Goal: Task Accomplishment & Management: Use online tool/utility

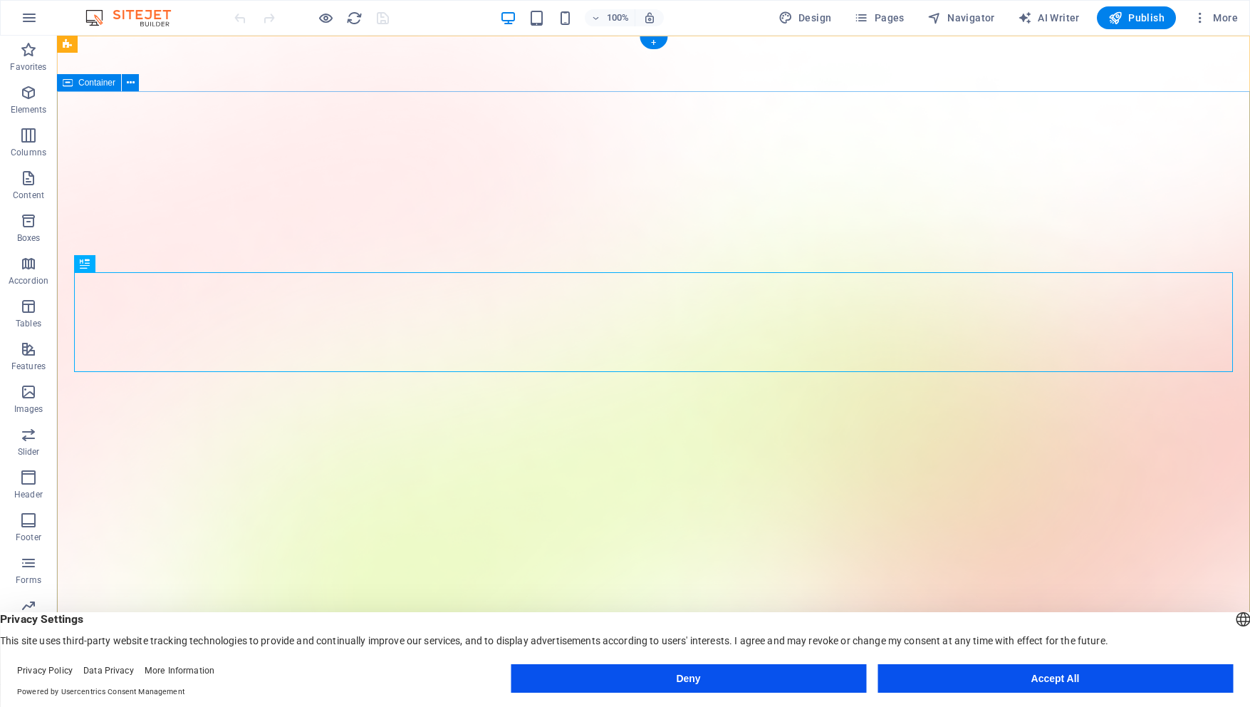
click at [1102, 664] on button "Accept All" at bounding box center [1055, 678] width 355 height 28
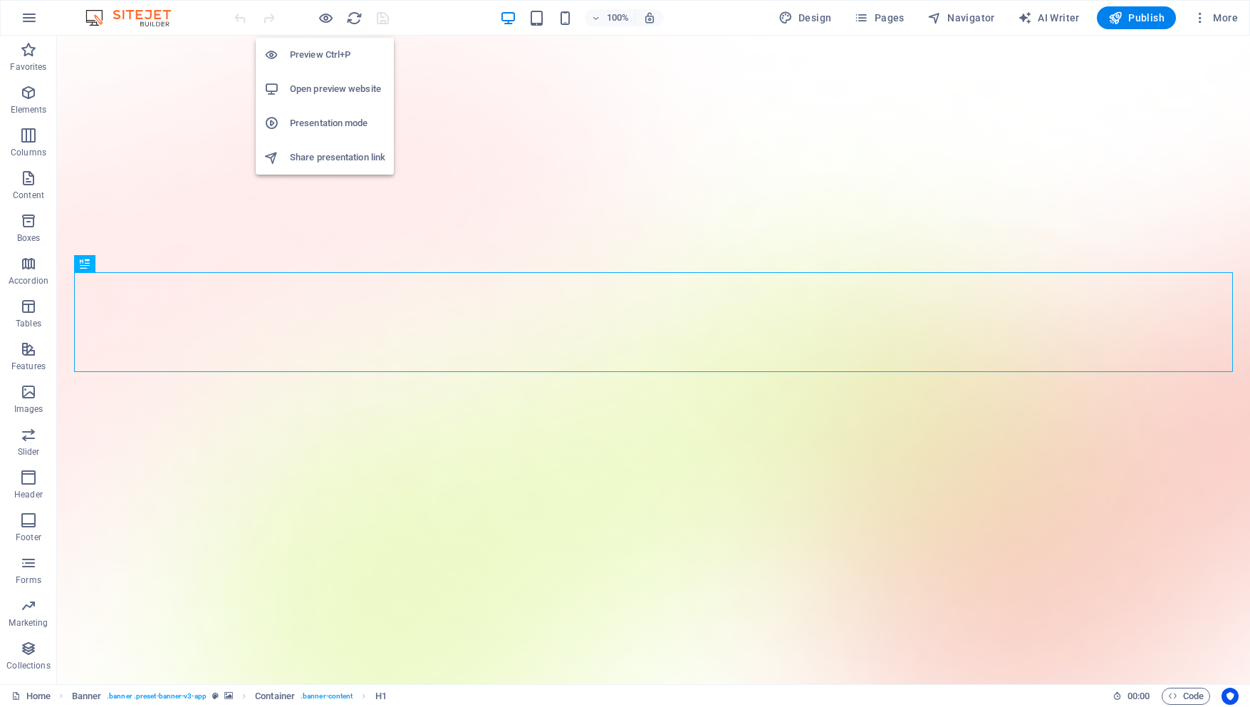
click at [335, 92] on h6 "Open preview website" at bounding box center [337, 88] width 95 height 17
drag, startPoint x: 323, startPoint y: 24, endPoint x: 324, endPoint y: 31, distance: 7.2
click at [324, 31] on div "Preview Ctrl+P Open preview website Presentation mode Share presentation link" at bounding box center [325, 100] width 138 height 148
click at [326, 21] on icon "button" at bounding box center [326, 18] width 16 height 16
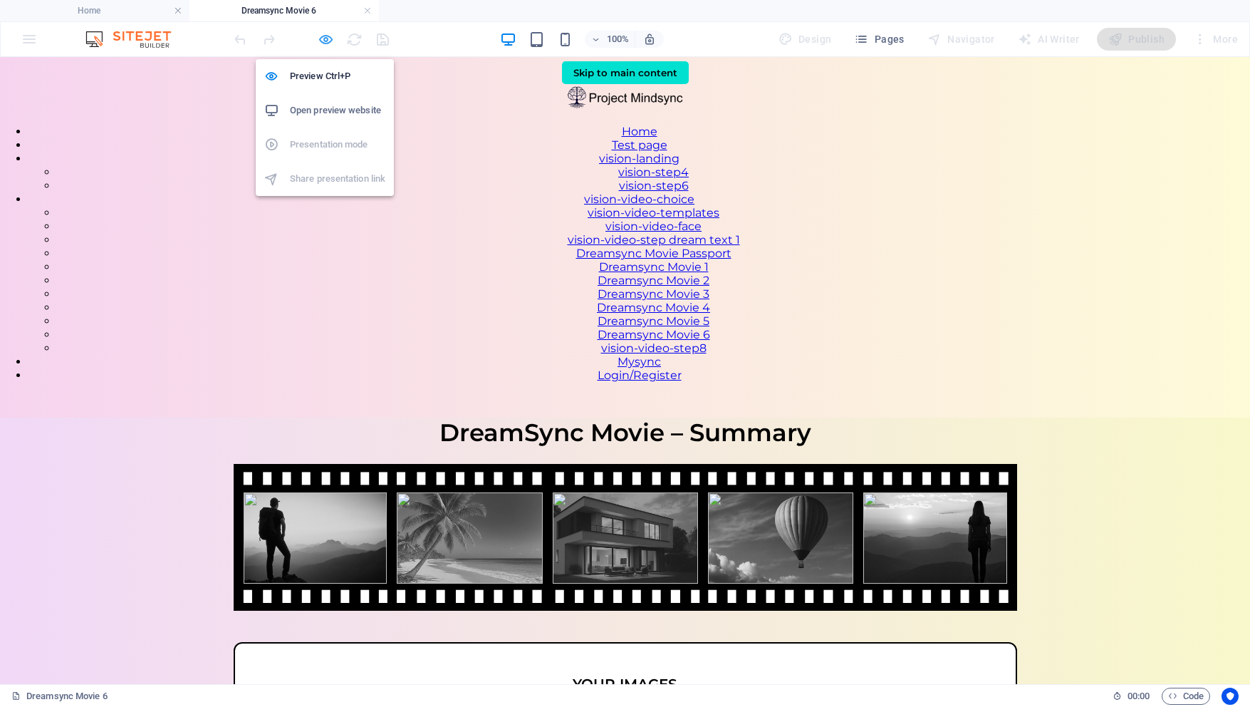
click at [326, 33] on icon "button" at bounding box center [326, 39] width 16 height 16
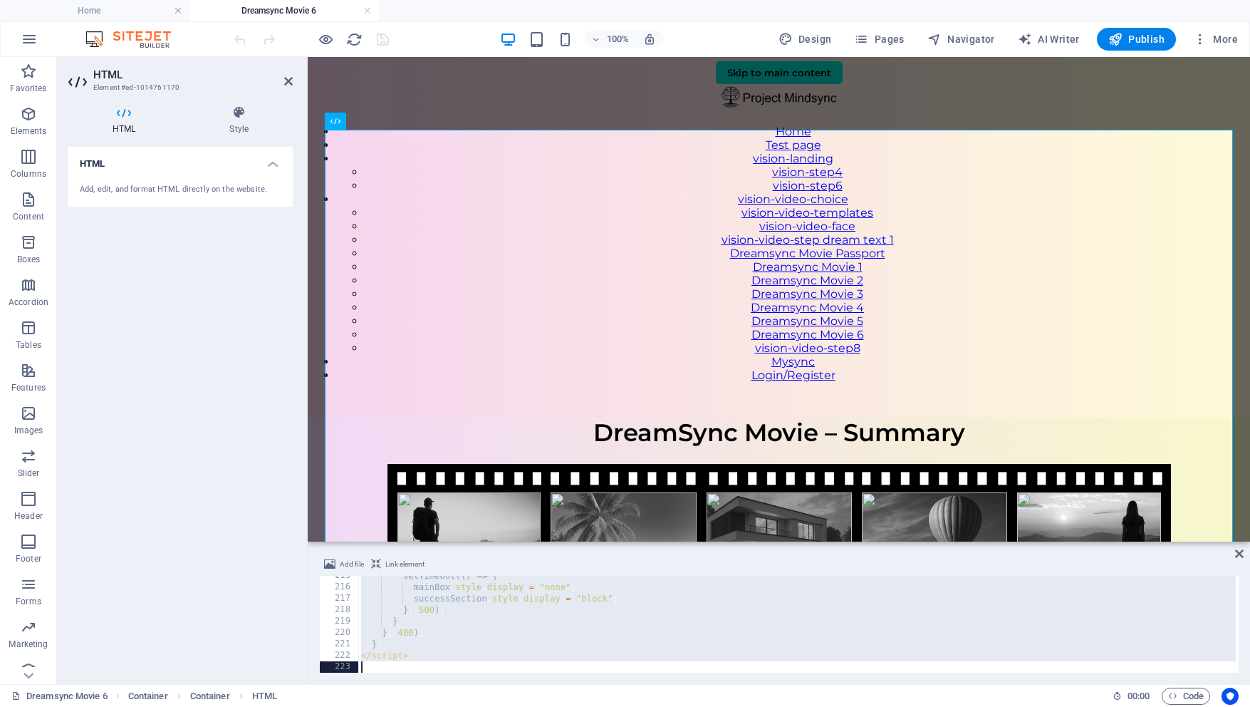
scroll to position [2445, 0]
drag, startPoint x: 358, startPoint y: 581, endPoint x: 472, endPoint y: 706, distance: 169.9
click at [472, 684] on section "Favorites Elements Columns Content Boxes Accordion Tables Features Images Slide…" at bounding box center [625, 370] width 1250 height 627
type textarea "</script>"
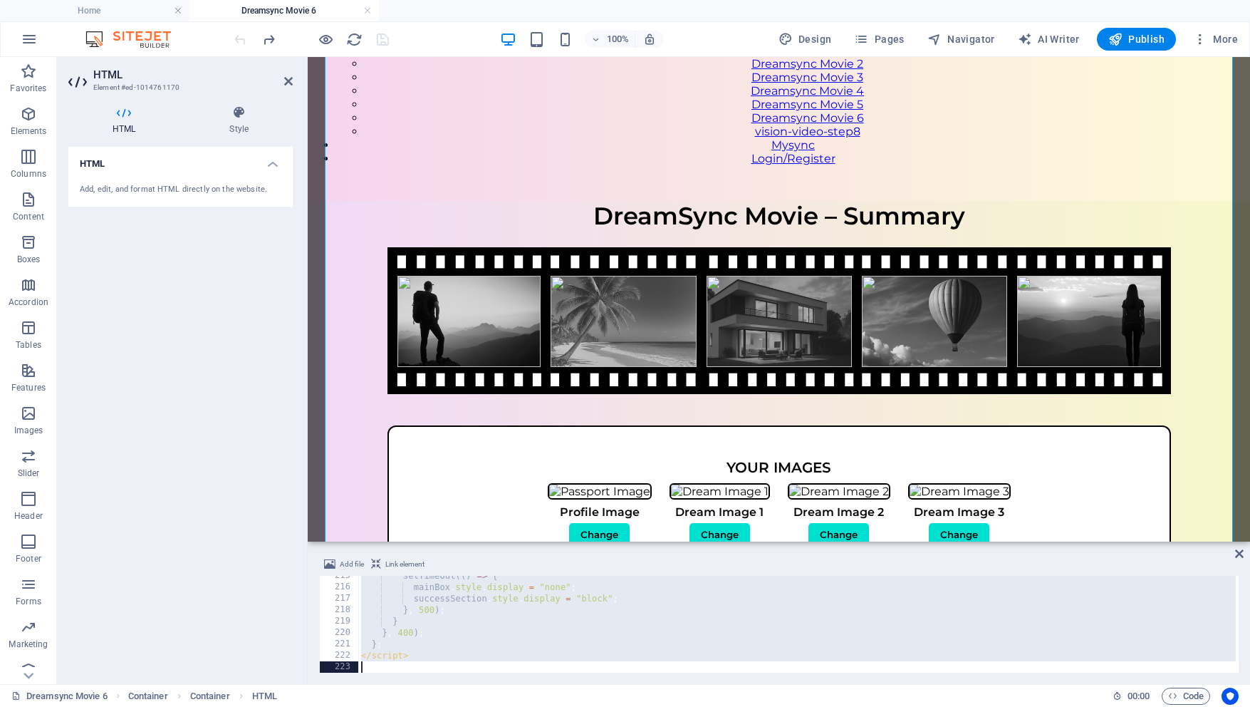
drag, startPoint x: 357, startPoint y: 577, endPoint x: 435, endPoint y: 706, distance: 150.9
click at [435, 684] on section "Favorites Elements Columns Content Boxes Accordion Tables Features Images Slide…" at bounding box center [625, 370] width 1250 height 627
type textarea "</script>"
paste textarea
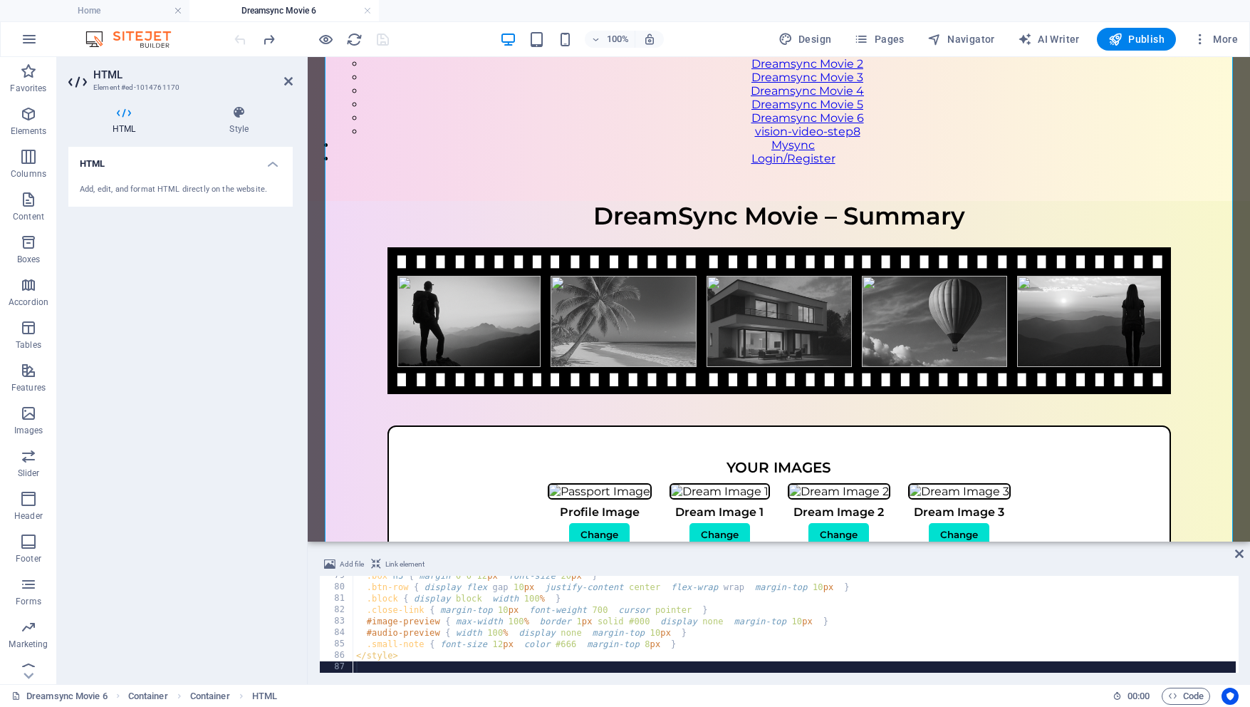
scroll to position [0, 0]
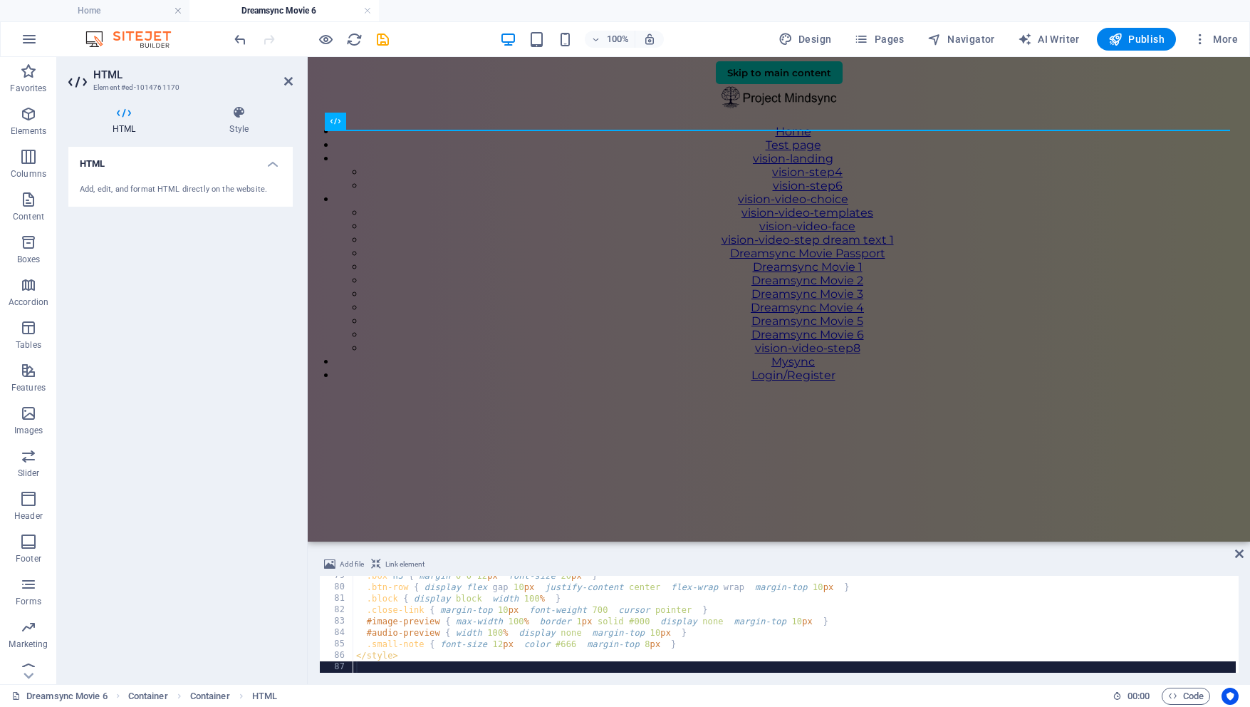
click at [373, 665] on div ".box h3 { margin : 0 0 12 px ; font-size : 20 px ; } .btn-row { display : flex …" at bounding box center [794, 630] width 883 height 120
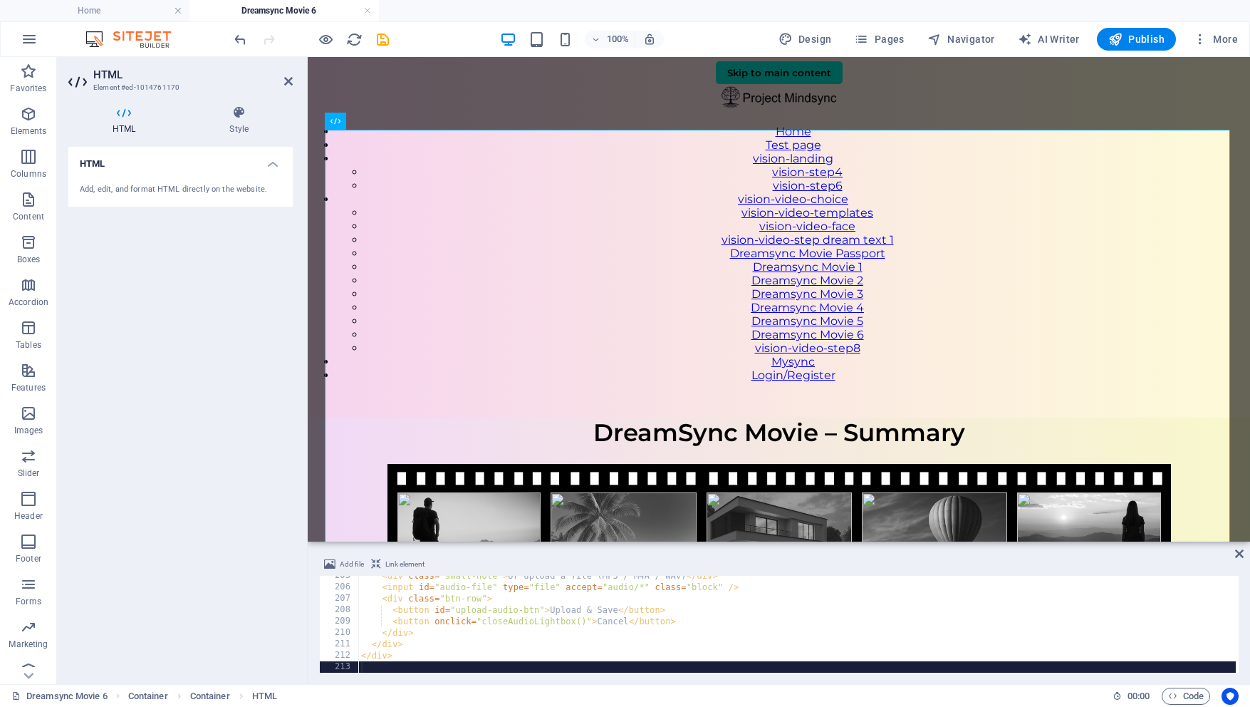
click at [389, 665] on div "< div class = "small-note" > Or upload a file (MP3 / M4A / WAV) </ div > < inpu…" at bounding box center [797, 630] width 878 height 120
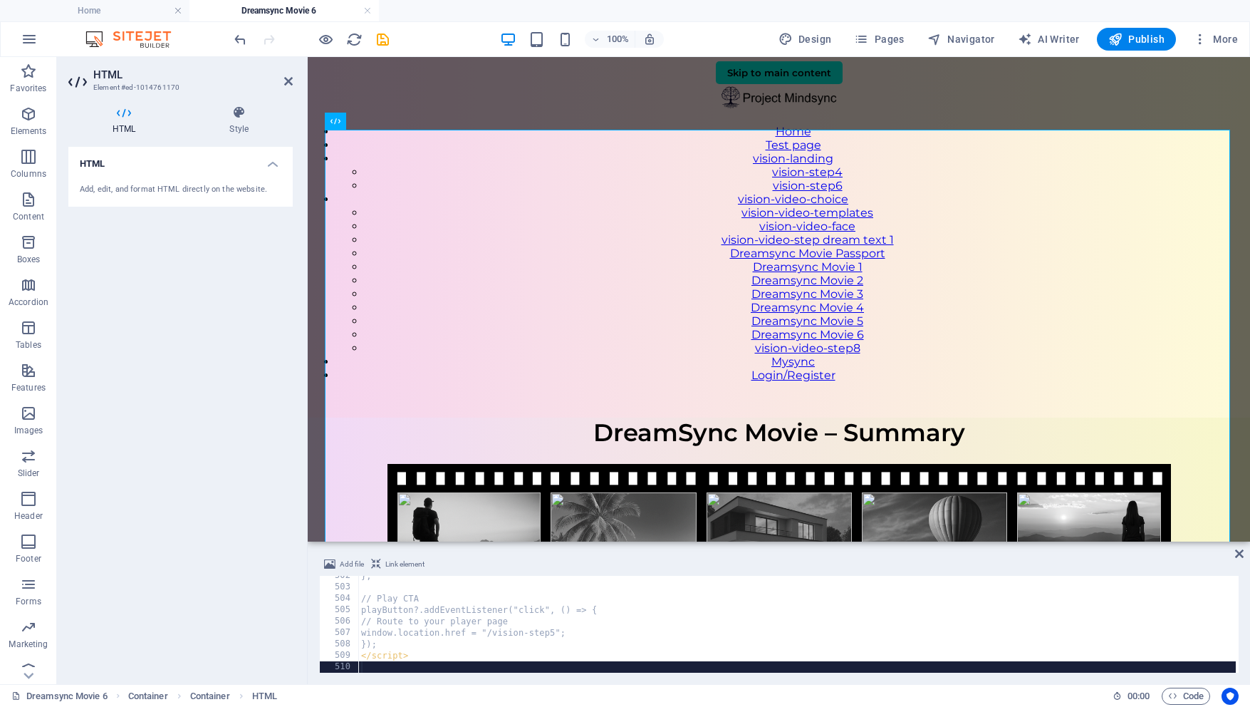
scroll to position [5716, 0]
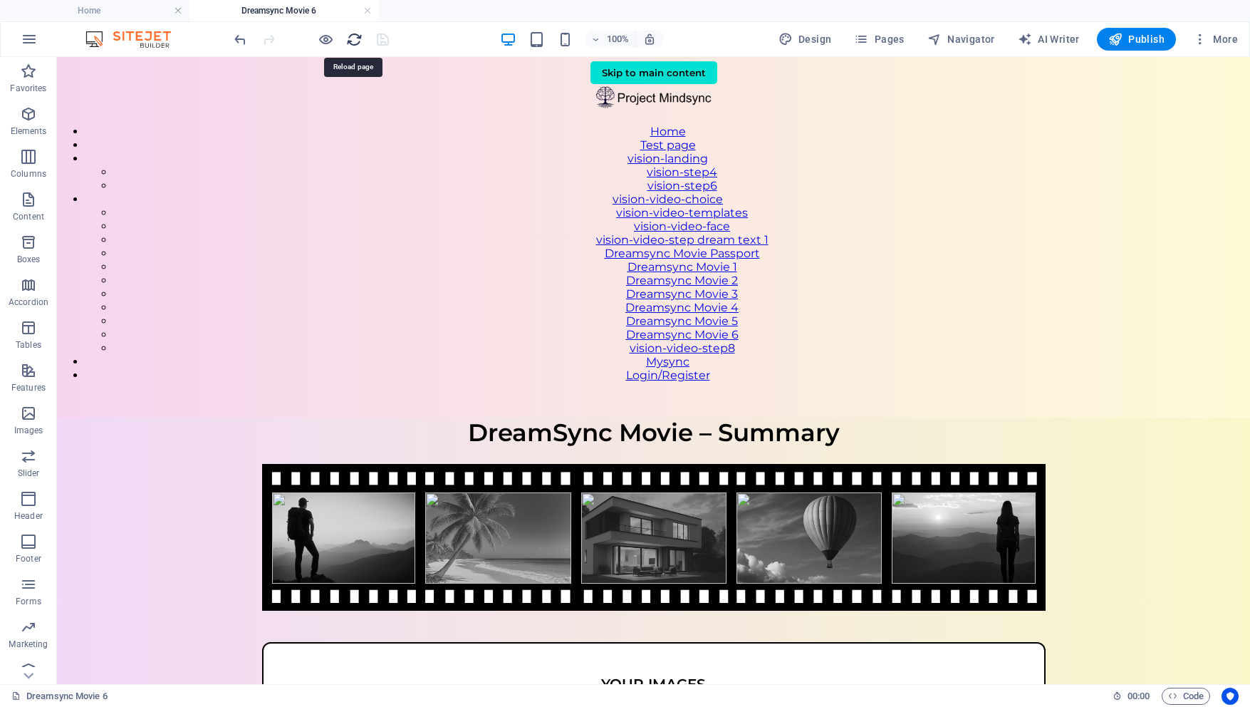
click at [358, 35] on icon "reload" at bounding box center [354, 39] width 16 height 16
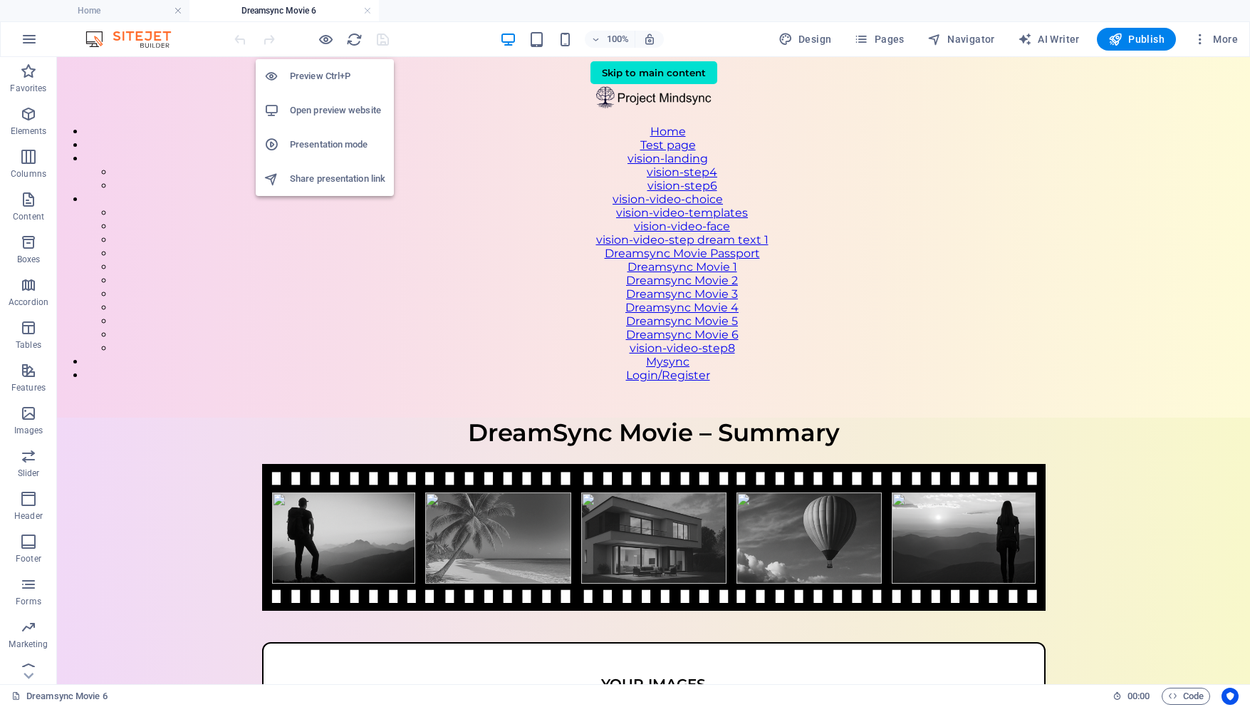
click at [327, 105] on h6 "Open preview website" at bounding box center [337, 110] width 95 height 17
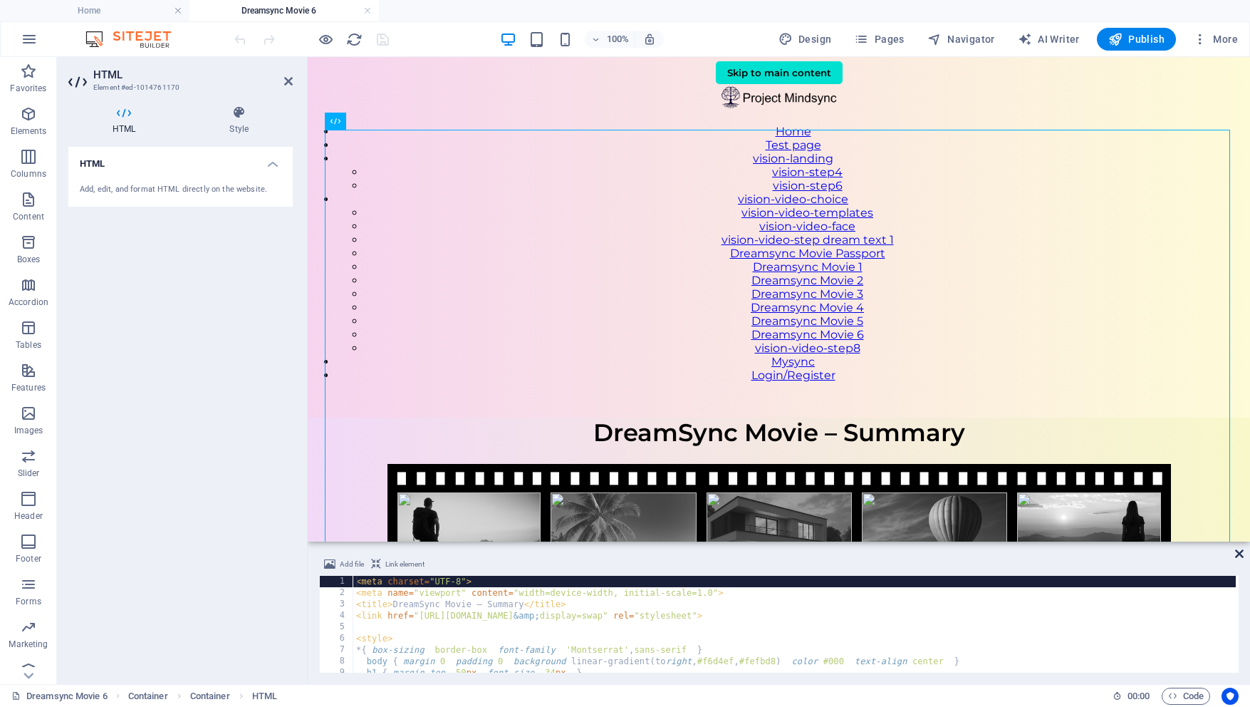
click at [1240, 548] on icon at bounding box center [1239, 553] width 9 height 11
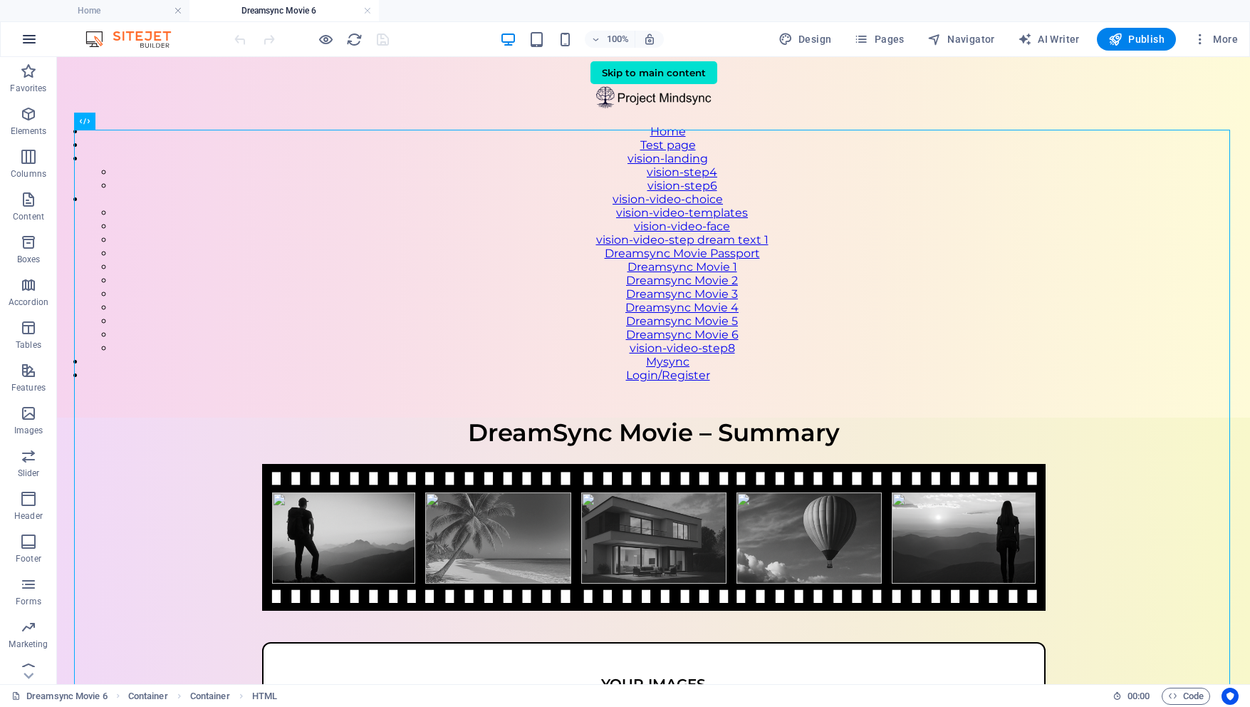
click at [27, 42] on icon "button" at bounding box center [29, 39] width 17 height 17
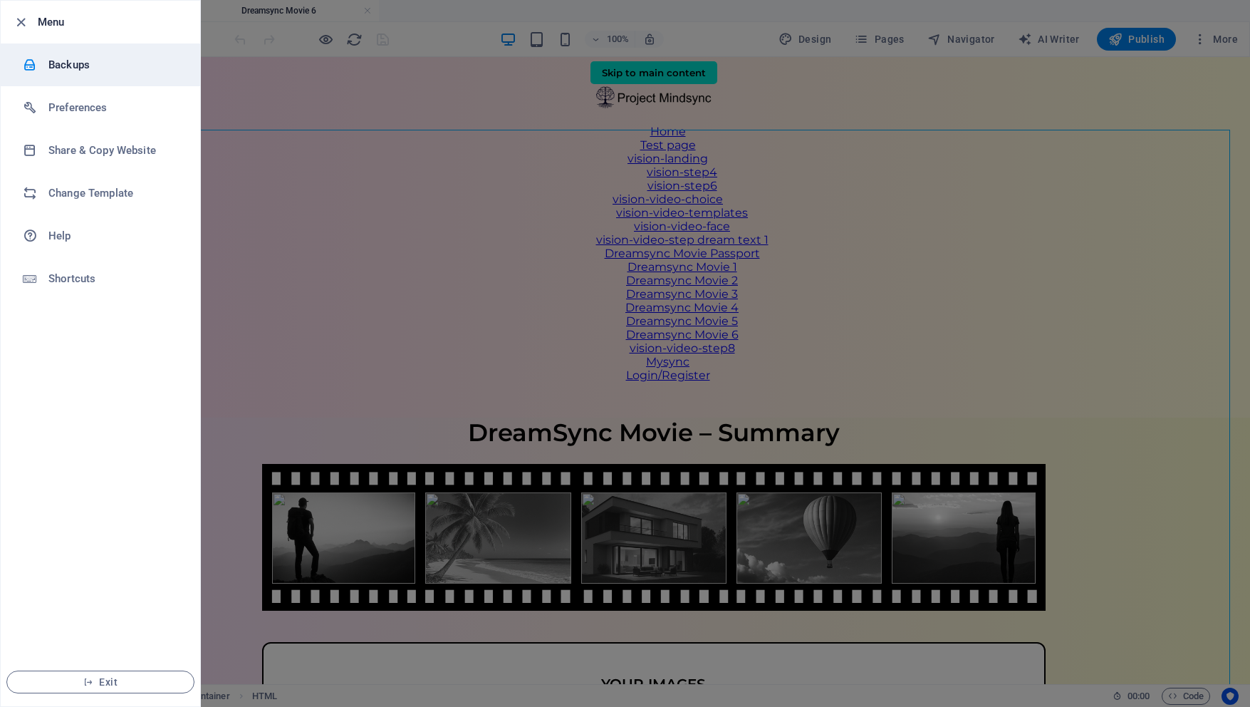
click at [58, 63] on h6 "Backups" at bounding box center [114, 64] width 132 height 17
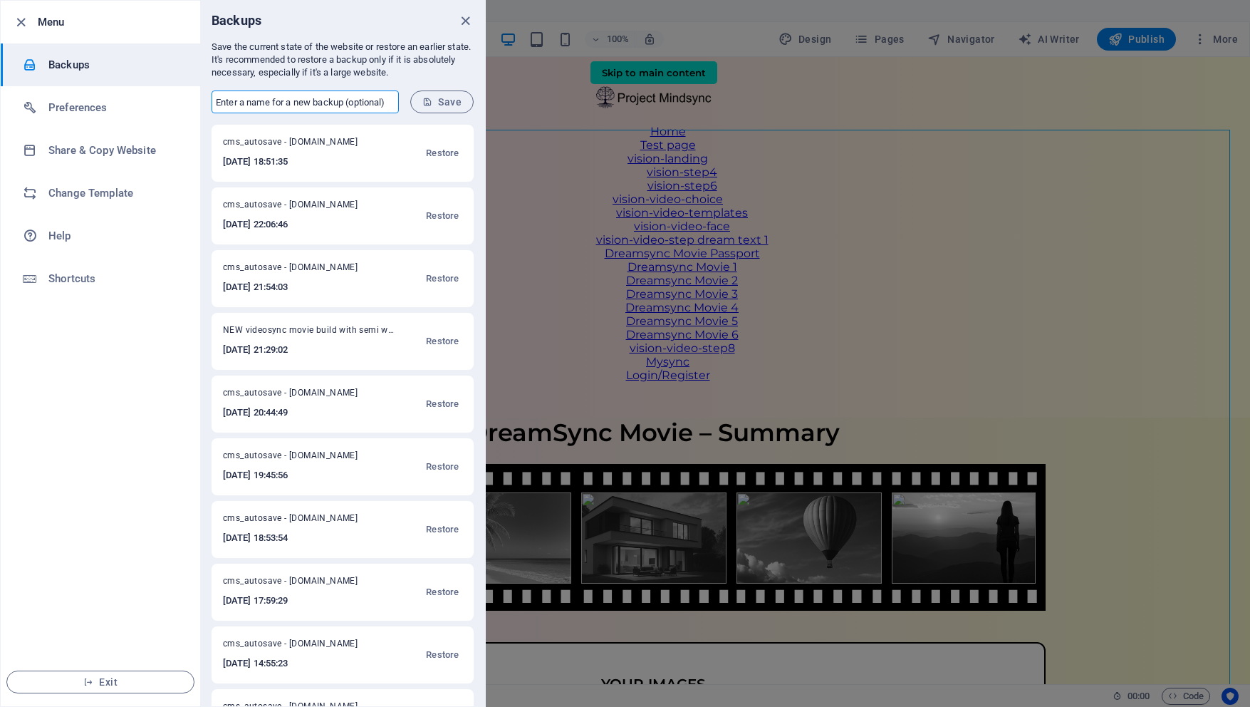
click at [236, 98] on input "text" at bounding box center [305, 101] width 187 height 23
type input "Best working summary page only audio not working"
click at [452, 101] on span "Save" at bounding box center [441, 101] width 39 height 11
click at [469, 18] on icon "close" at bounding box center [465, 21] width 16 height 16
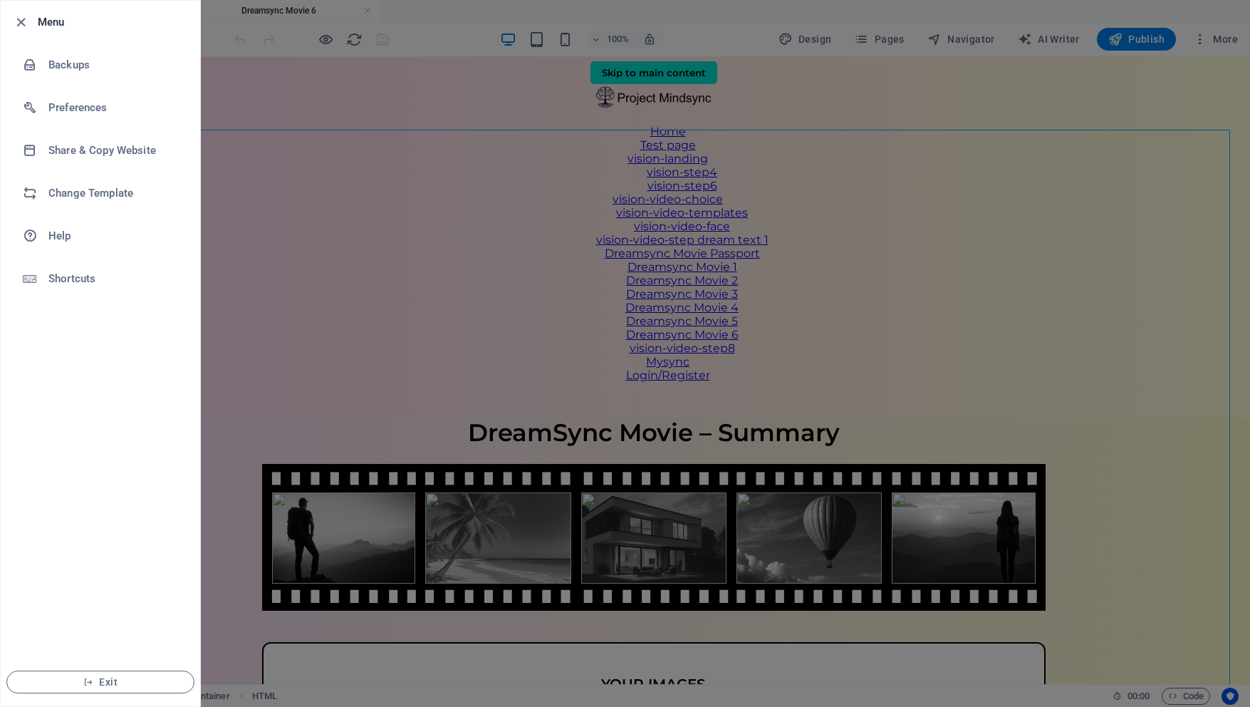
click at [355, 146] on div at bounding box center [625, 353] width 1250 height 707
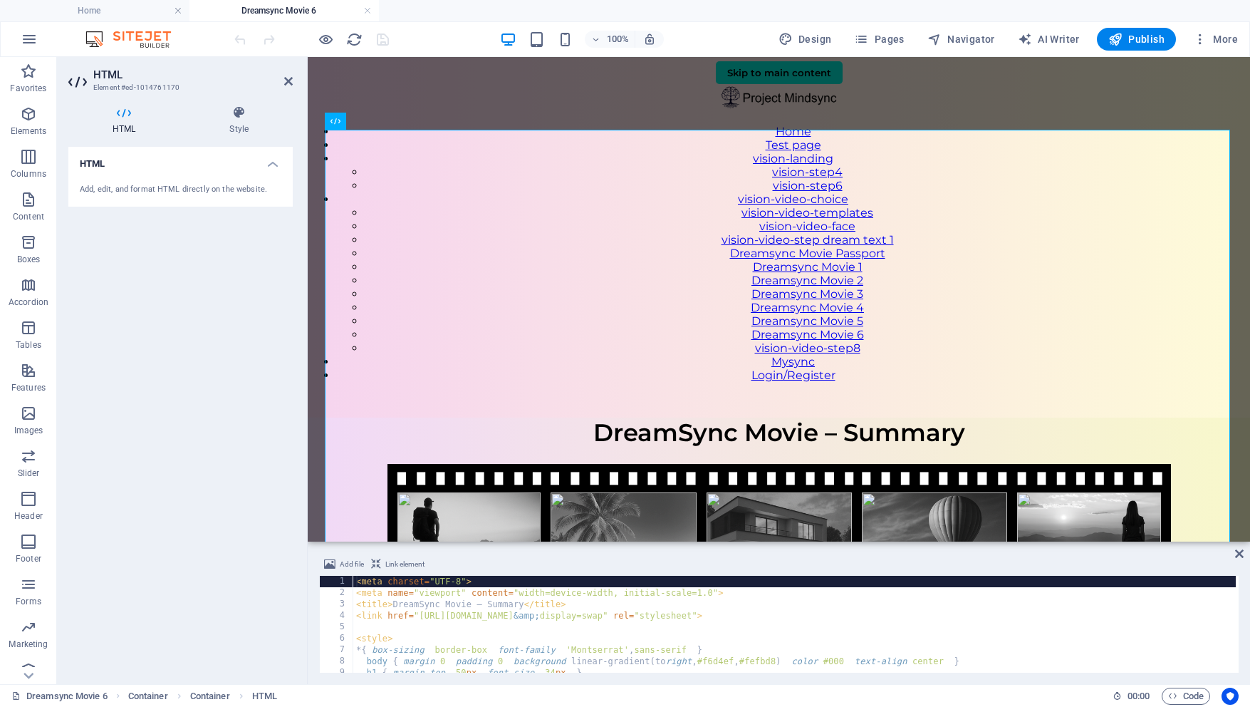
type textarea "</script>"
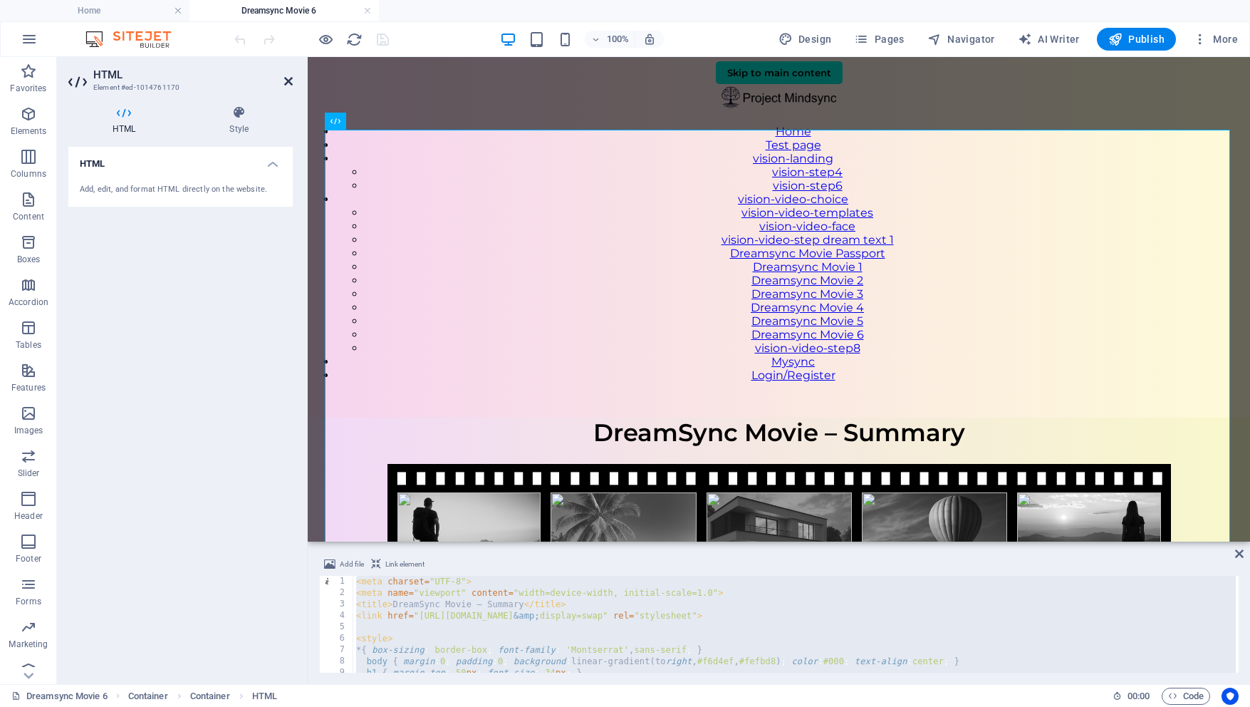
click at [289, 84] on icon at bounding box center [288, 81] width 9 height 11
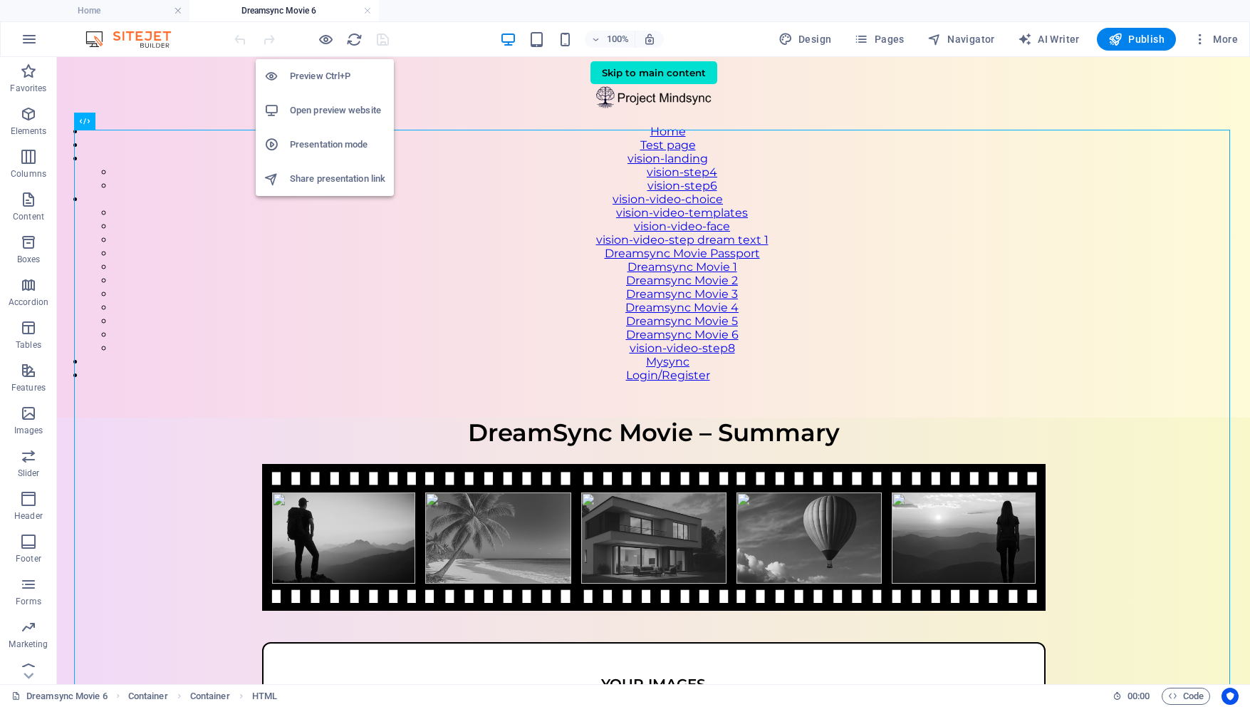
click at [330, 118] on h6 "Open preview website" at bounding box center [337, 110] width 95 height 17
click at [325, 112] on h6 "Open preview website" at bounding box center [337, 110] width 95 height 17
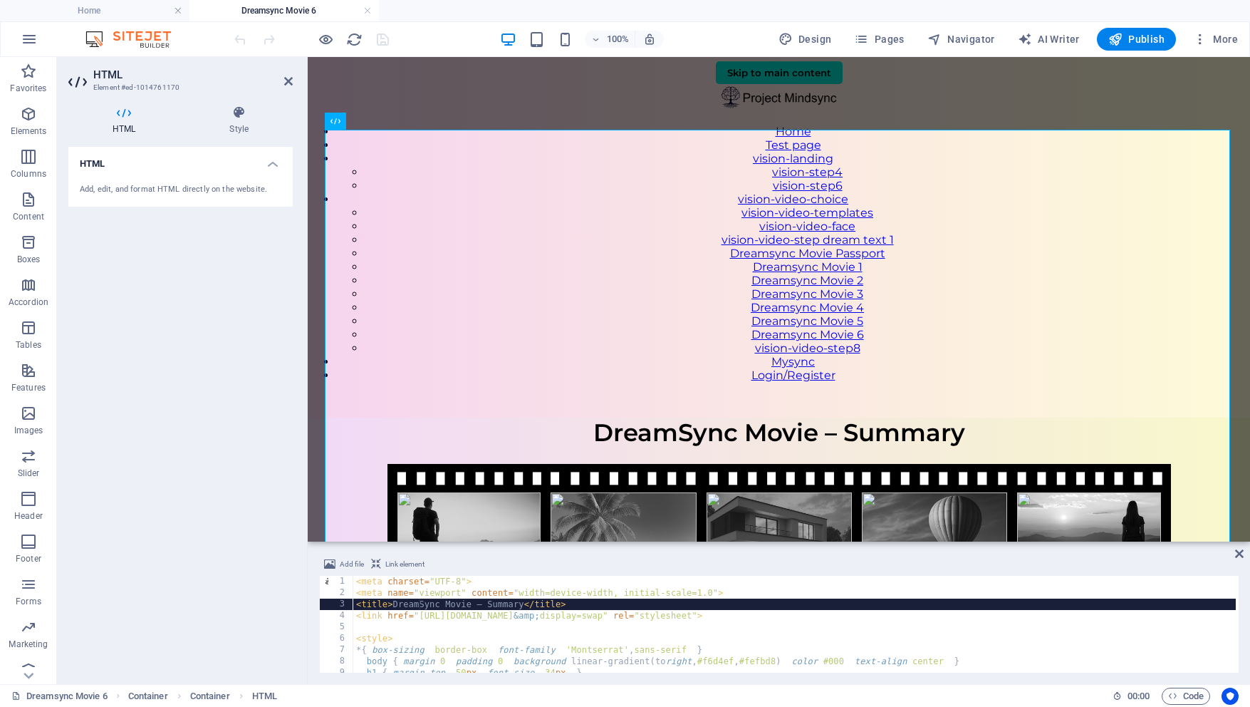
click at [420, 598] on div "< meta charset = "UTF-8" > < meta name = "viewport" content = "width=device-wid…" at bounding box center [794, 636] width 883 height 120
type textarea "</script>"
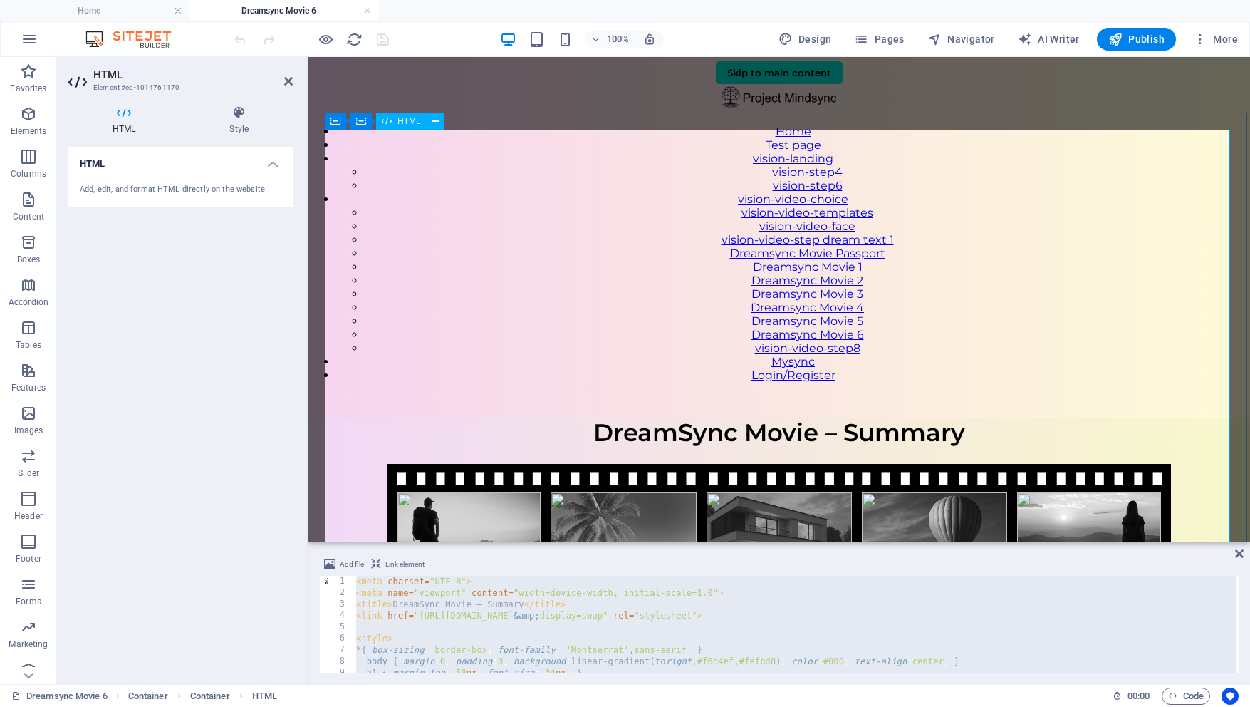
click at [288, 78] on icon at bounding box center [288, 81] width 9 height 11
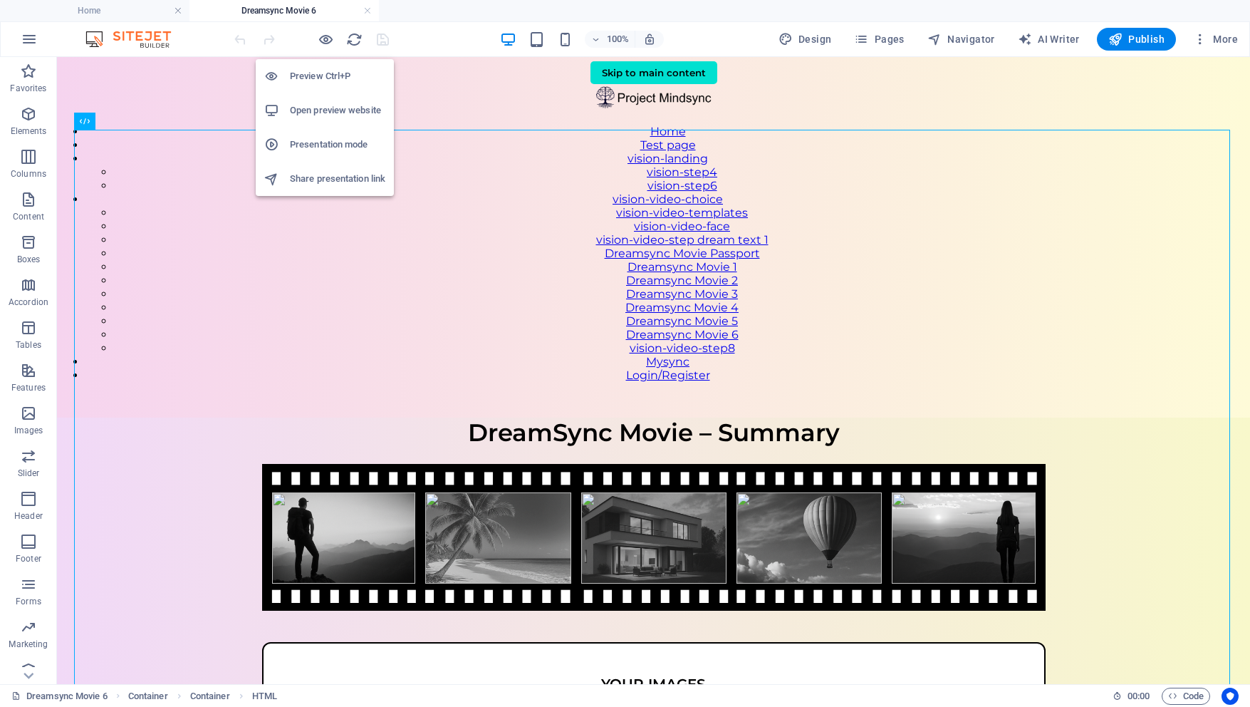
click at [328, 111] on h6 "Open preview website" at bounding box center [337, 110] width 95 height 17
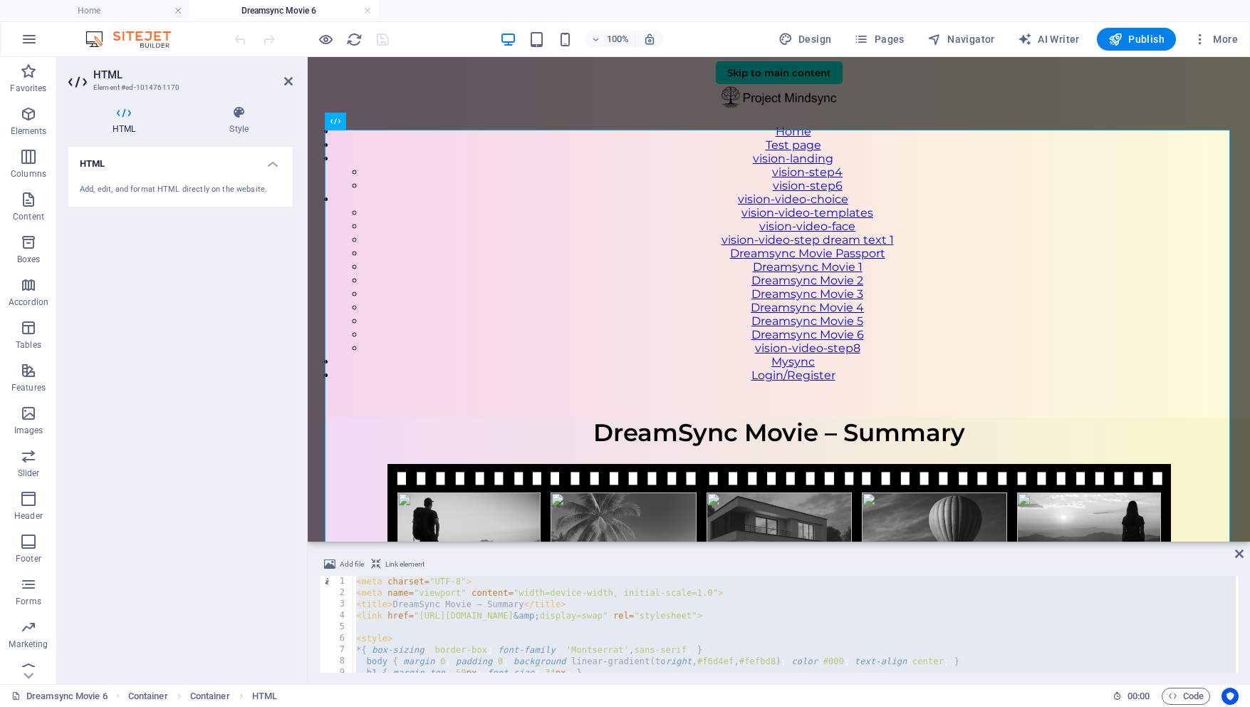
click at [426, 596] on div "< meta charset = "UTF-8" > < meta name = "viewport" content = "width=device-wid…" at bounding box center [794, 636] width 883 height 120
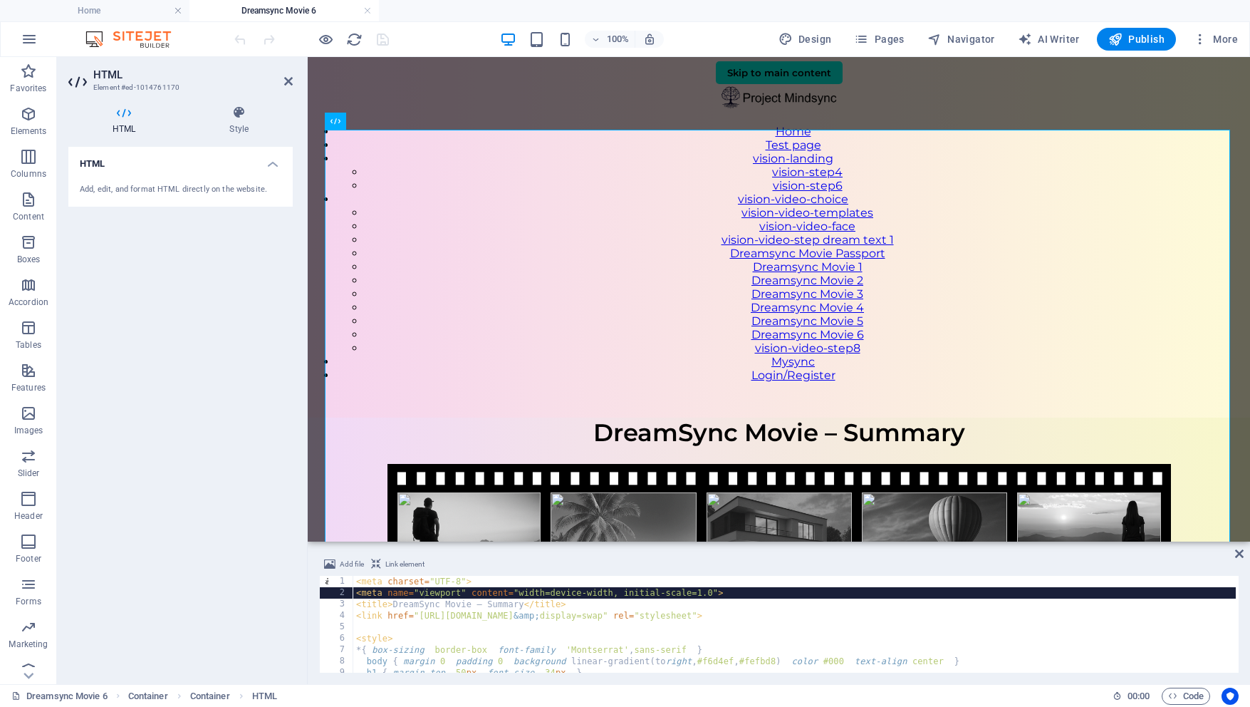
type textarea "</script>"
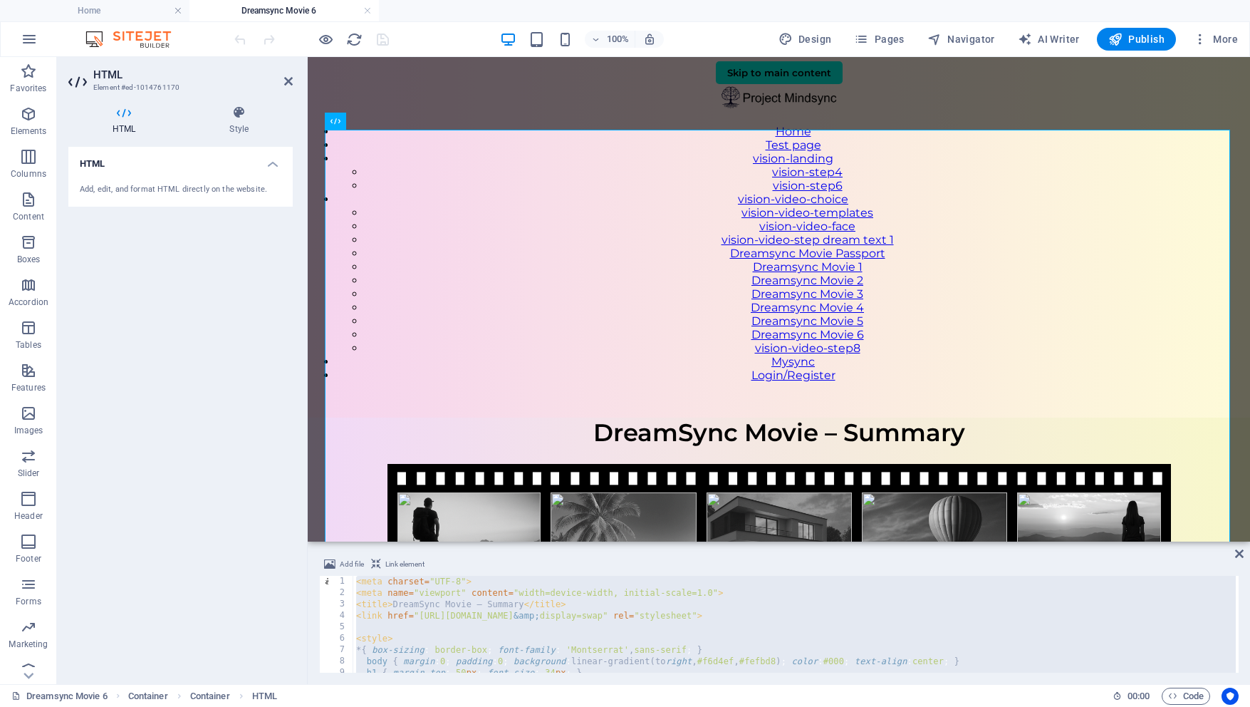
click at [284, 74] on h2 "HTML" at bounding box center [192, 74] width 199 height 13
click at [287, 78] on icon at bounding box center [288, 81] width 9 height 11
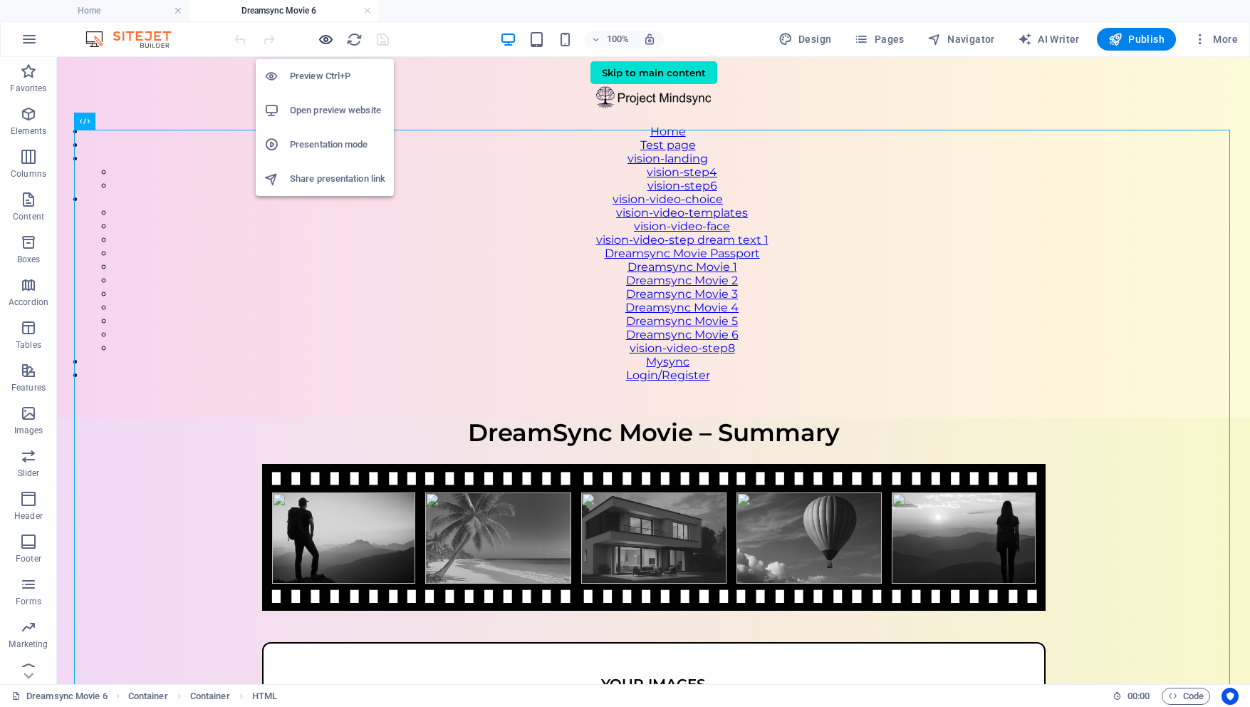
click at [329, 37] on icon "button" at bounding box center [326, 39] width 16 height 16
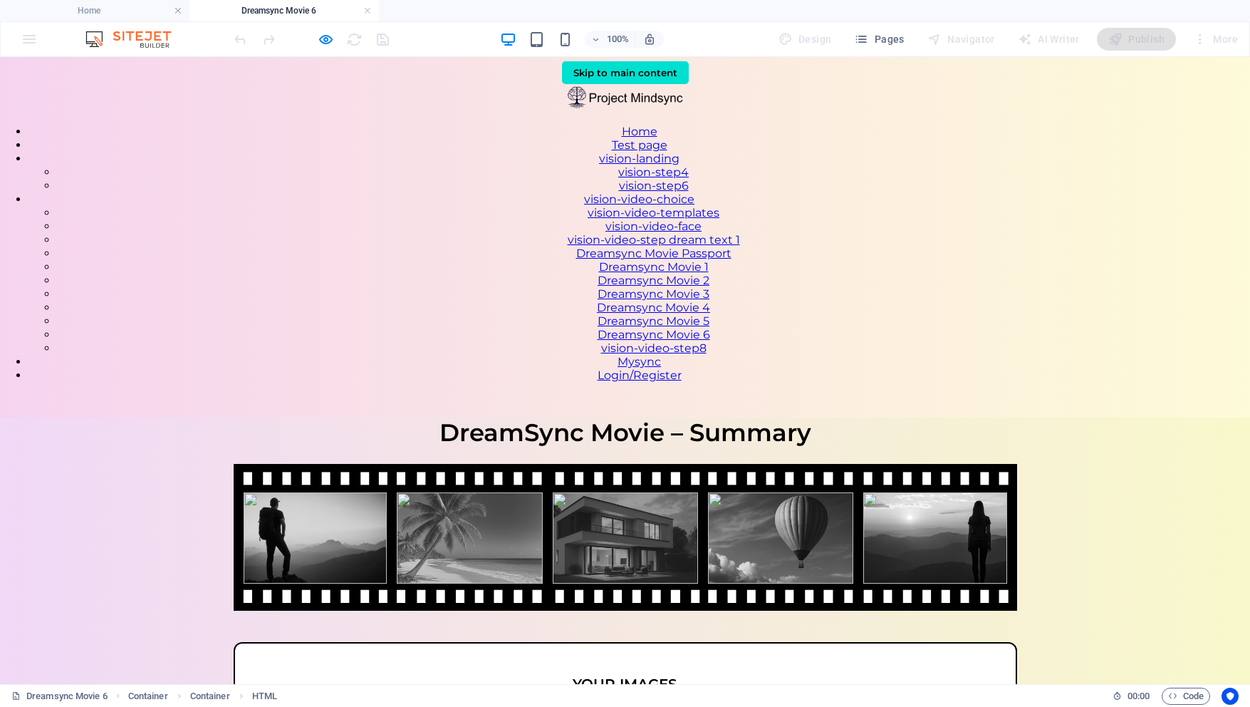
click at [732, 260] on link "Dreamsync Movie Passport" at bounding box center [653, 253] width 155 height 14
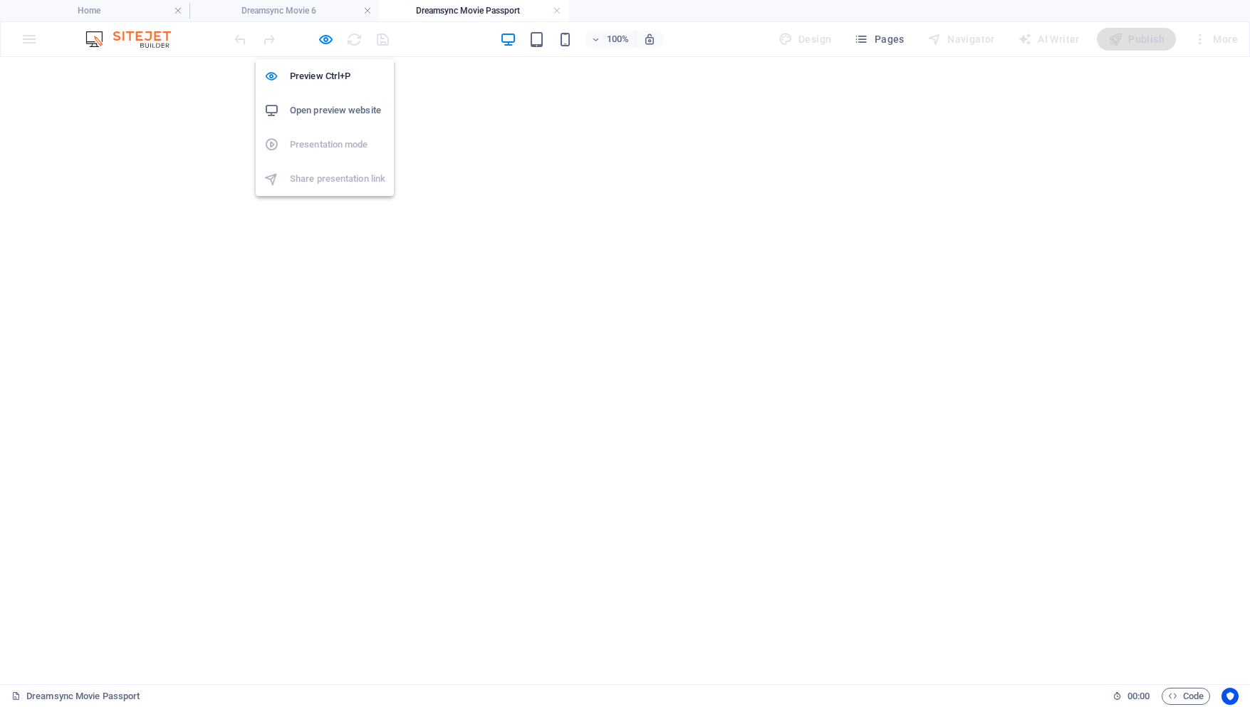
click at [317, 110] on h6 "Open preview website" at bounding box center [337, 110] width 95 height 17
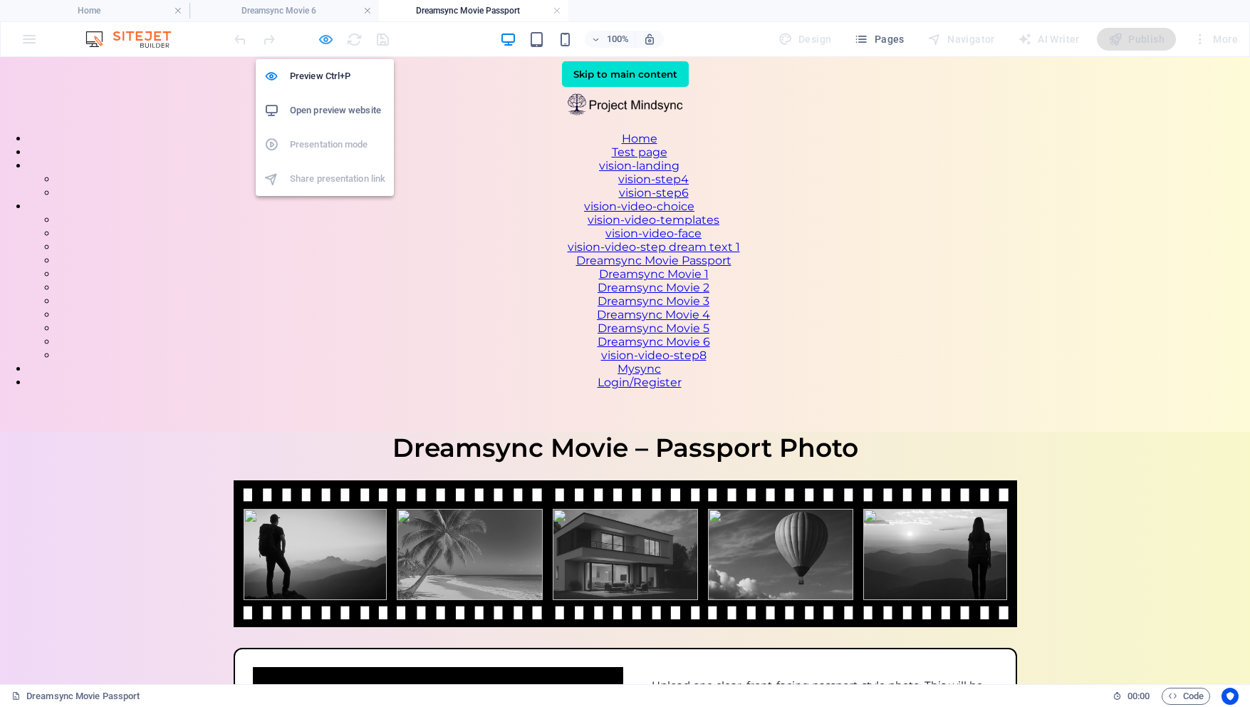
click at [327, 35] on icon "button" at bounding box center [326, 39] width 16 height 16
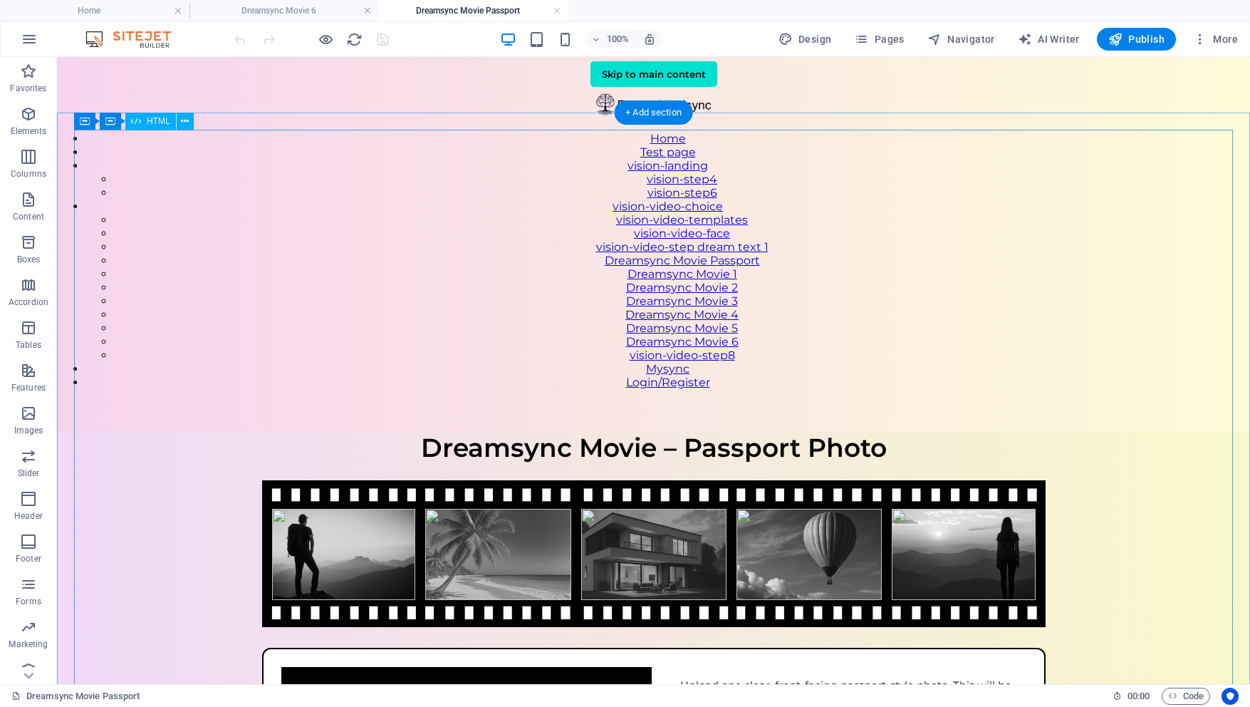
click at [407, 432] on div "Mindmovie – Passport Photo Dreamsync Movie – Passport Photo Upload one clear, f…" at bounding box center [653, 687] width 1193 height 511
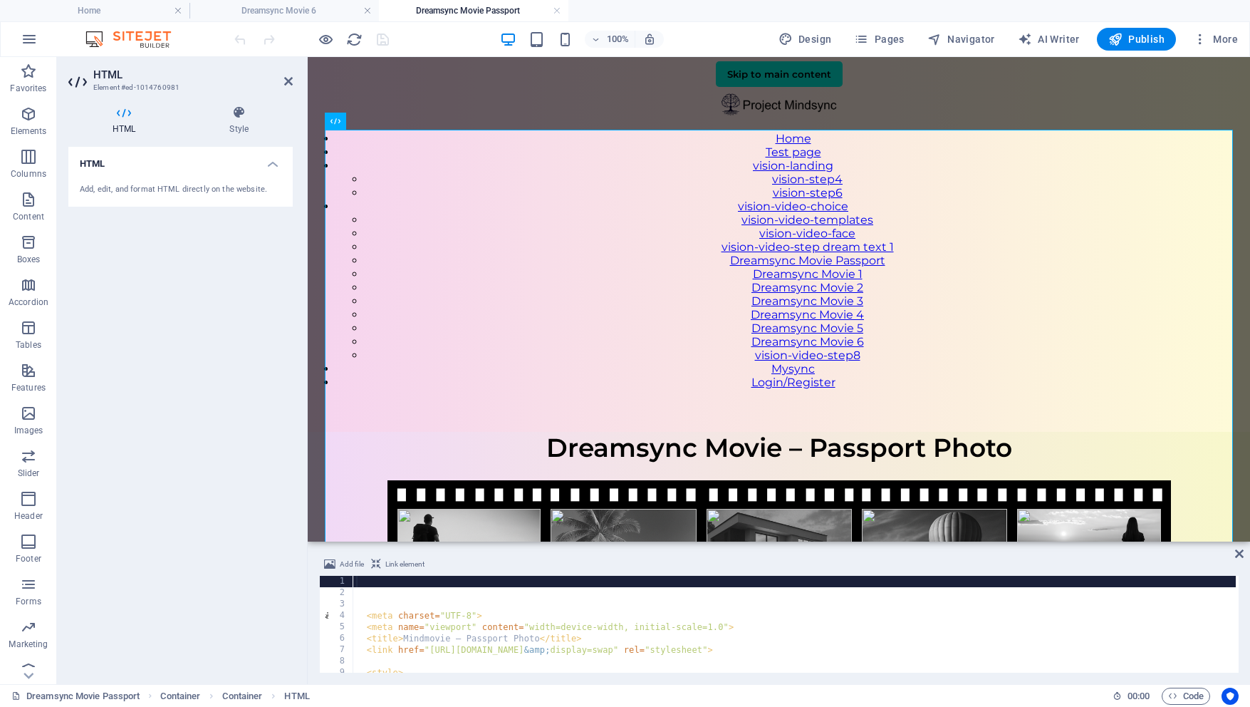
click at [394, 628] on div "< meta charset = "UTF-8" > < meta name = "viewport" content = "width=device-wid…" at bounding box center [794, 636] width 883 height 120
type textarea "<meta name="viewport" content="width=device-width, initial-scale=1.0">"
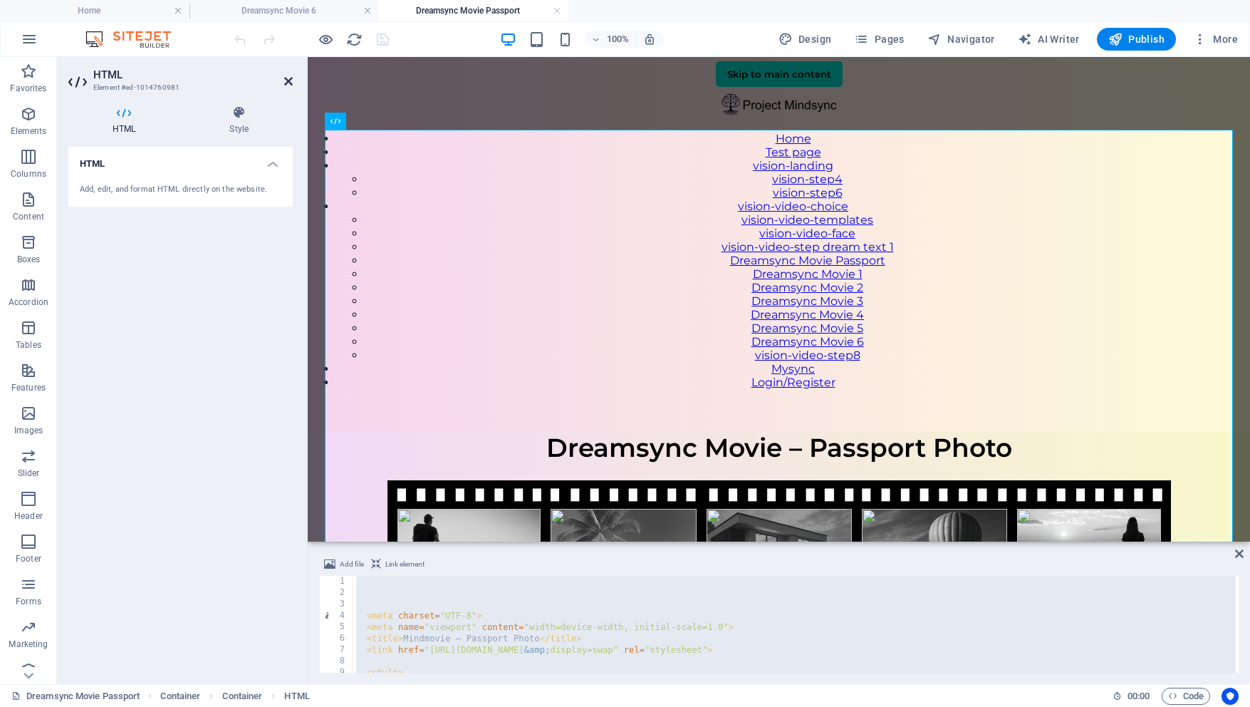
click at [288, 80] on icon at bounding box center [288, 81] width 9 height 11
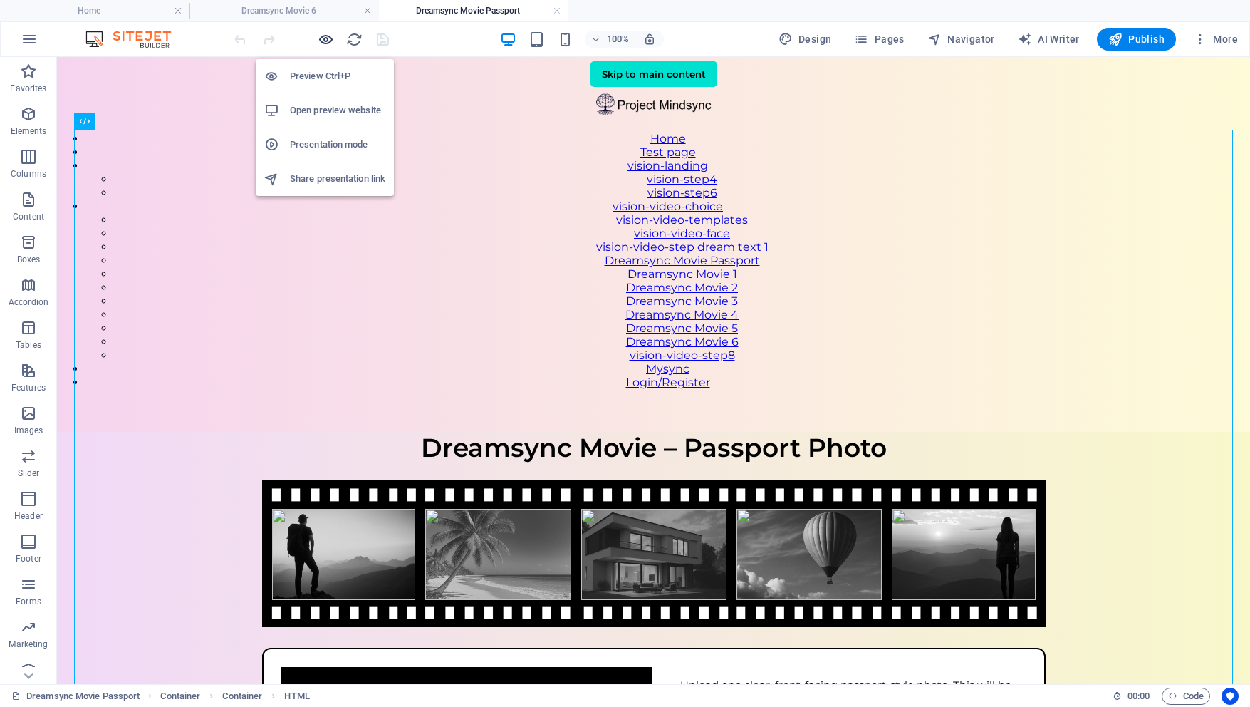
click at [322, 41] on icon "button" at bounding box center [326, 39] width 16 height 16
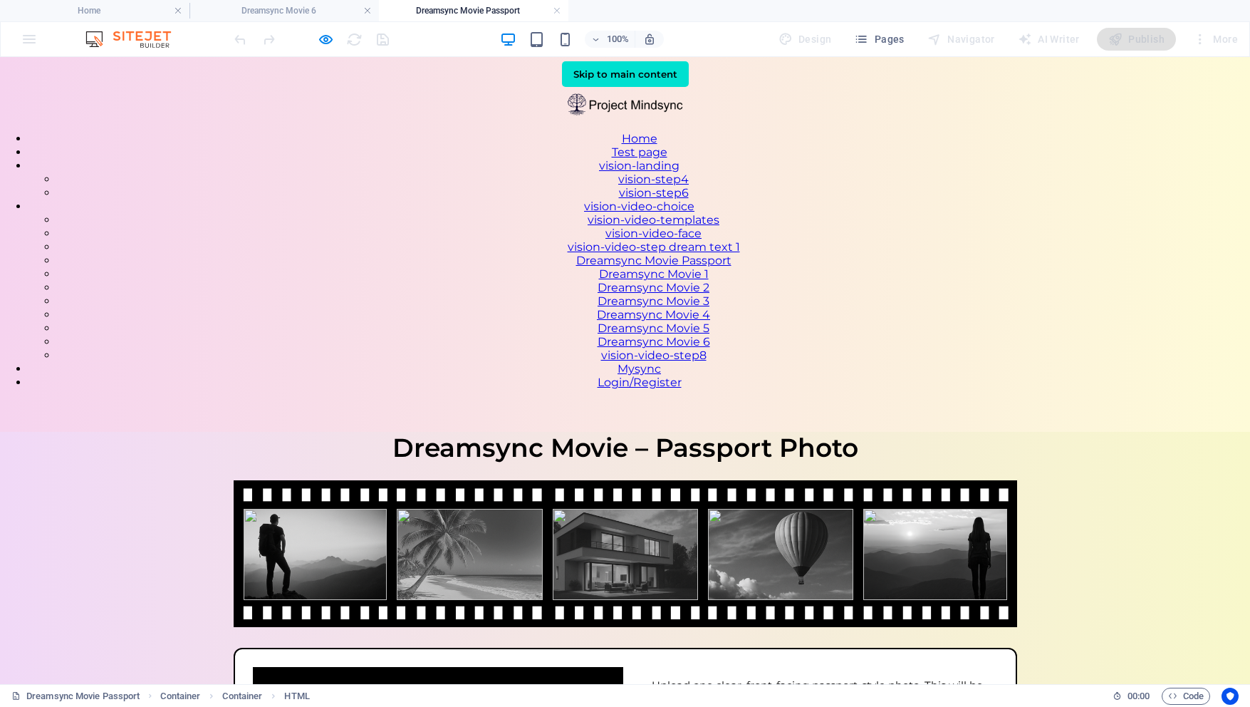
click at [710, 348] on link "Dreamsync Movie 6" at bounding box center [654, 342] width 113 height 14
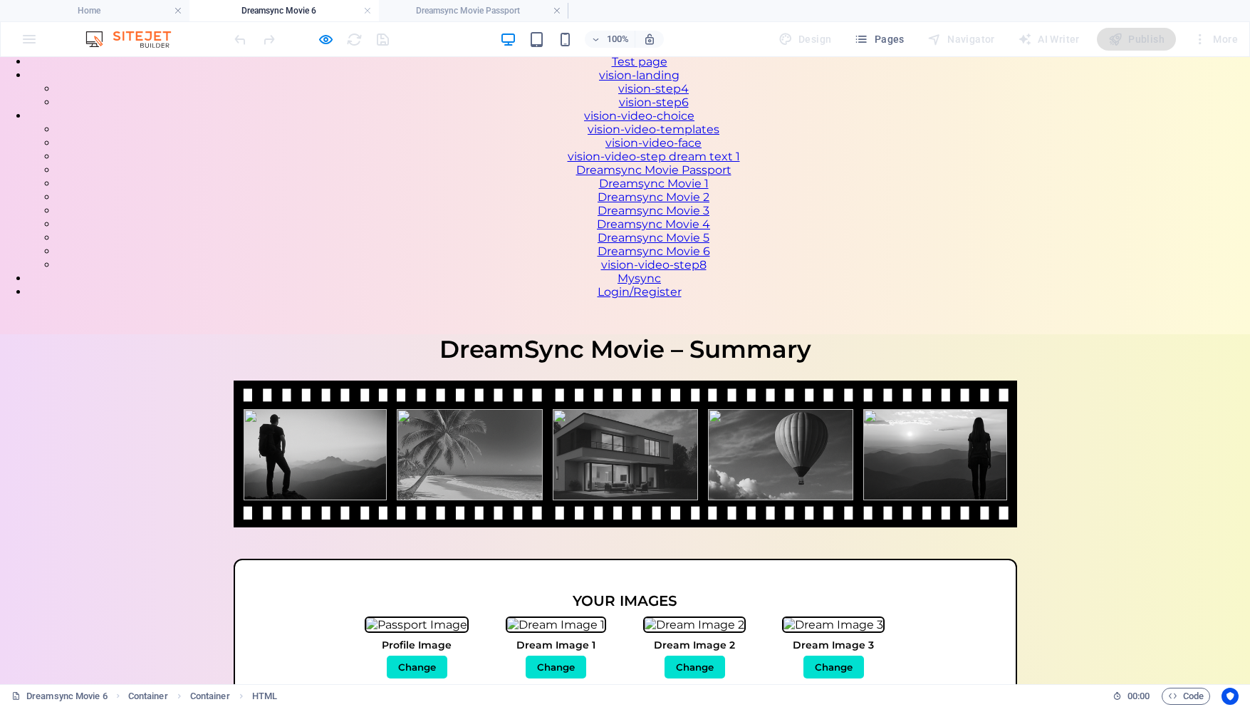
scroll to position [85, 0]
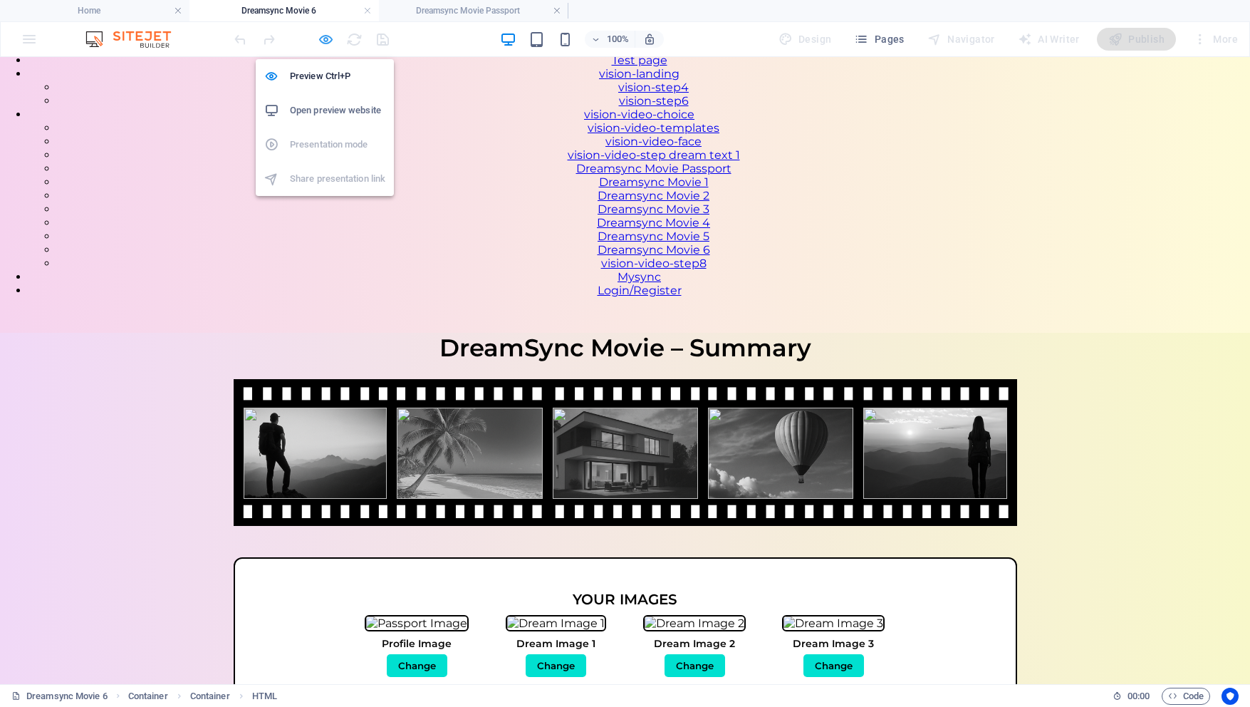
click at [329, 36] on icon "button" at bounding box center [326, 39] width 16 height 16
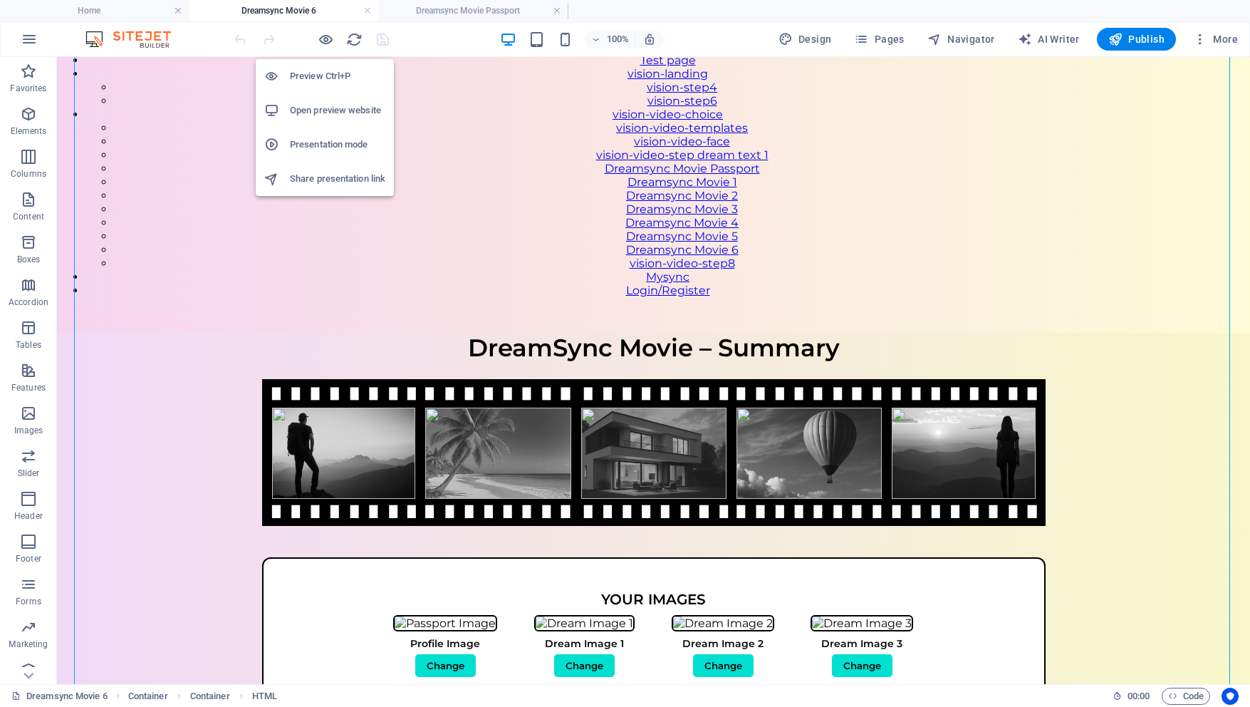
click at [326, 115] on h6 "Open preview website" at bounding box center [337, 110] width 95 height 17
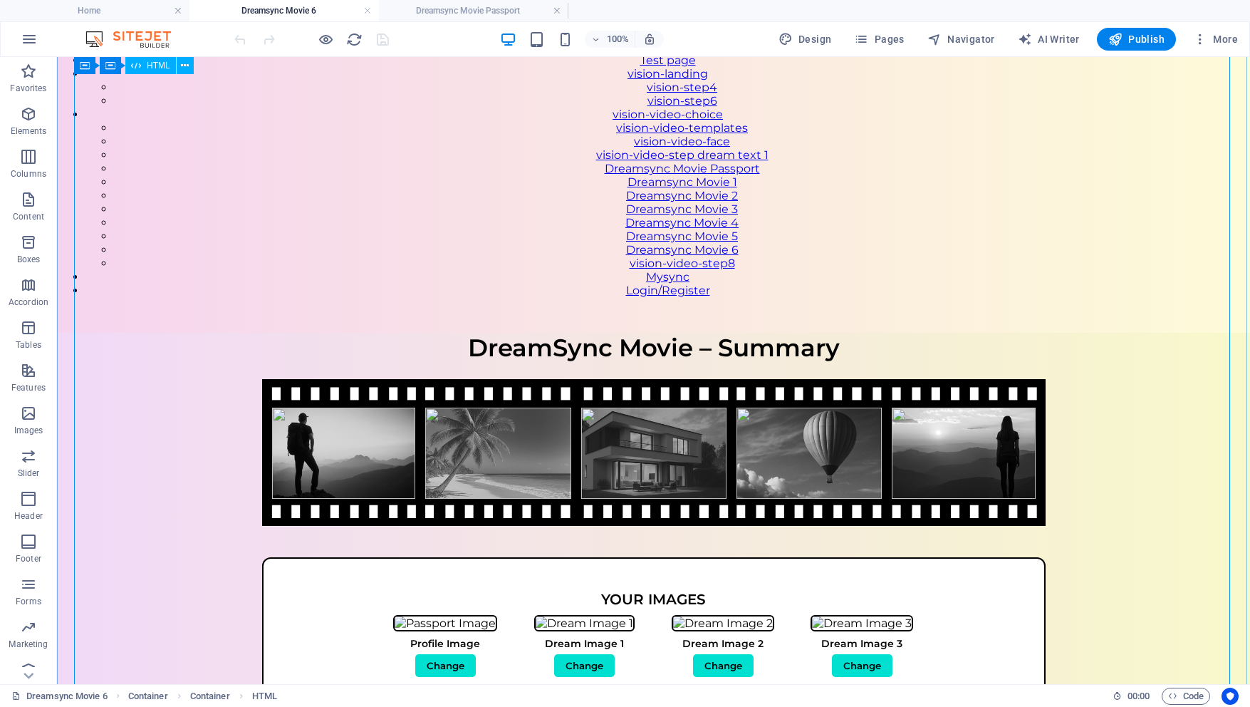
click at [159, 333] on div "DreamSync Movie – Summary DreamSync Movie – Summary Your Images Profile Image C…" at bounding box center [653, 674] width 1193 height 683
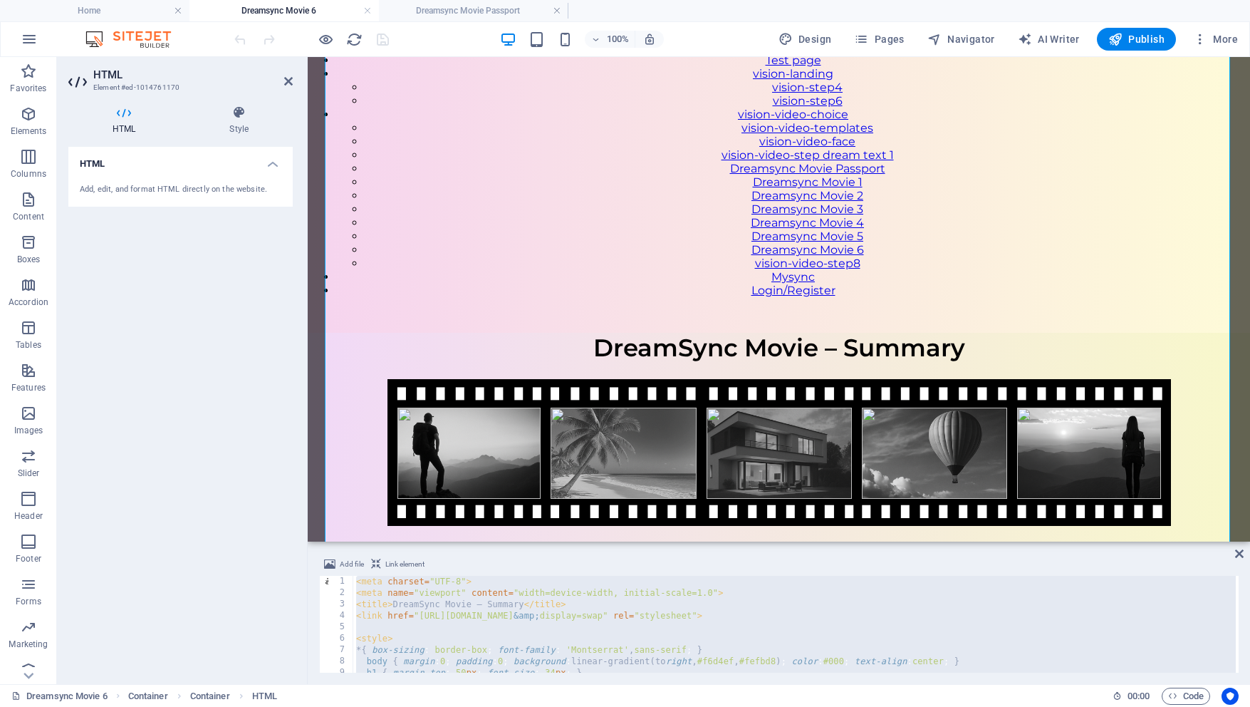
click at [469, 593] on div "< meta charset = "UTF-8" > < meta name = "viewport" content = "width=device-wid…" at bounding box center [794, 636] width 883 height 120
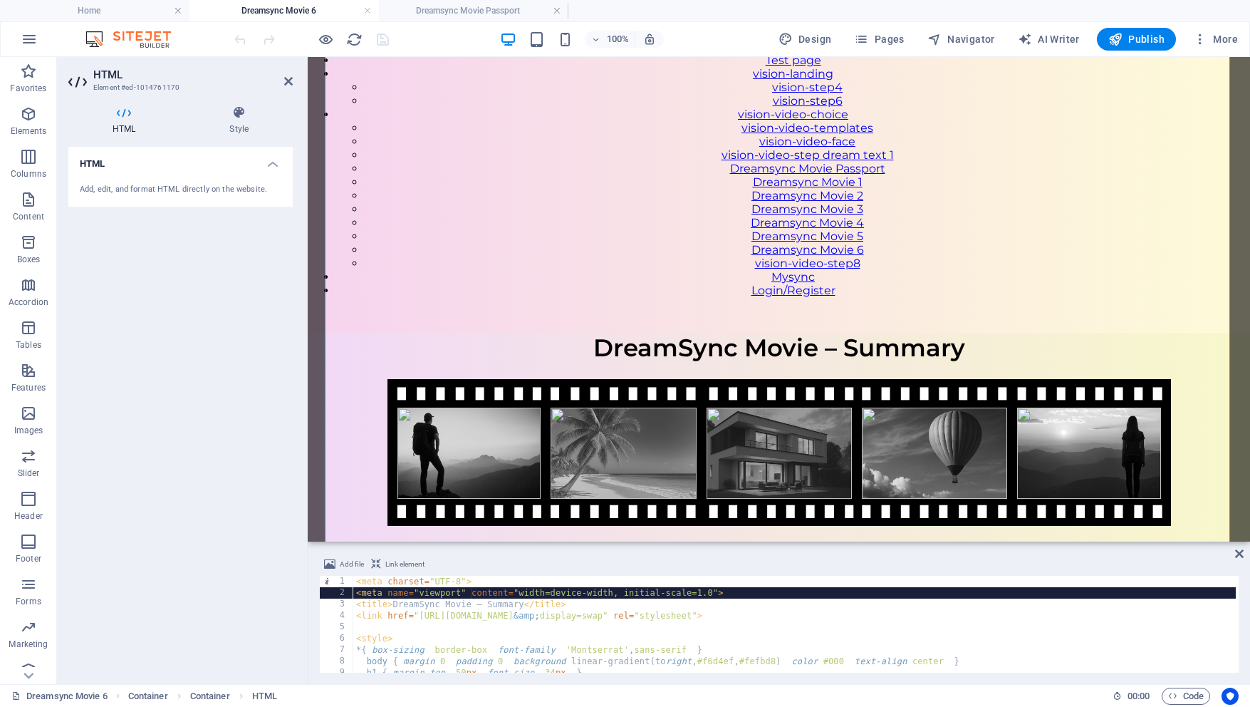
click at [487, 613] on div "< meta charset = "UTF-8" > < meta name = "viewport" content = "width=device-wid…" at bounding box center [794, 636] width 883 height 120
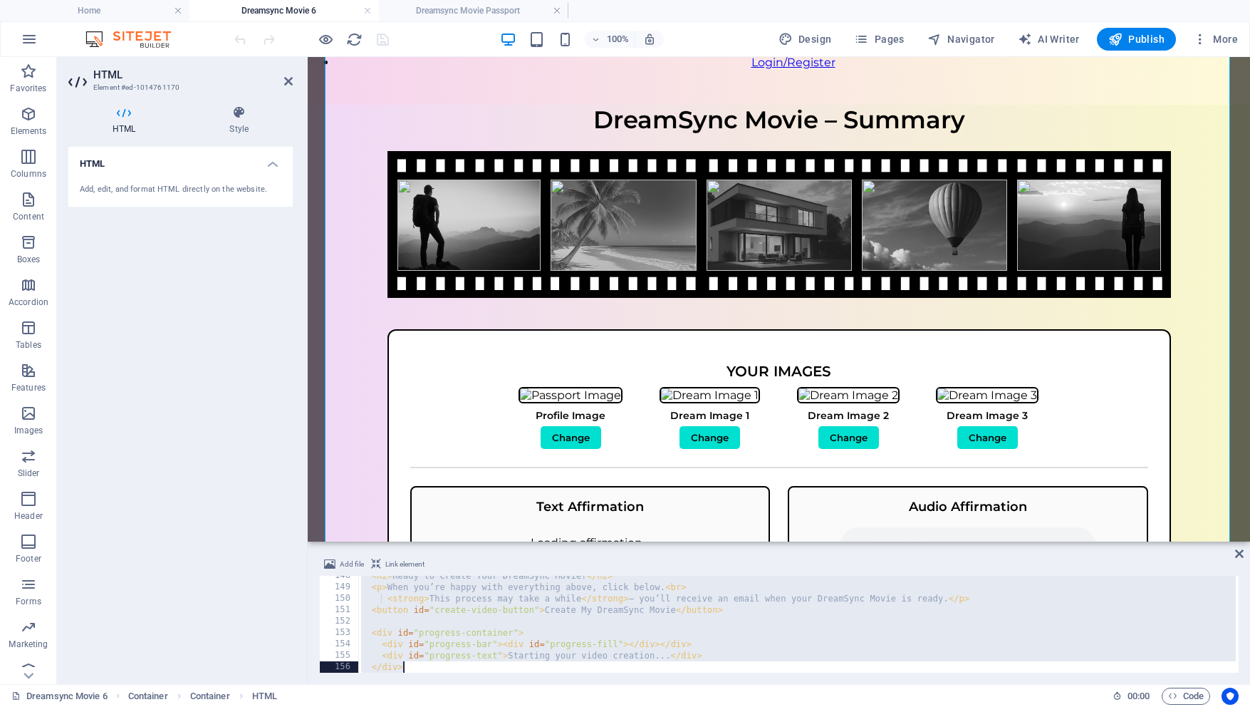
scroll to position [1989, 0]
drag, startPoint x: 357, startPoint y: 581, endPoint x: 430, endPoint y: 706, distance: 144.6
type textarea "</script>"
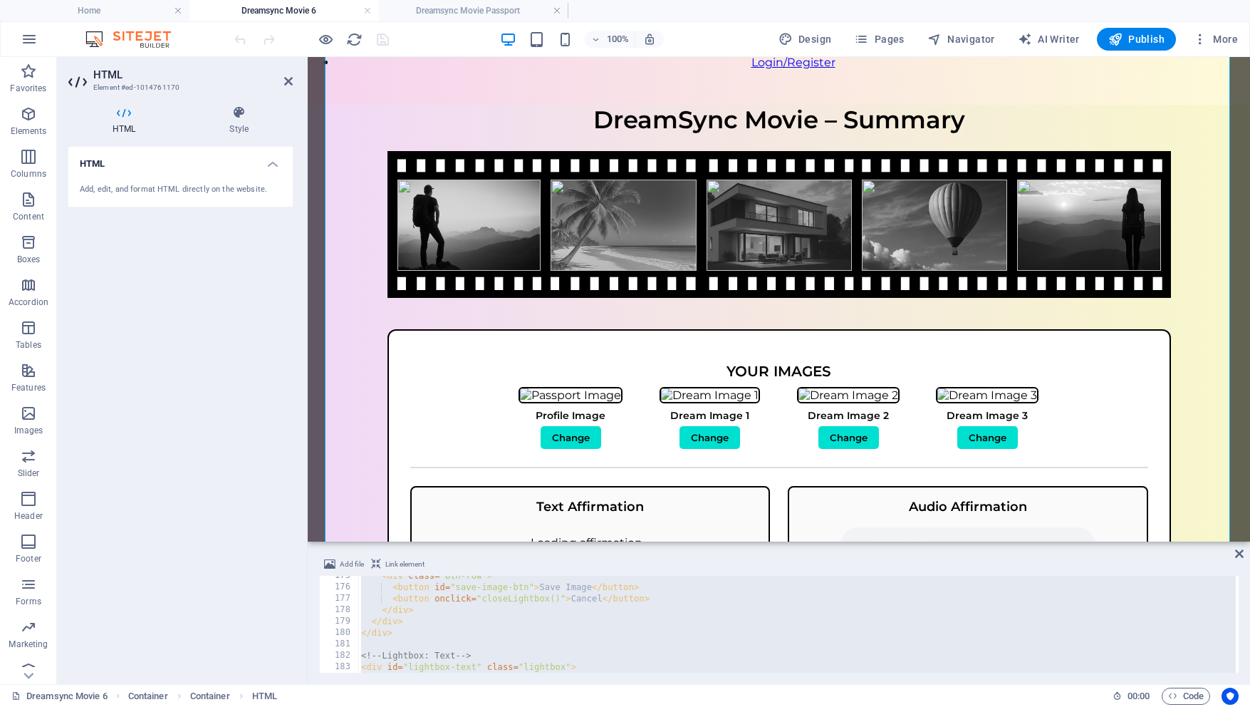
scroll to position [0, 0]
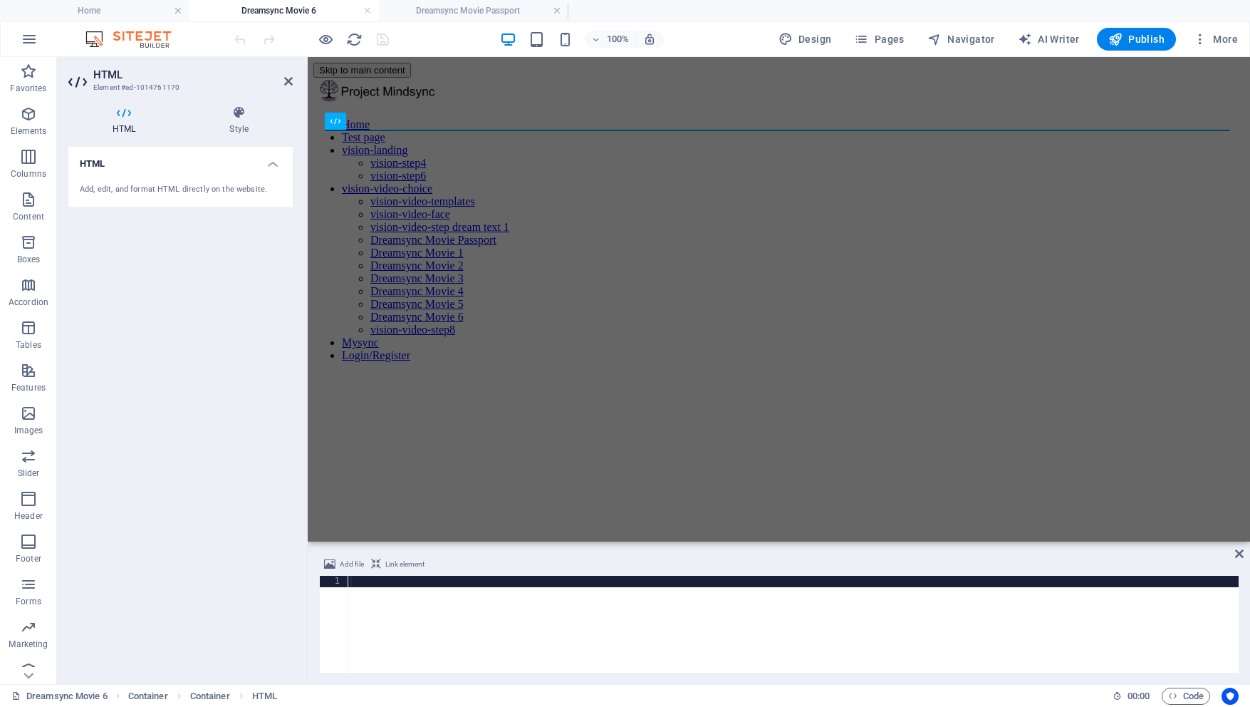
click at [364, 577] on div at bounding box center [793, 636] width 891 height 120
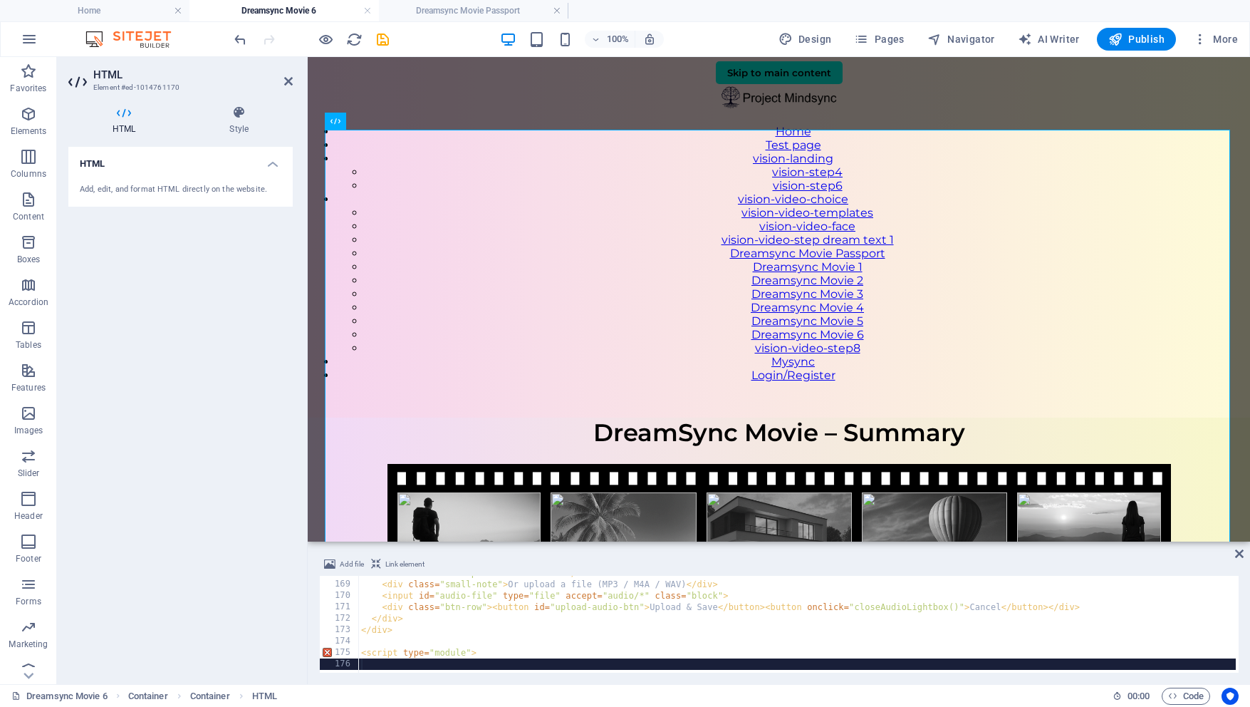
scroll to position [1912, 0]
click at [399, 663] on div "< audio id = "audio-preview" controls > </ audio > < div class = "small-note" >…" at bounding box center [815, 625] width 915 height 117
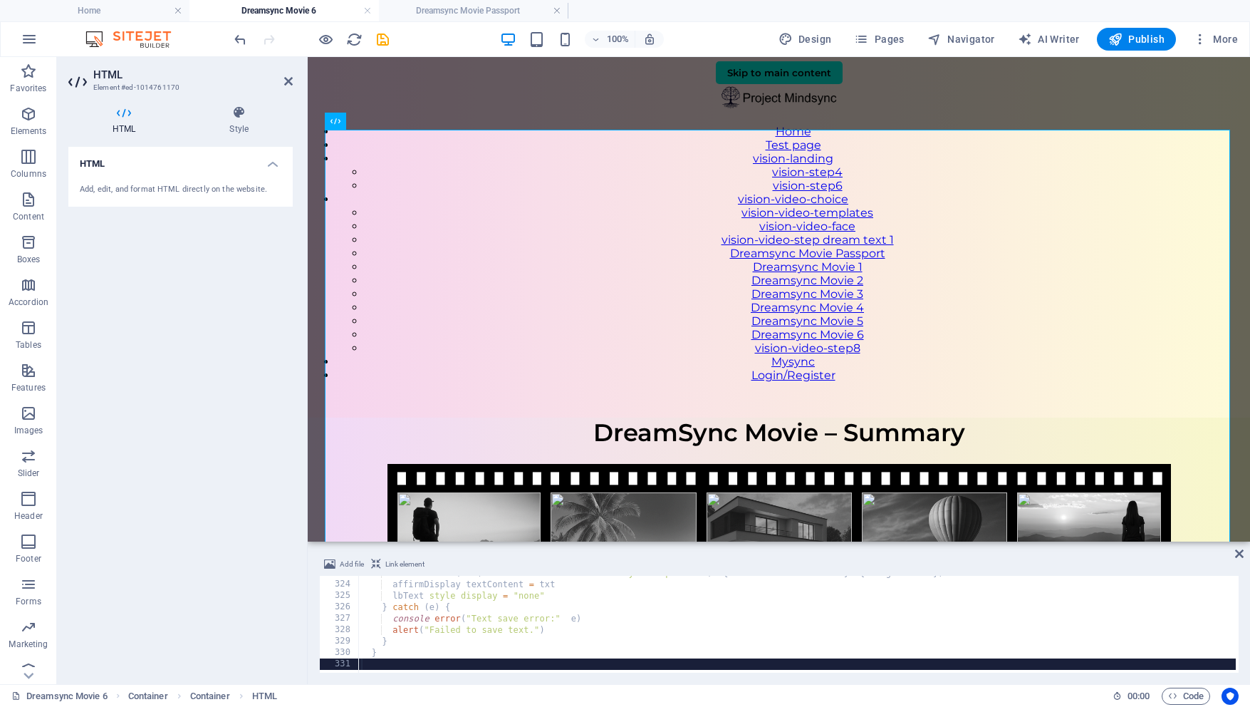
click at [375, 663] on div "await setDoc ( doc ( db , "users" , userId , "dreamSync" , "profile" ) , { affi…" at bounding box center [815, 625] width 915 height 117
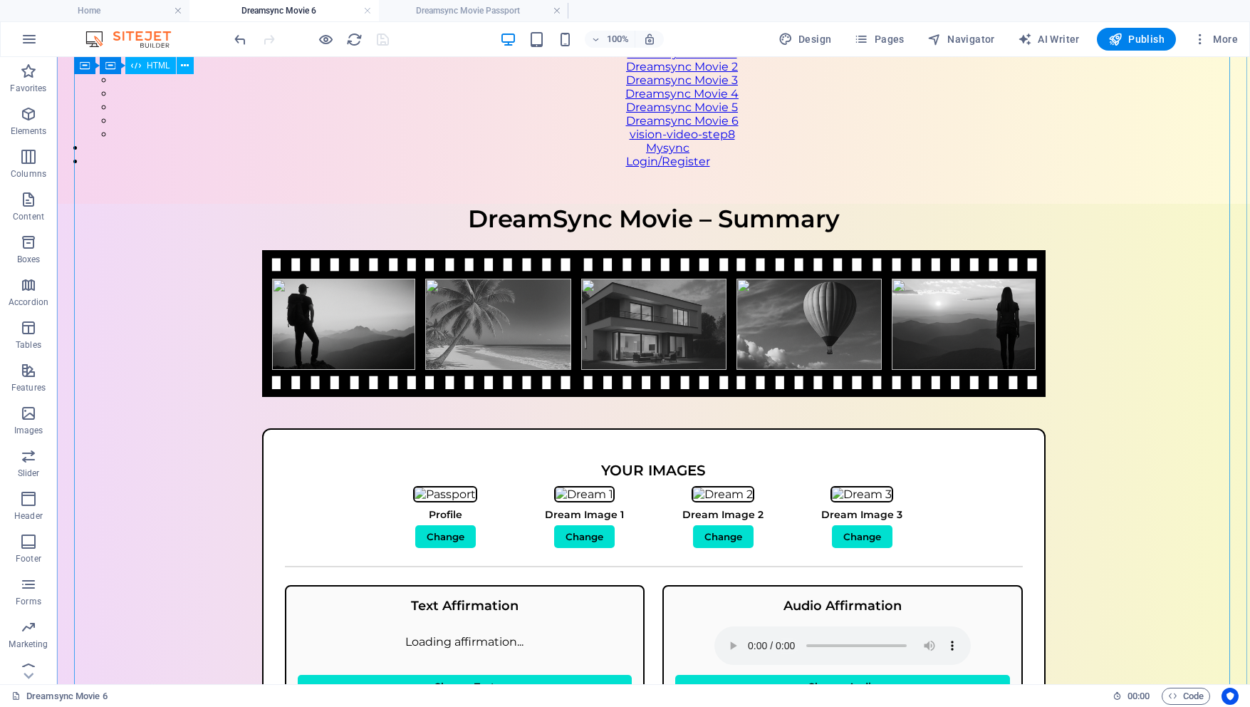
scroll to position [215, 0]
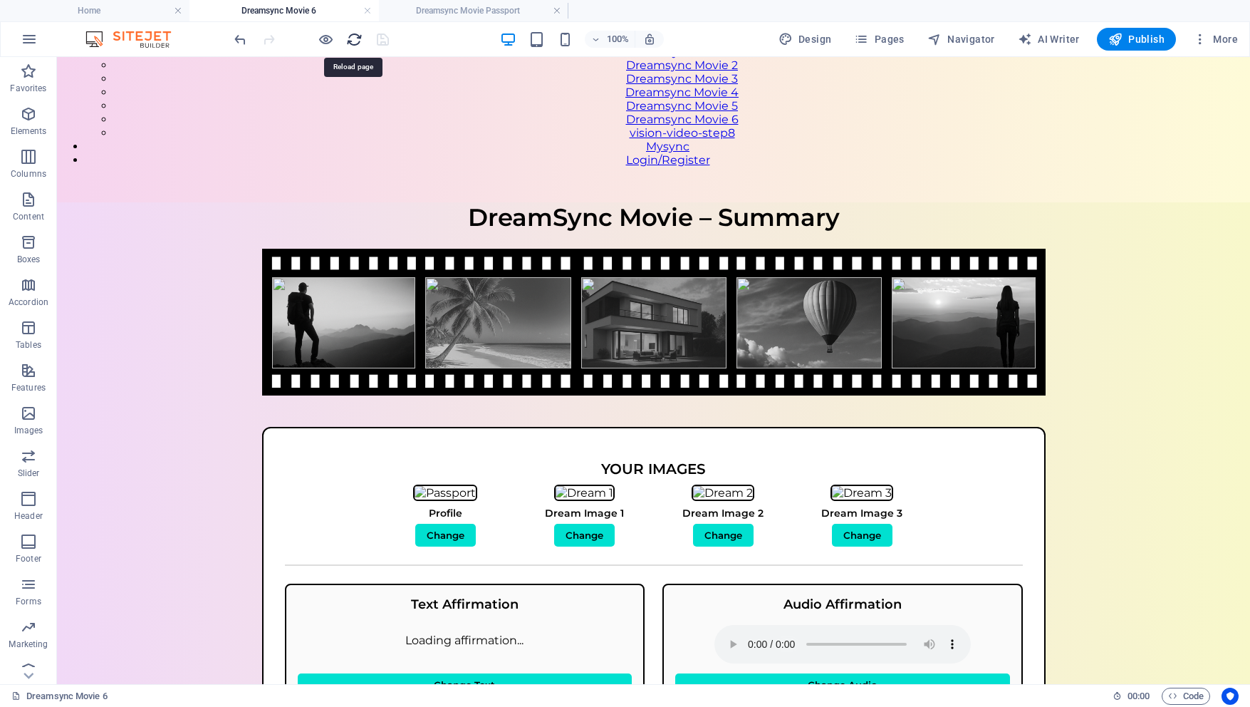
click at [358, 38] on icon "reload" at bounding box center [354, 39] width 16 height 16
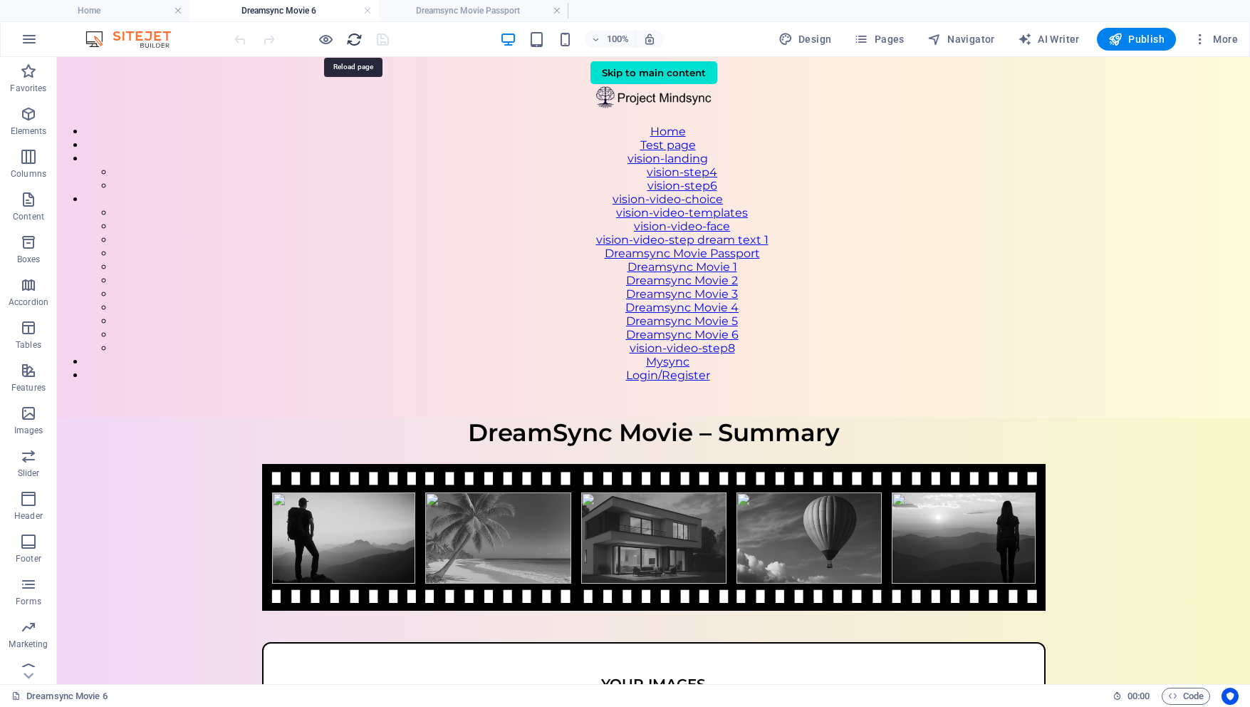
scroll to position [0, 0]
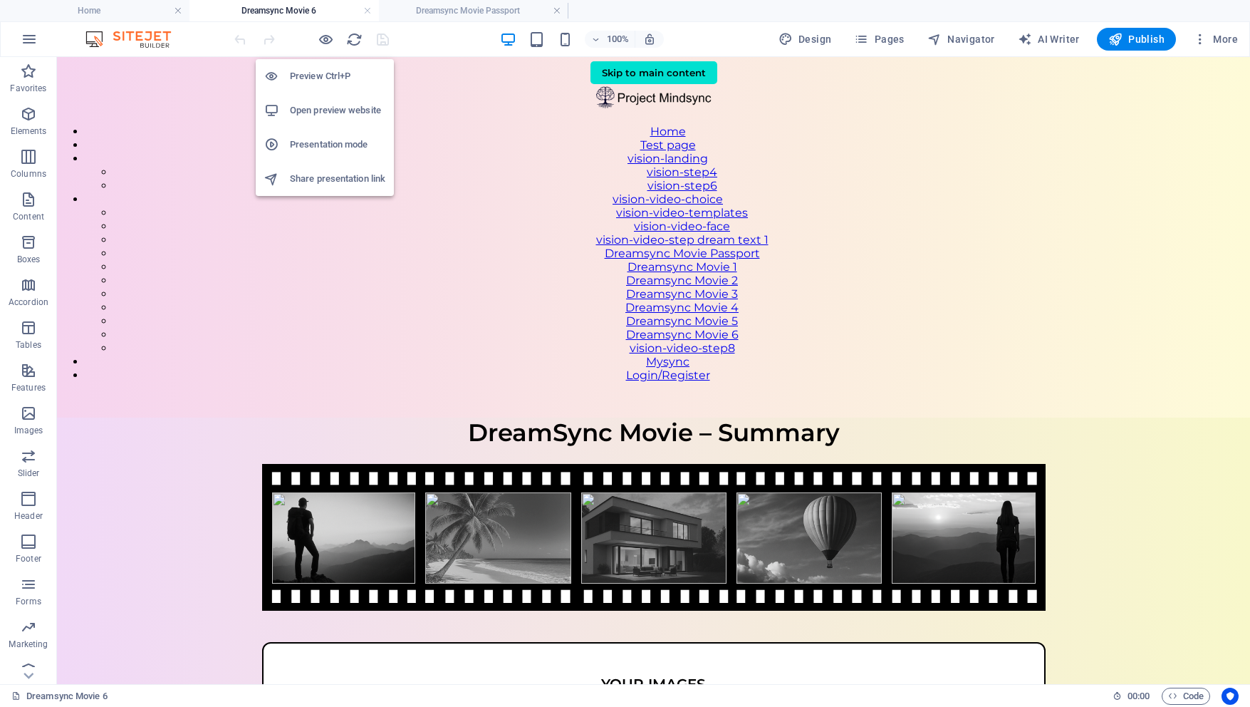
click at [330, 115] on h6 "Open preview website" at bounding box center [337, 110] width 95 height 17
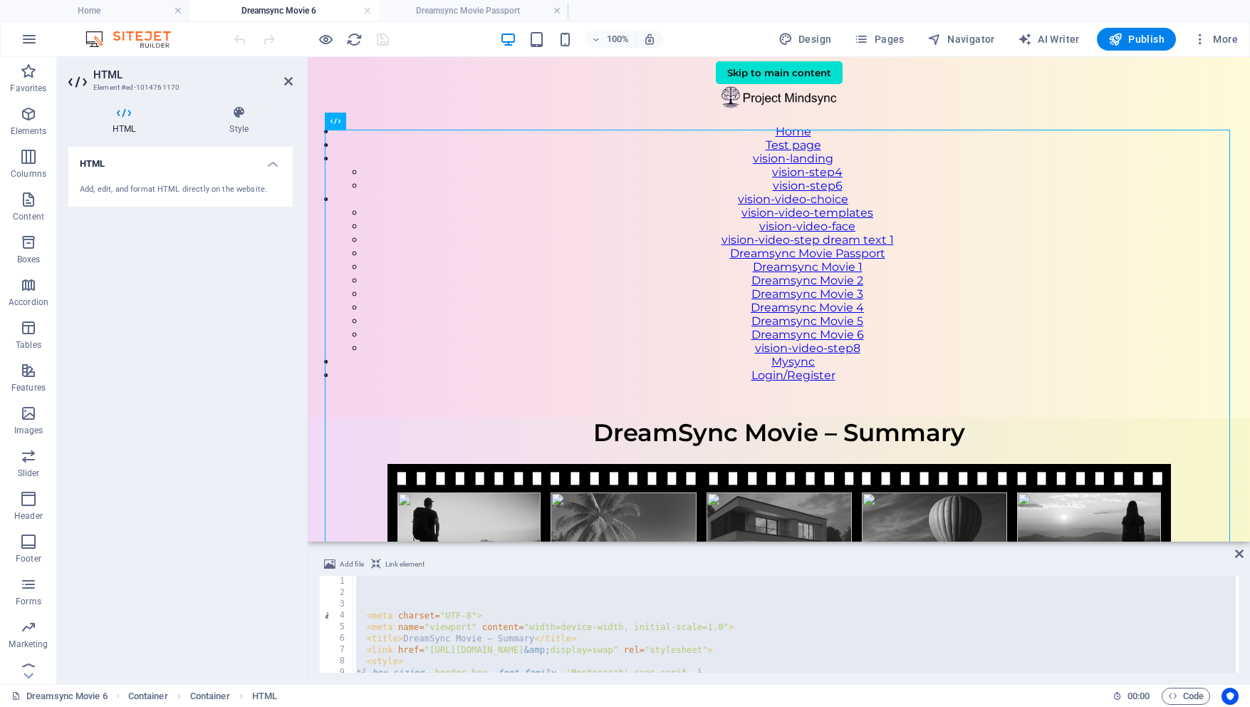
click at [510, 630] on div "< meta charset = "UTF-8" > < meta name = "viewport" content = "width=device-wid…" at bounding box center [810, 634] width 915 height 117
type textarea "<meta name="viewport" content="width=device-width, initial-scale=1.0">"
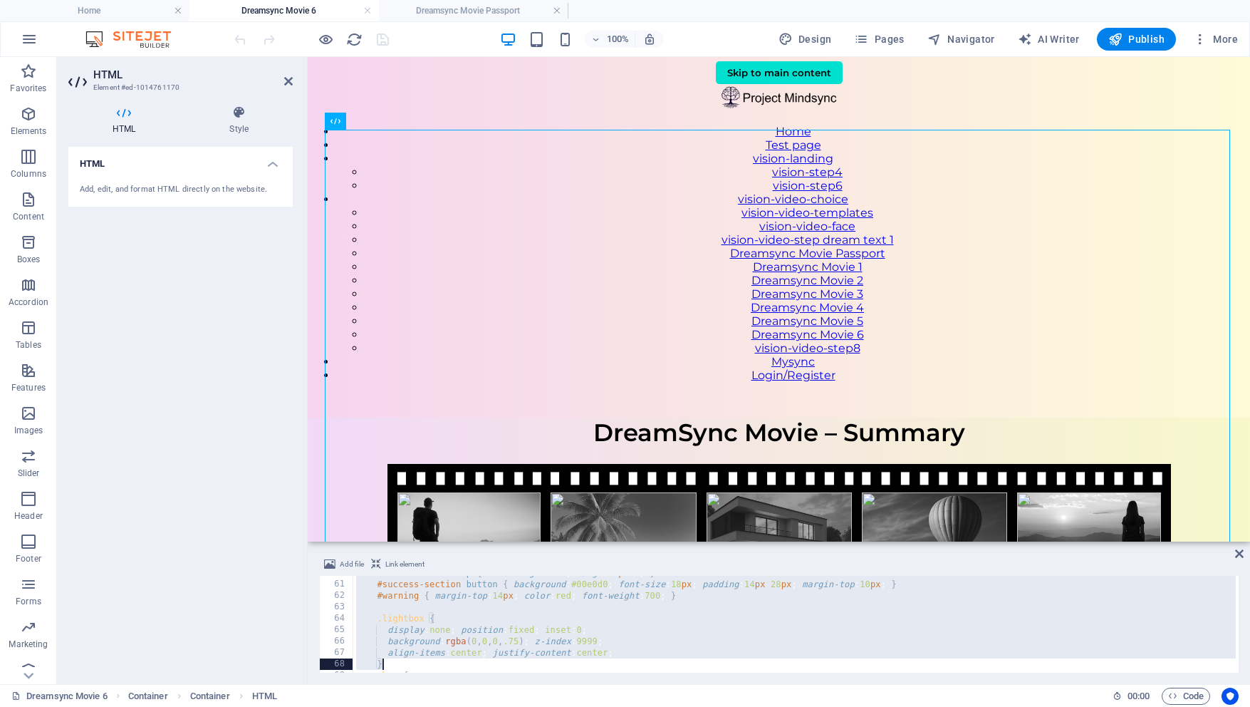
type textarea "#audio-preview { width:100%; display:none; margin-top:10px; } .small-note { fon…"
type textarea "</script>"
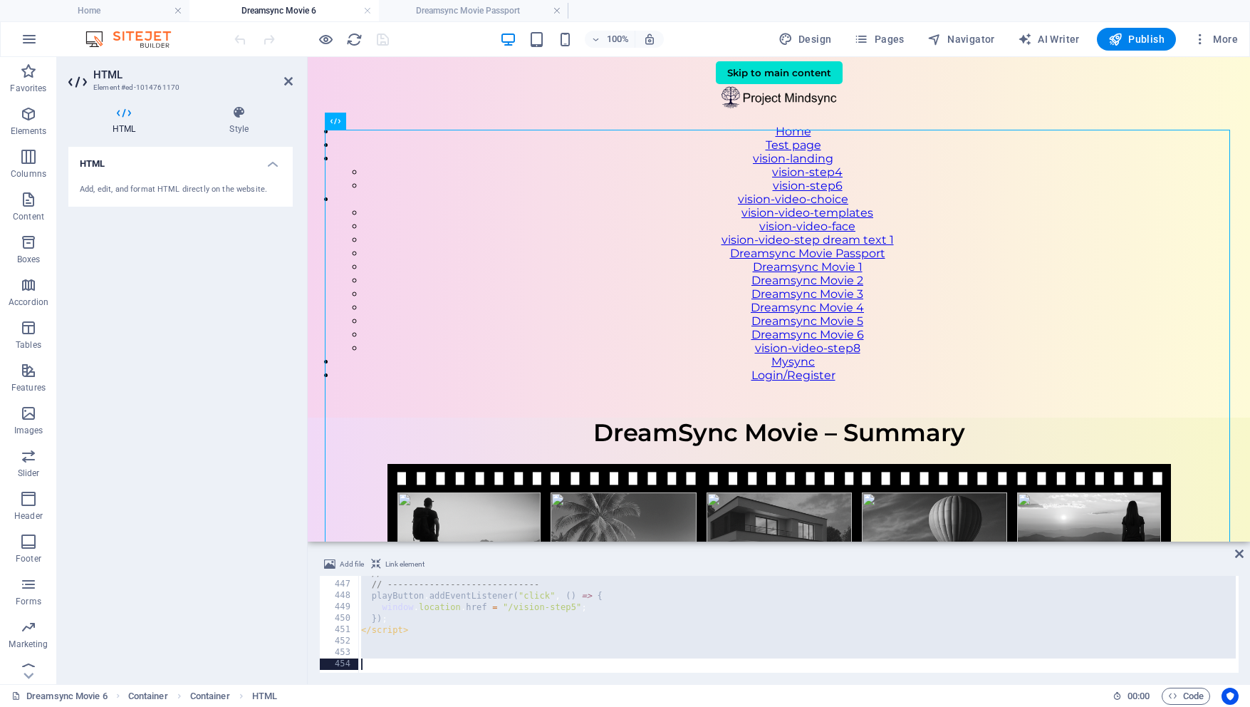
drag, startPoint x: 365, startPoint y: 583, endPoint x: 429, endPoint y: 706, distance: 138.9
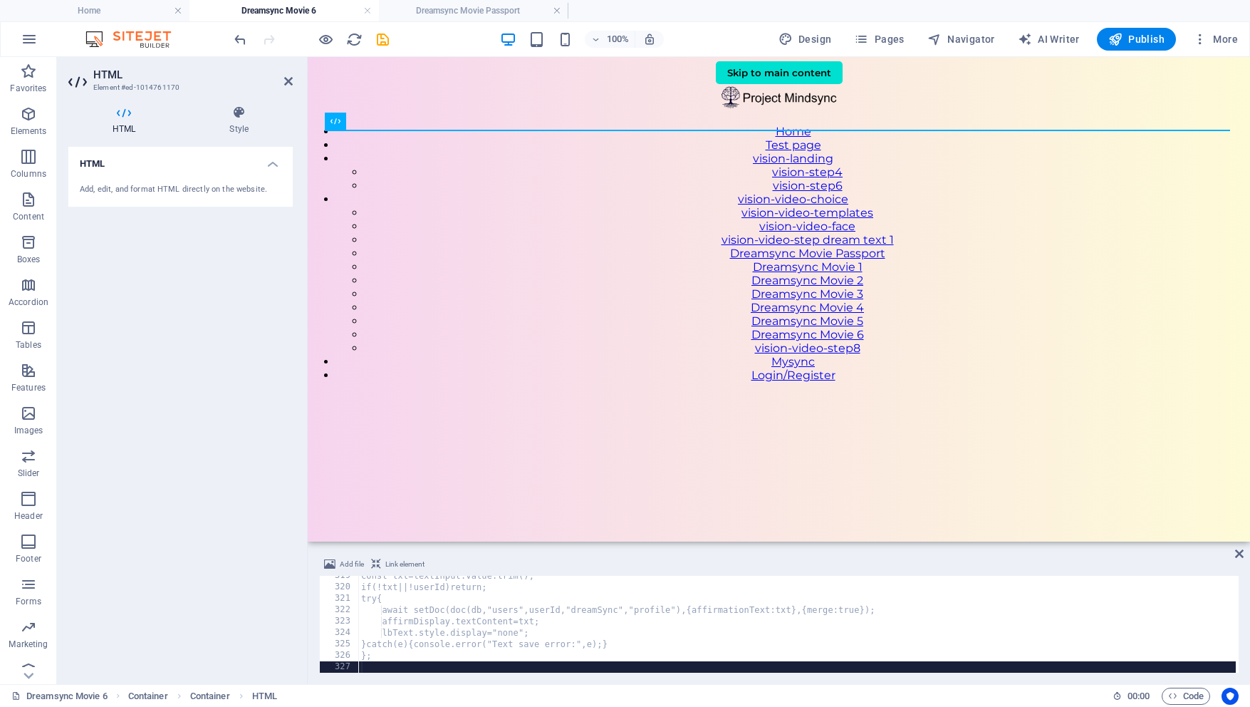
scroll to position [3630, 0]
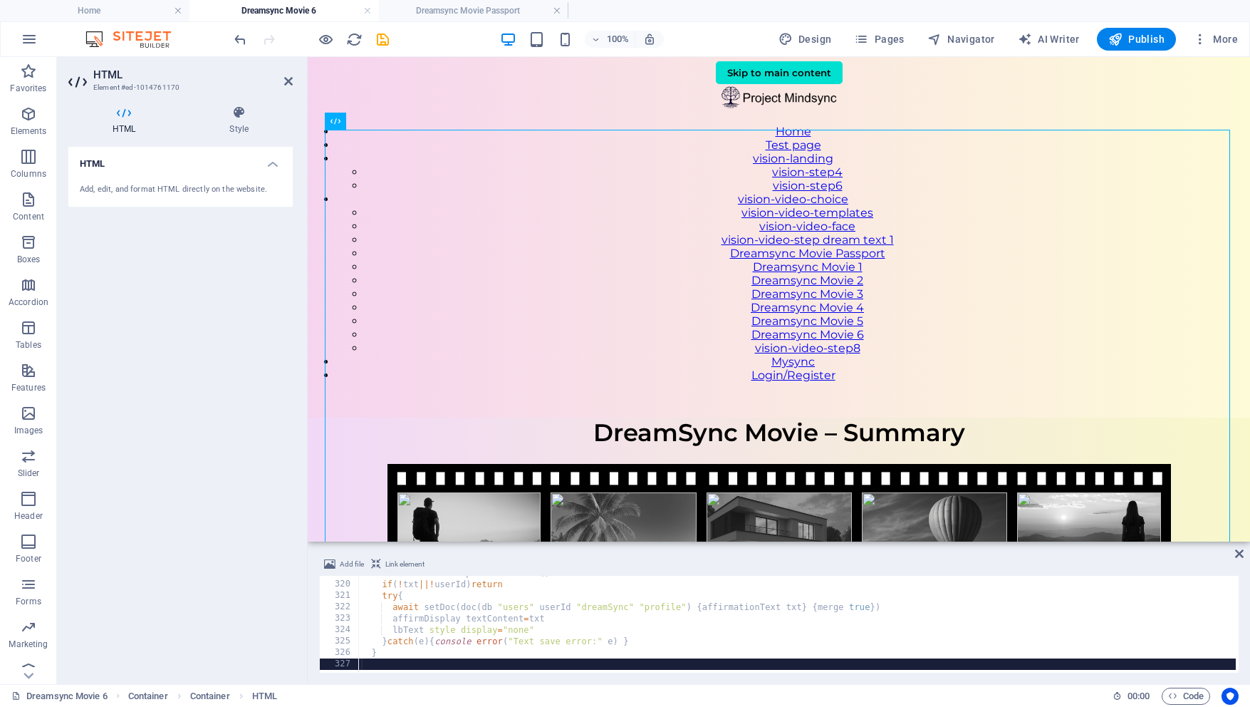
click at [390, 665] on div "const txt = textInput . value . trim ( ) ; if ( ! txt ||! userId ) return ; try…" at bounding box center [815, 625] width 915 height 117
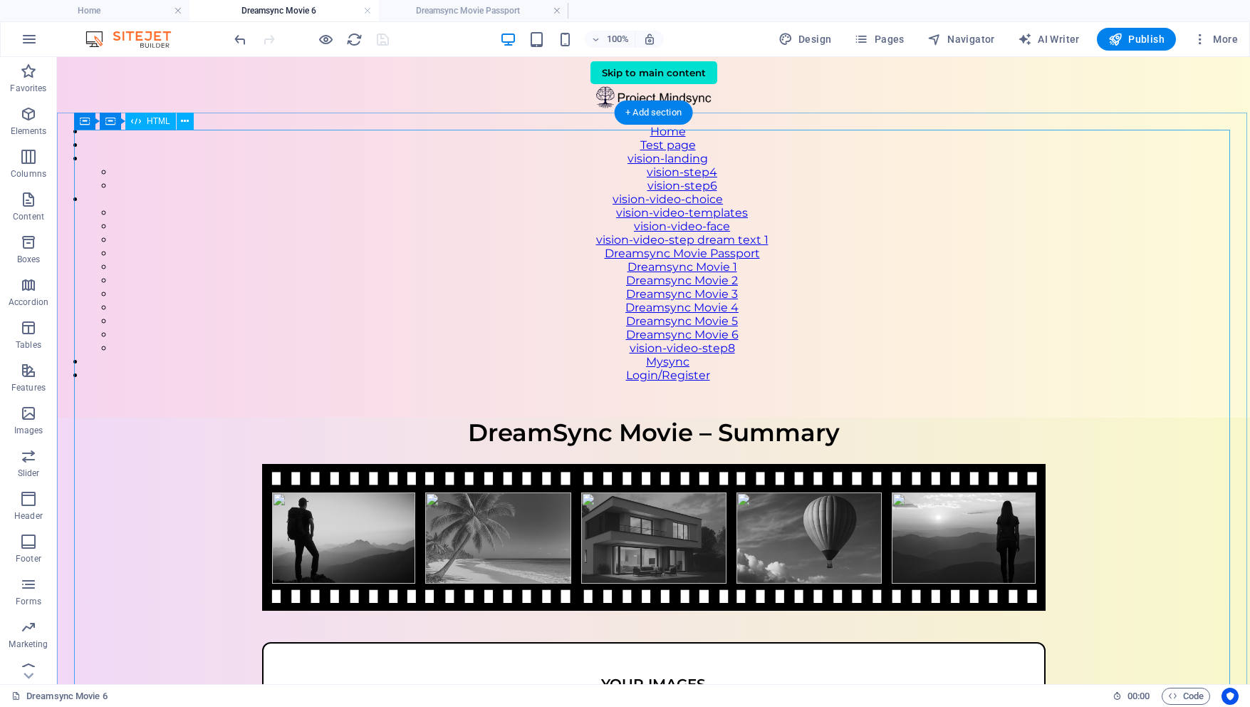
scroll to position [1, 0]
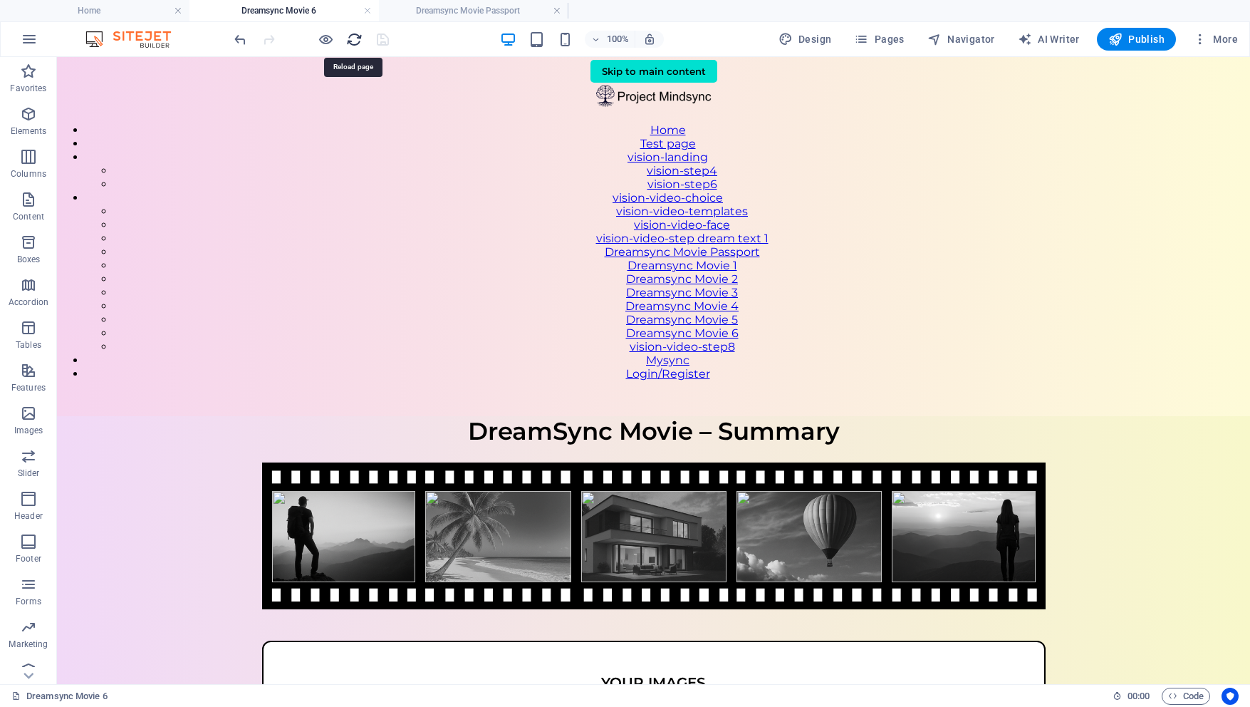
click at [350, 38] on icon "reload" at bounding box center [354, 39] width 16 height 16
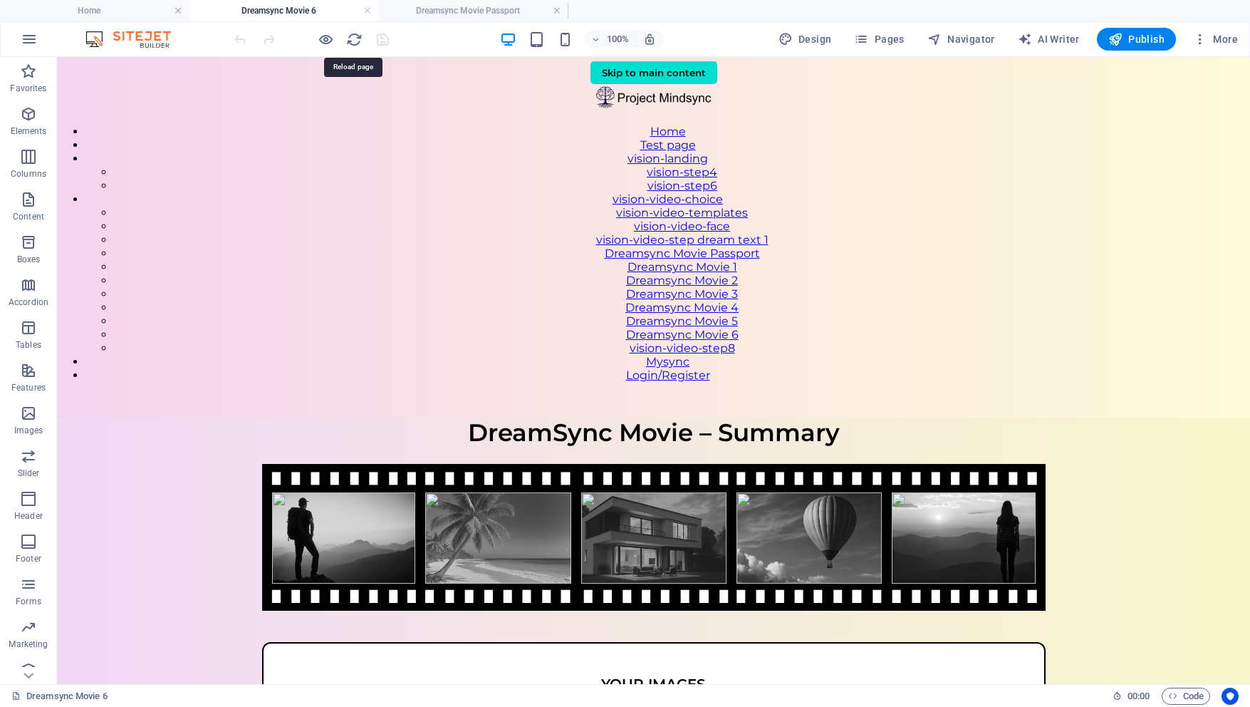
scroll to position [0, 0]
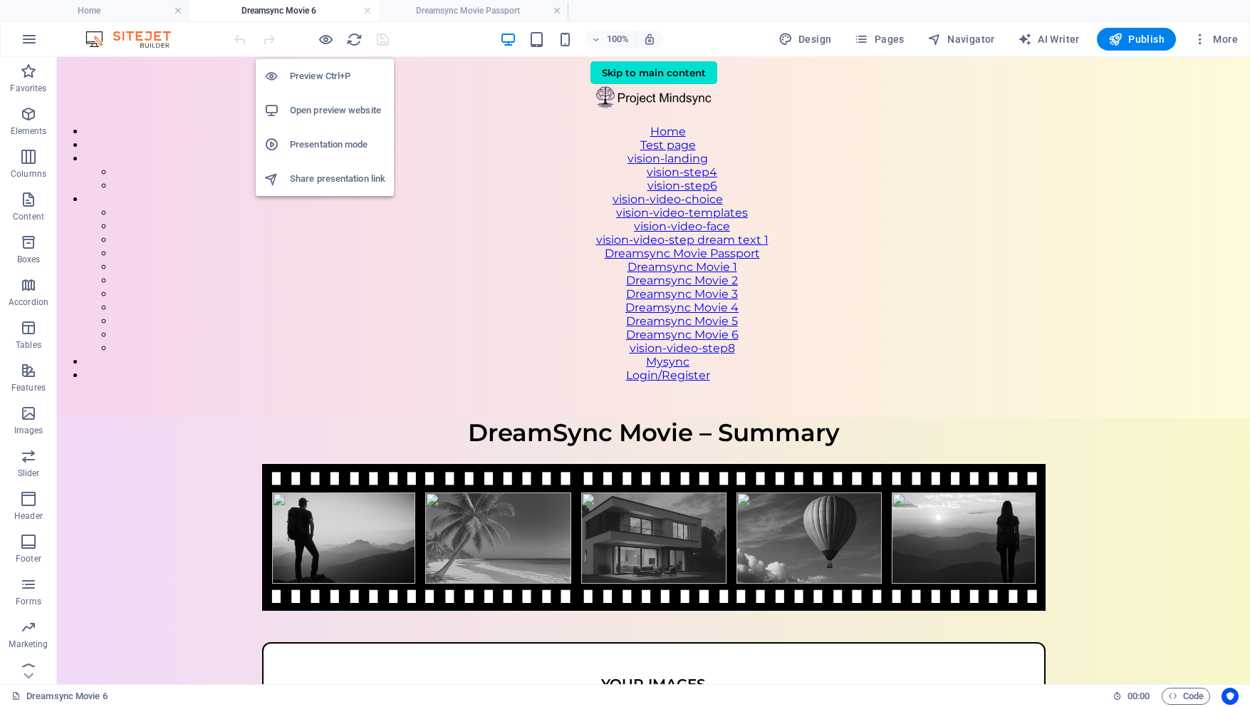
click at [323, 108] on h6 "Open preview website" at bounding box center [337, 110] width 95 height 17
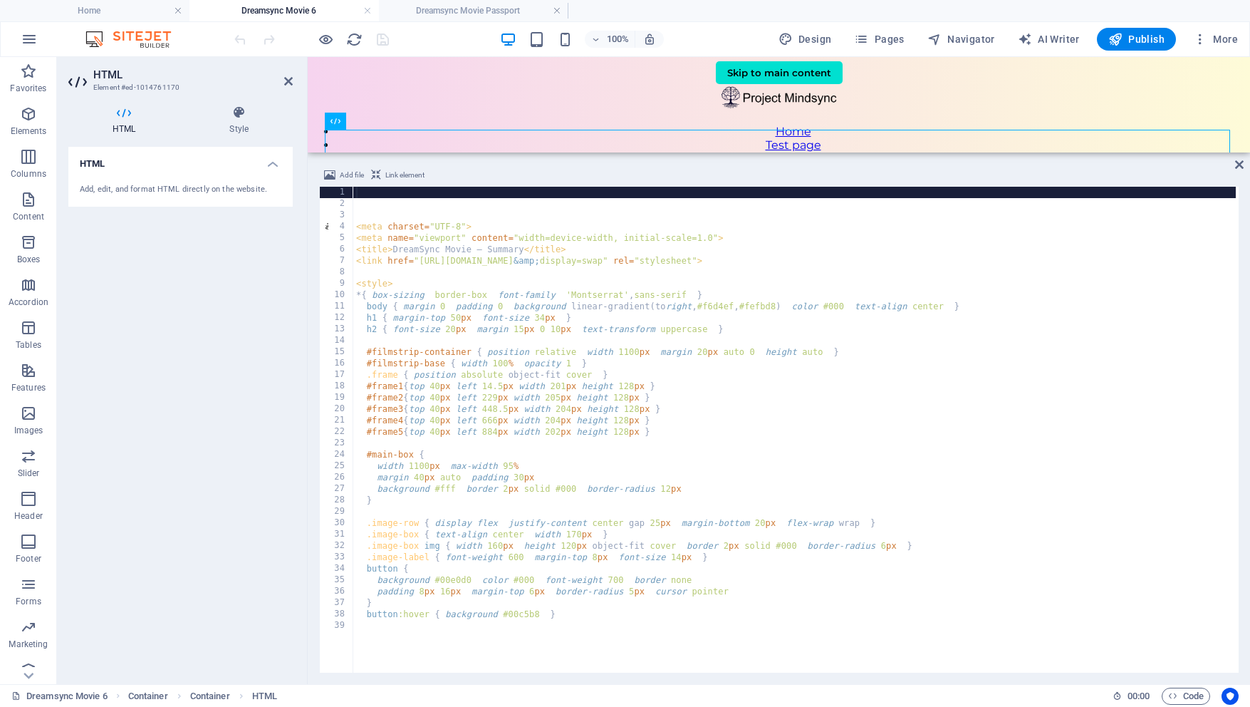
drag, startPoint x: 490, startPoint y: 543, endPoint x: 496, endPoint y: 145, distance: 397.5
click at [496, 145] on div "Reference Container Container Container HTML Container Container Add file Link …" at bounding box center [779, 370] width 942 height 627
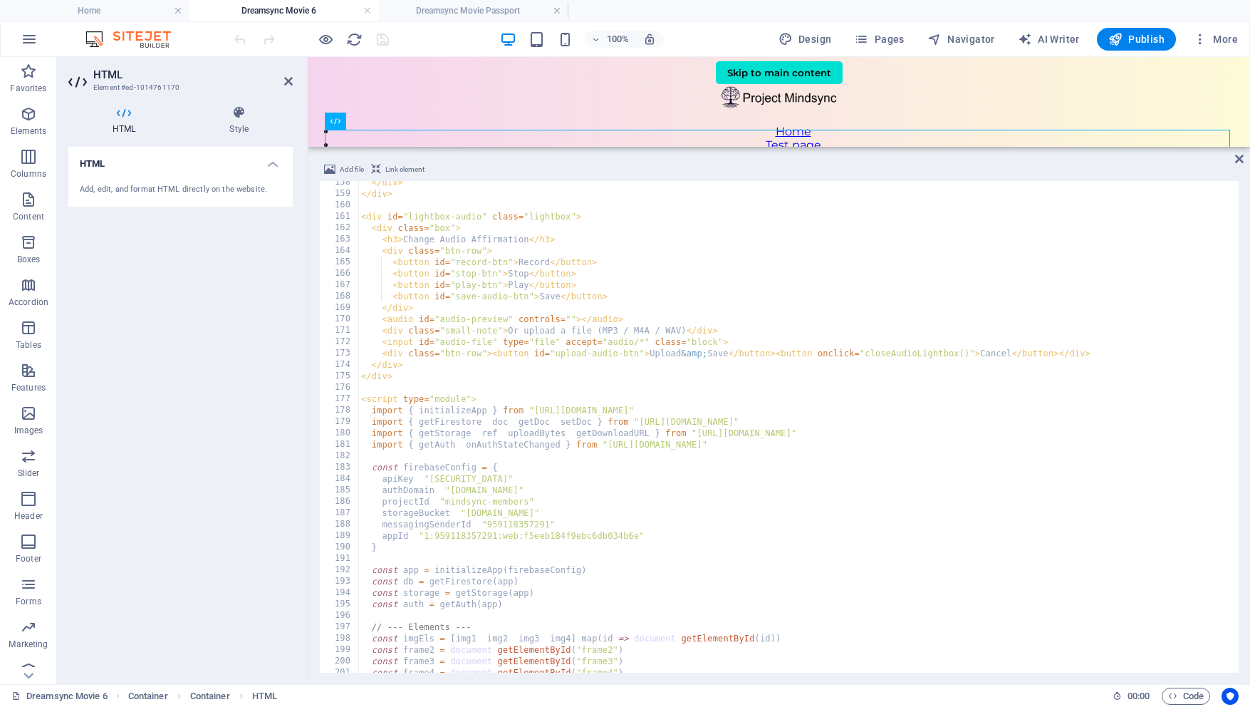
scroll to position [1794, 0]
click at [477, 341] on div "</ div > </ div > < div id = "lightbox-audio" class = "lightbox" > < div class …" at bounding box center [815, 432] width 915 height 511
type textarea "<input id="audio-file" type="file" accept="audio/*" class="block">"
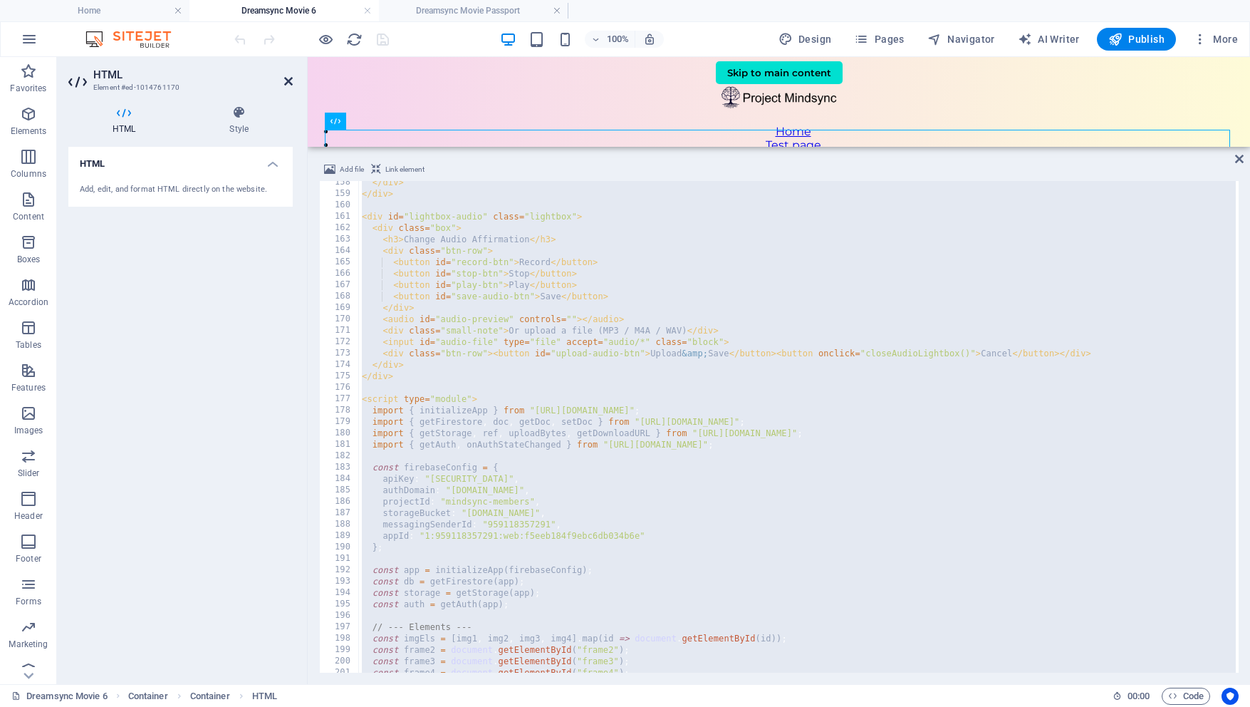
click at [285, 81] on icon at bounding box center [288, 81] width 9 height 11
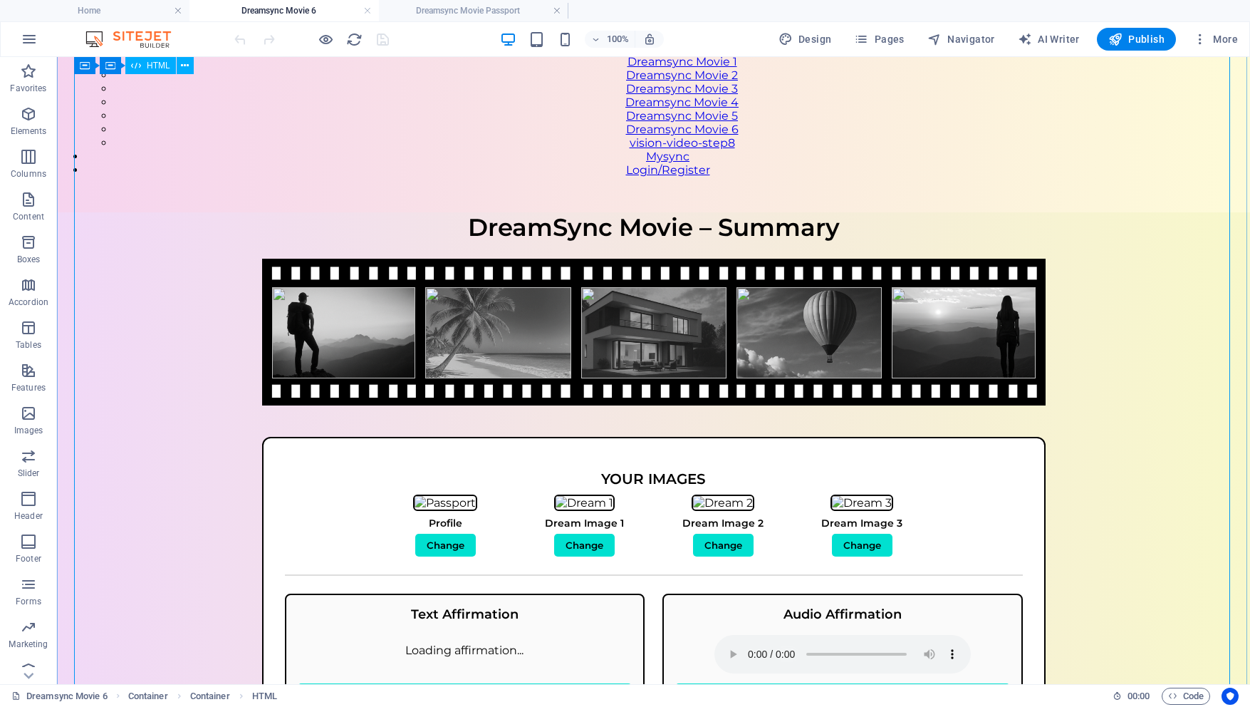
scroll to position [195, 0]
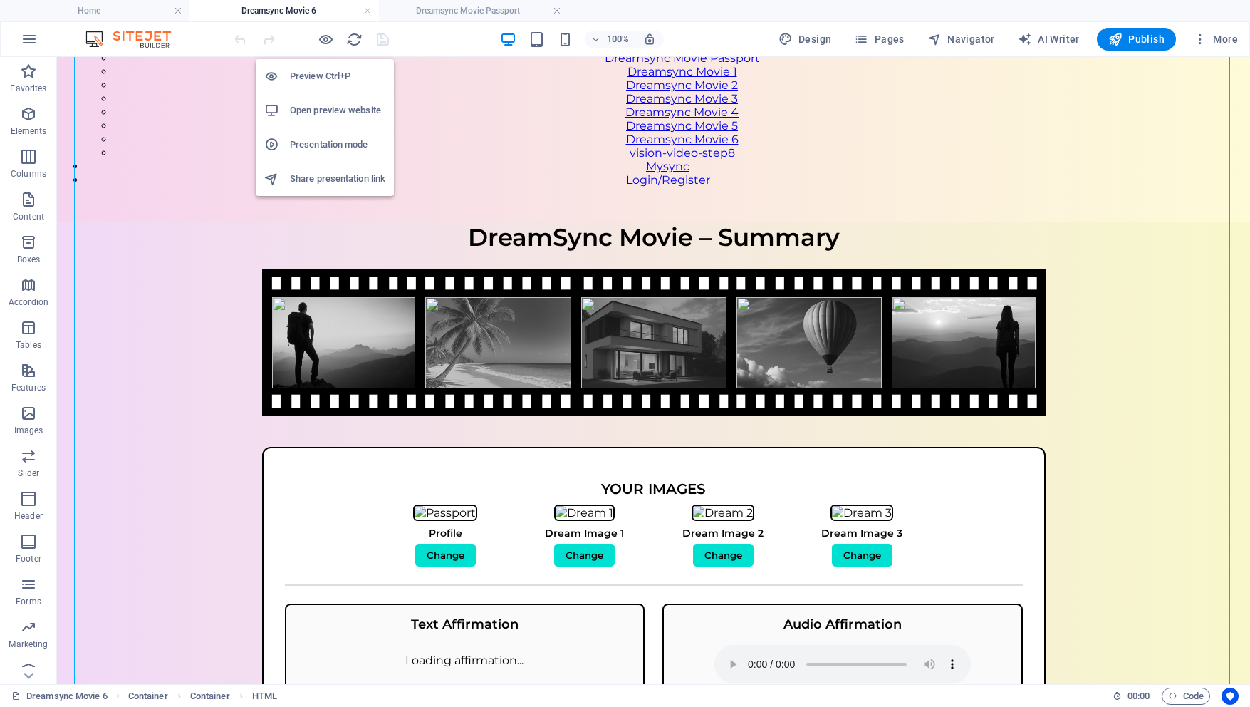
click at [324, 108] on h6 "Open preview website" at bounding box center [337, 110] width 95 height 17
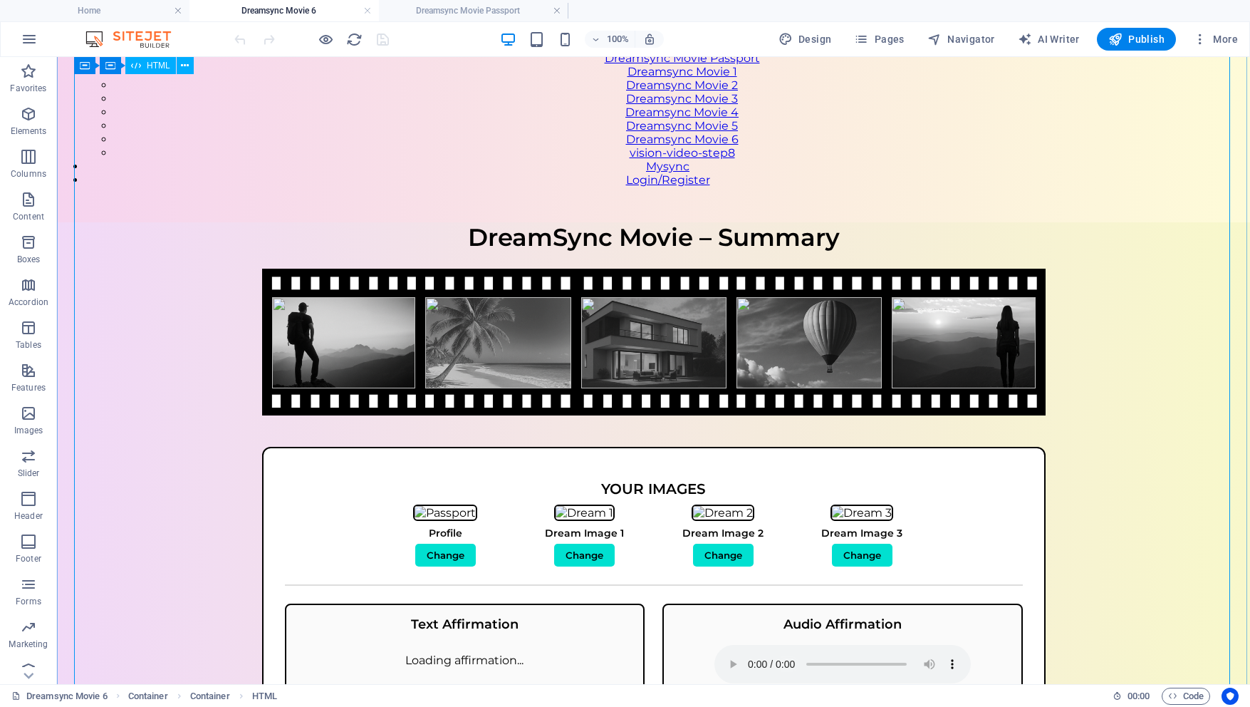
click at [521, 222] on div "DreamSync Movie – Summary DreamSync Movie – Summary Your Images Profile Change …" at bounding box center [653, 563] width 1193 height 683
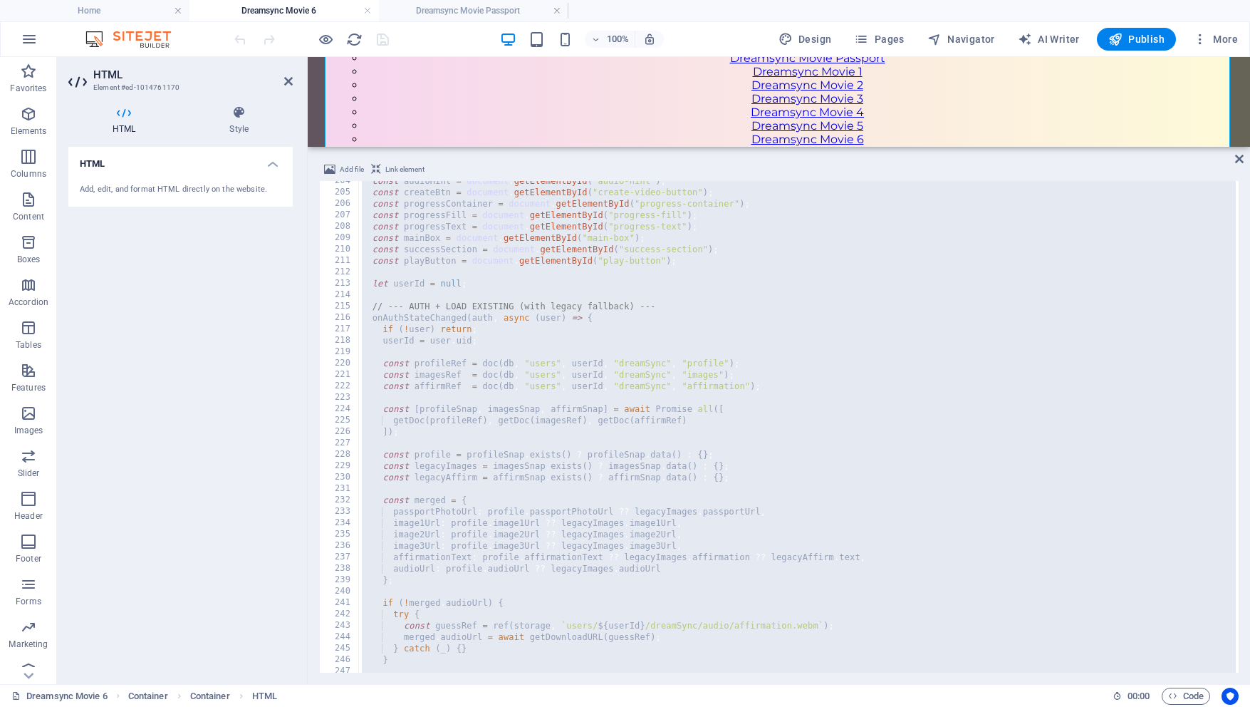
scroll to position [2319, 0]
click at [762, 383] on div "const audioHint = document . getElementById ( "audio-hint" ) ; const createBtn …" at bounding box center [816, 430] width 915 height 511
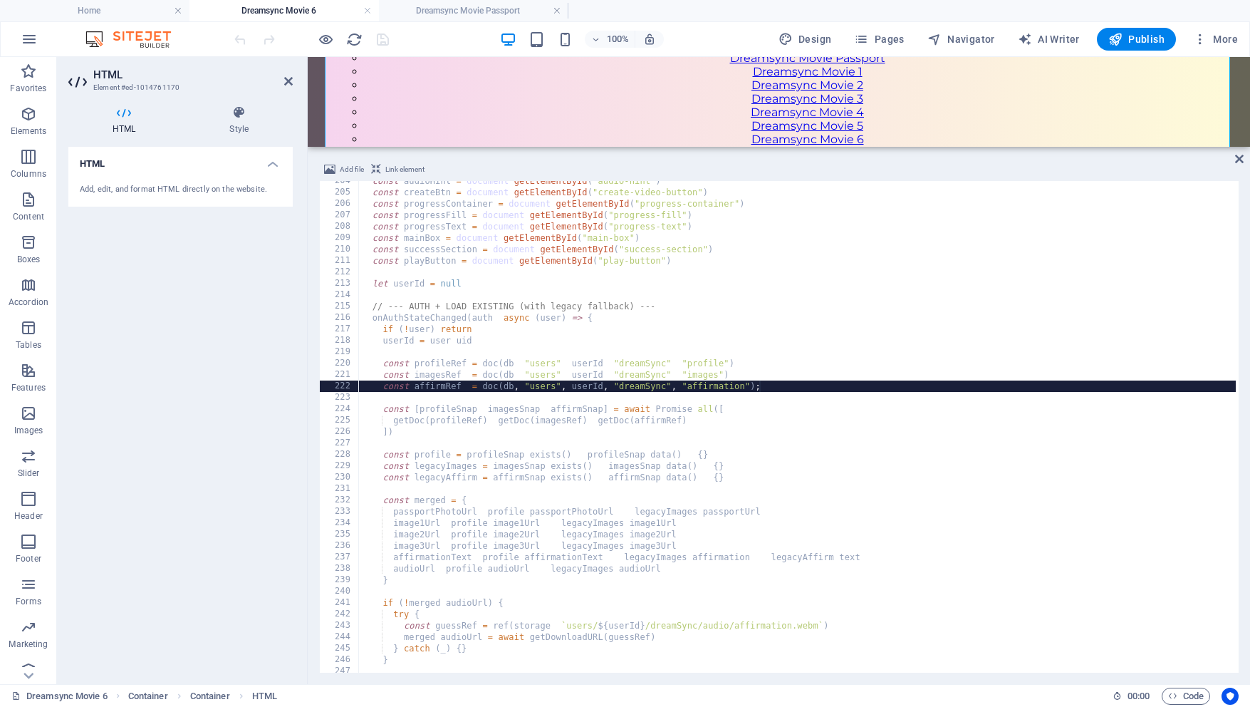
click at [615, 434] on div "const audioHint = document . getElementById ( "audio-hint" ) ; const createBtn …" at bounding box center [816, 430] width 915 height 511
type textarea "]);"
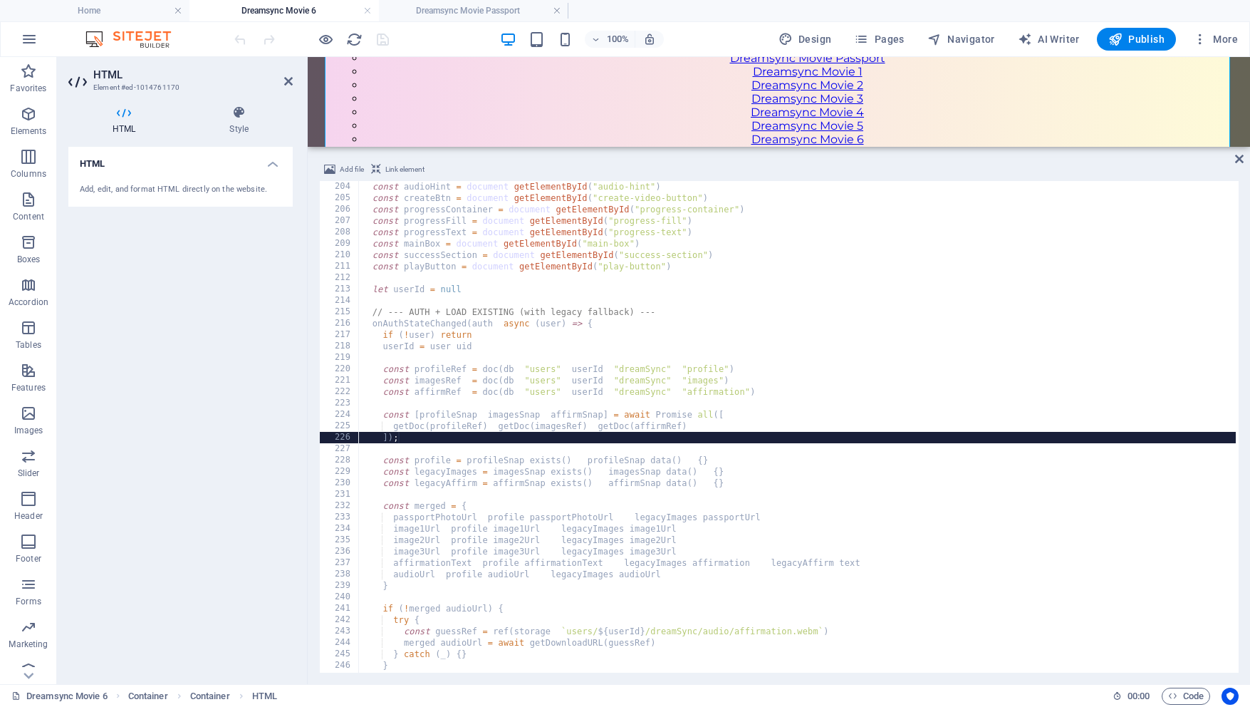
scroll to position [2311, 0]
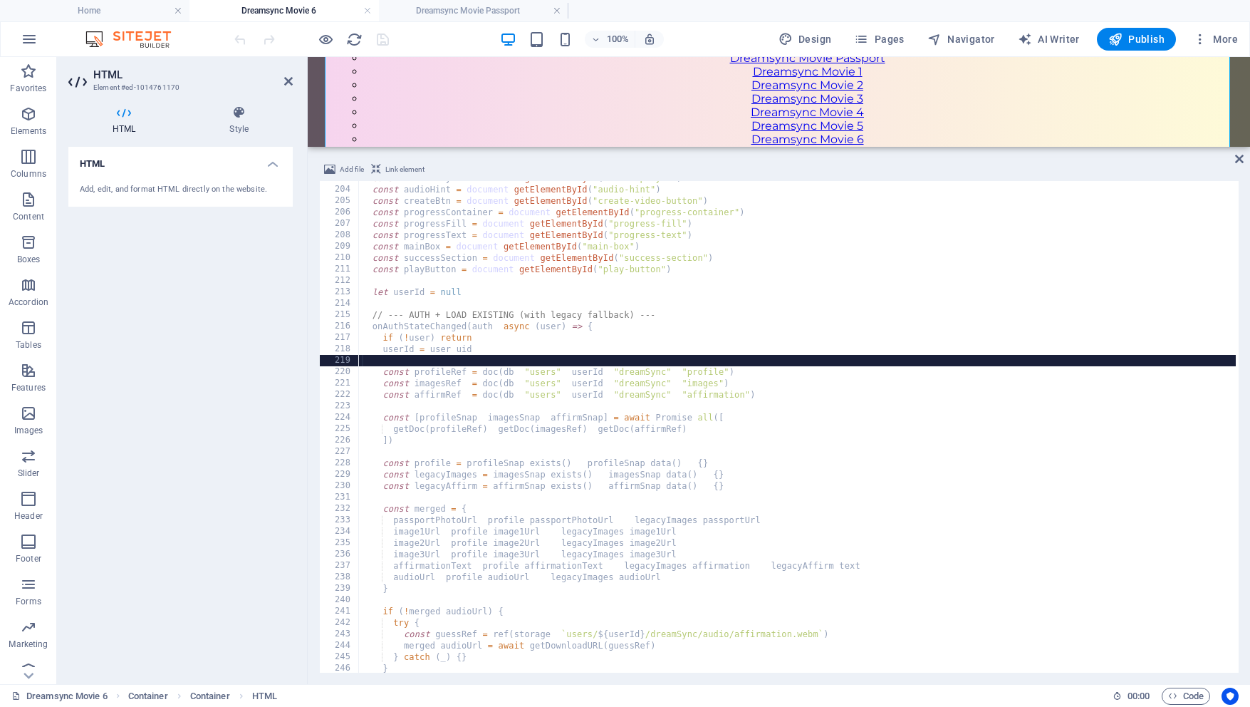
click at [633, 355] on div "const audioPlayer = document . getElementById ( "audio-player" ) ; const audioH…" at bounding box center [816, 427] width 915 height 511
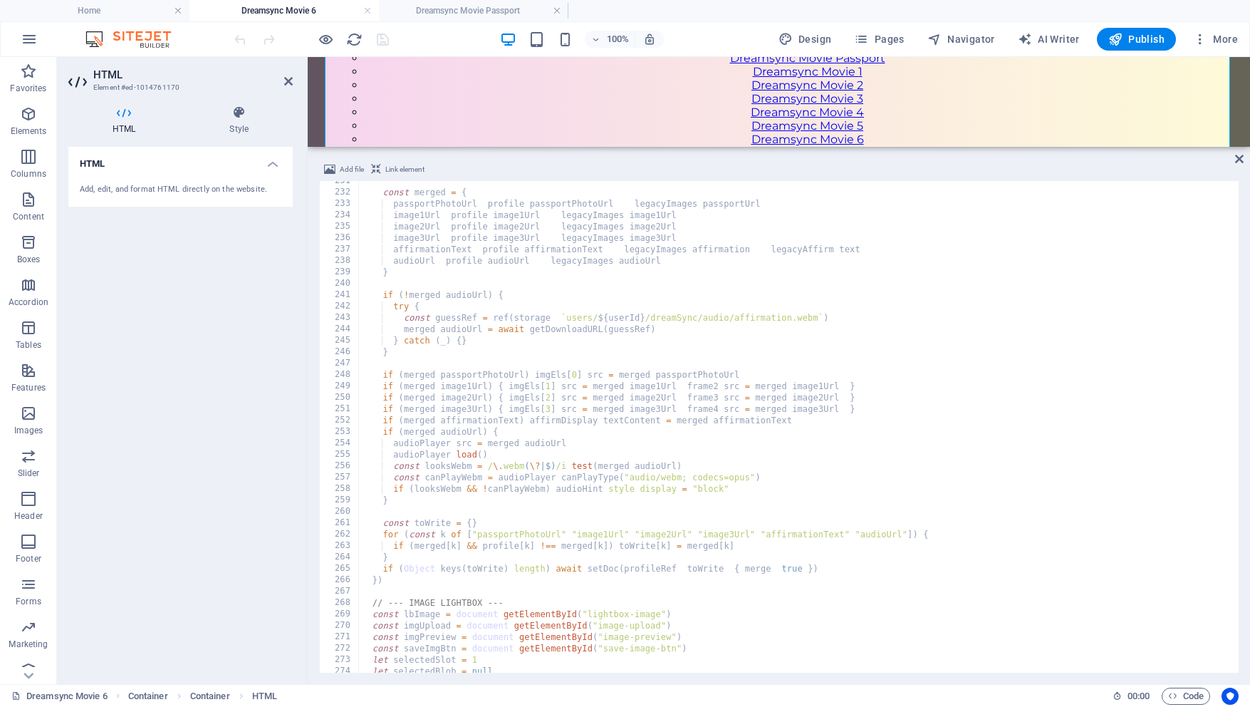
scroll to position [2632, 0]
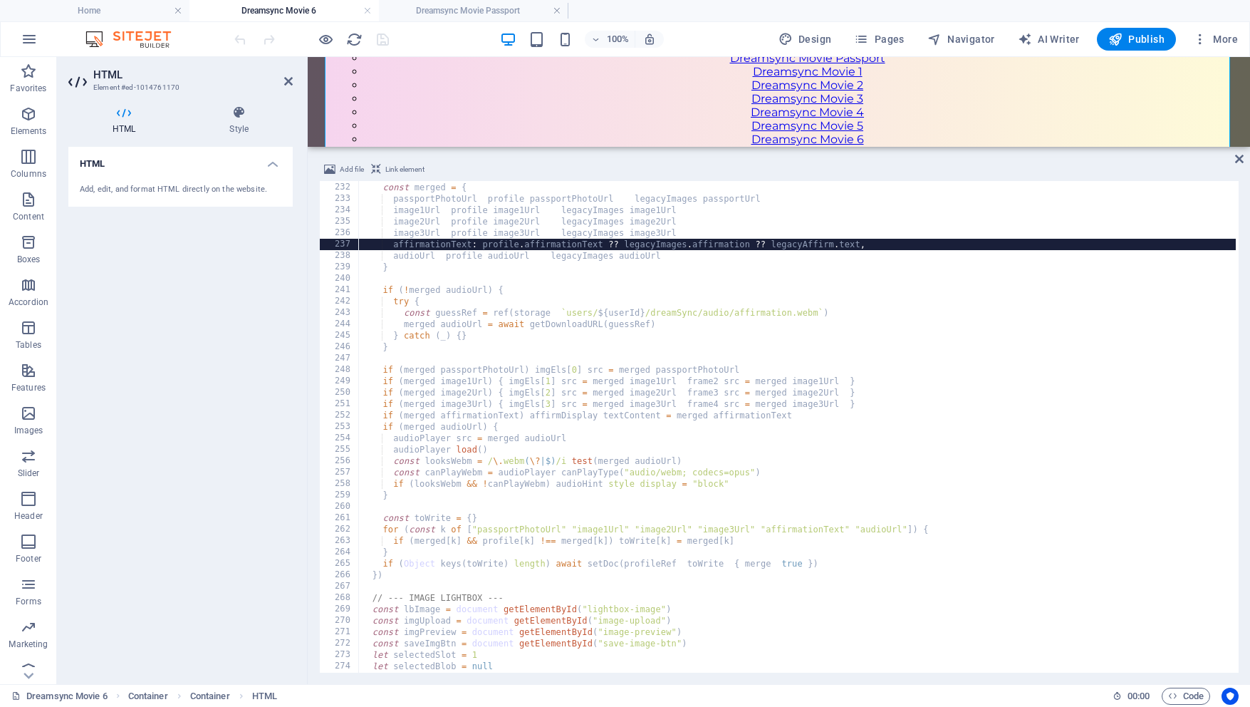
click at [468, 245] on div "const merged = { passportPhotoUrl : profile . passportPhotoUrl ?? legacyImages …" at bounding box center [816, 425] width 915 height 511
click at [467, 218] on div "const merged = { passportPhotoUrl : profile . passportPhotoUrl ?? legacyImages …" at bounding box center [816, 425] width 915 height 511
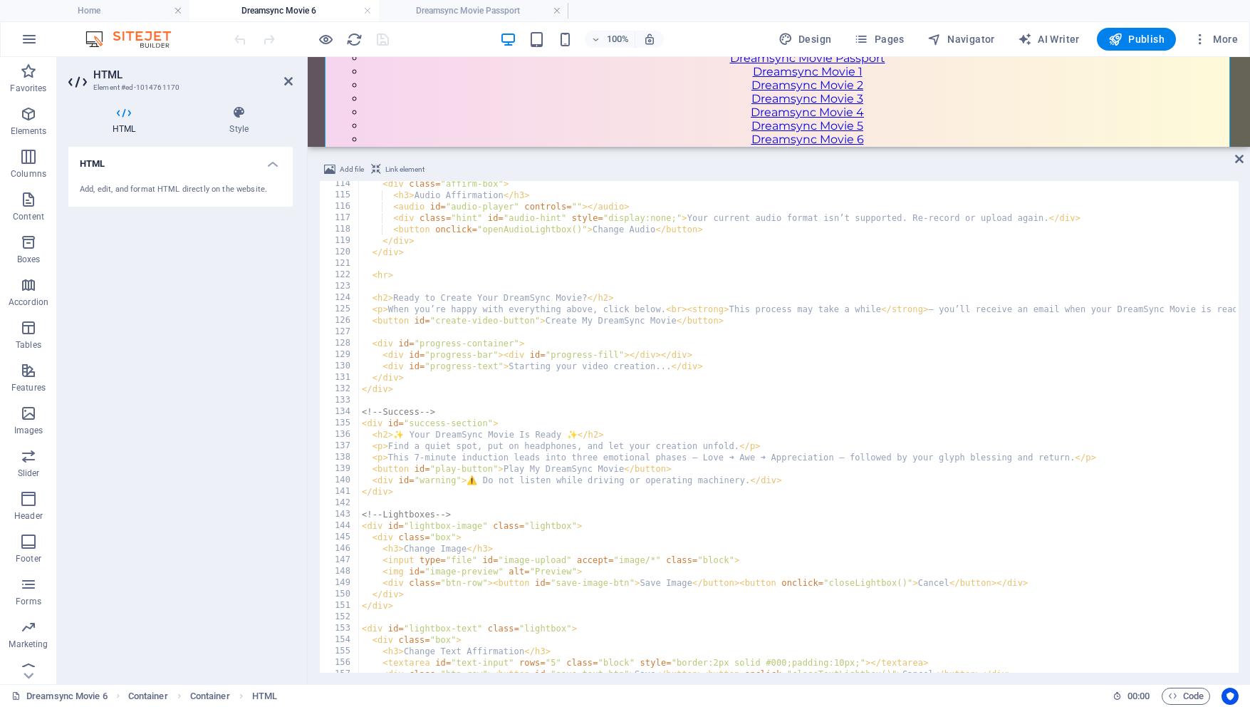
scroll to position [1291, 0]
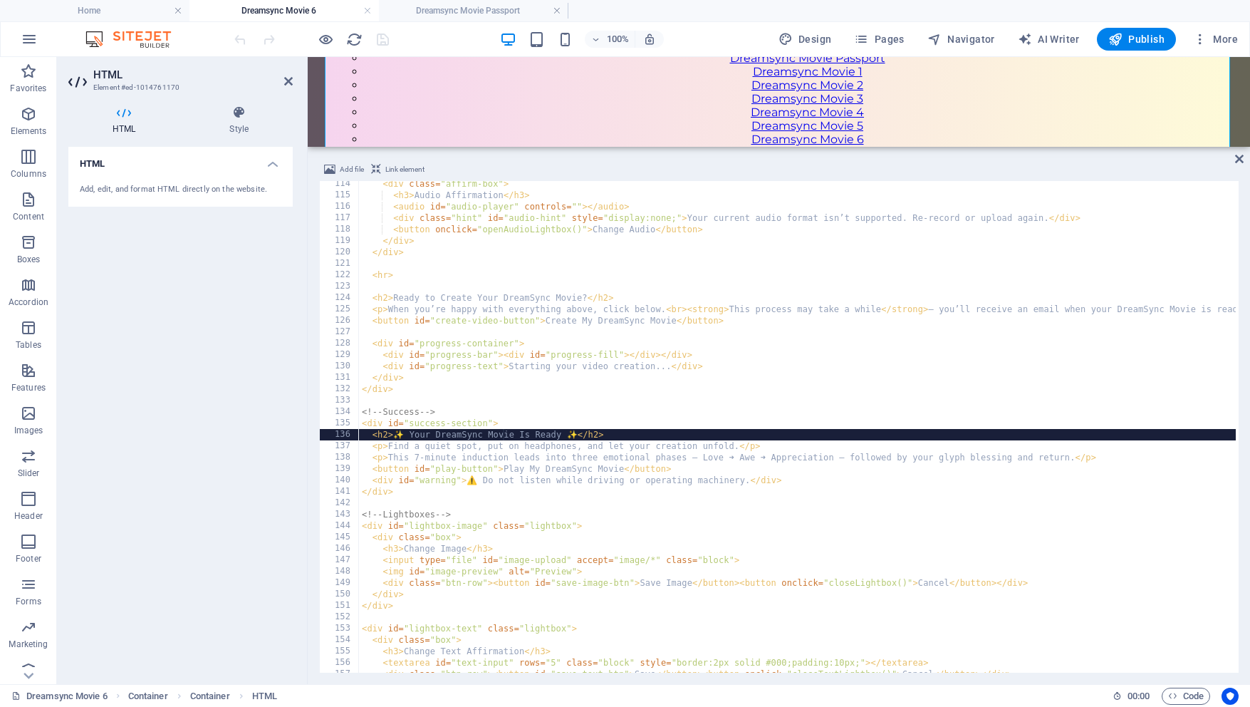
click at [501, 436] on div "< div class = "affirm-box" > < h3 > Audio Affirmation </ h3 > < audio id = "aud…" at bounding box center [816, 433] width 915 height 511
type textarea "<h2>✨ Your DreamSync Movie Is Ready ✨</h2>"
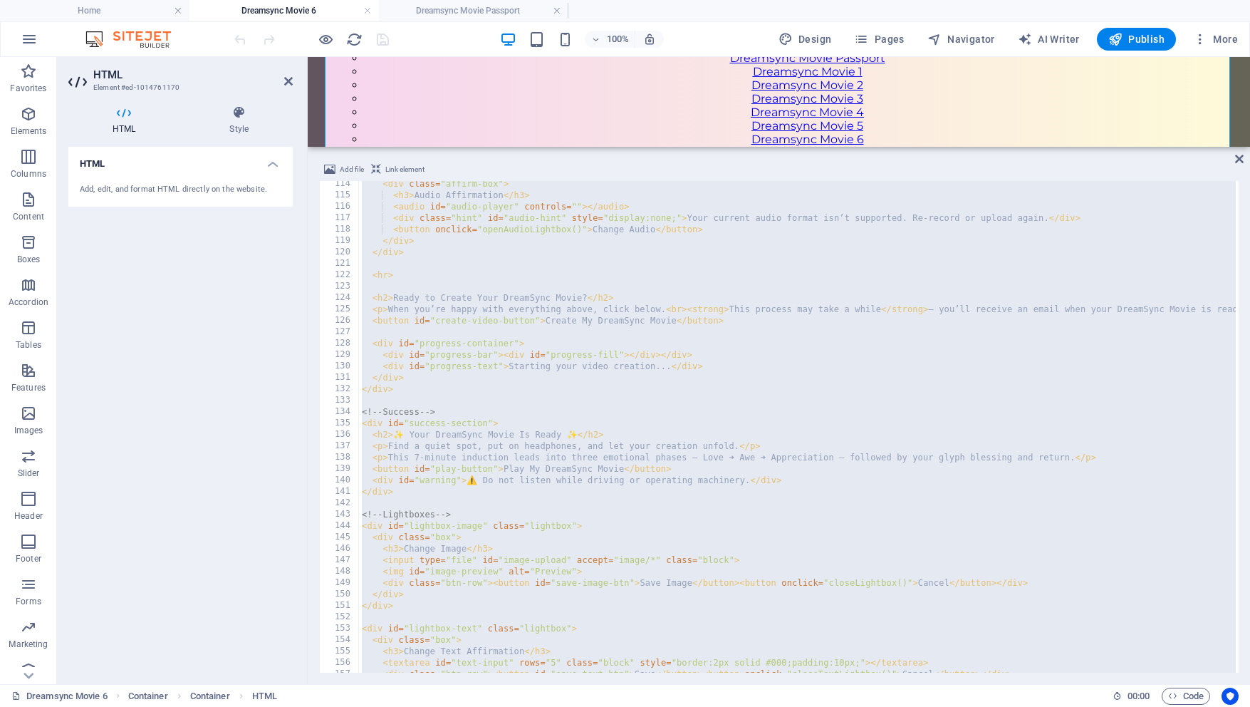
click at [533, 462] on div "< div class = "affirm-box" > < h3 > Audio Affirmation </ h3 > < audio id = "aud…" at bounding box center [816, 433] width 915 height 511
type textarea "<p>This 7-minute induction leads into three emotional phases — Love ➜ Awe ➜ App…"
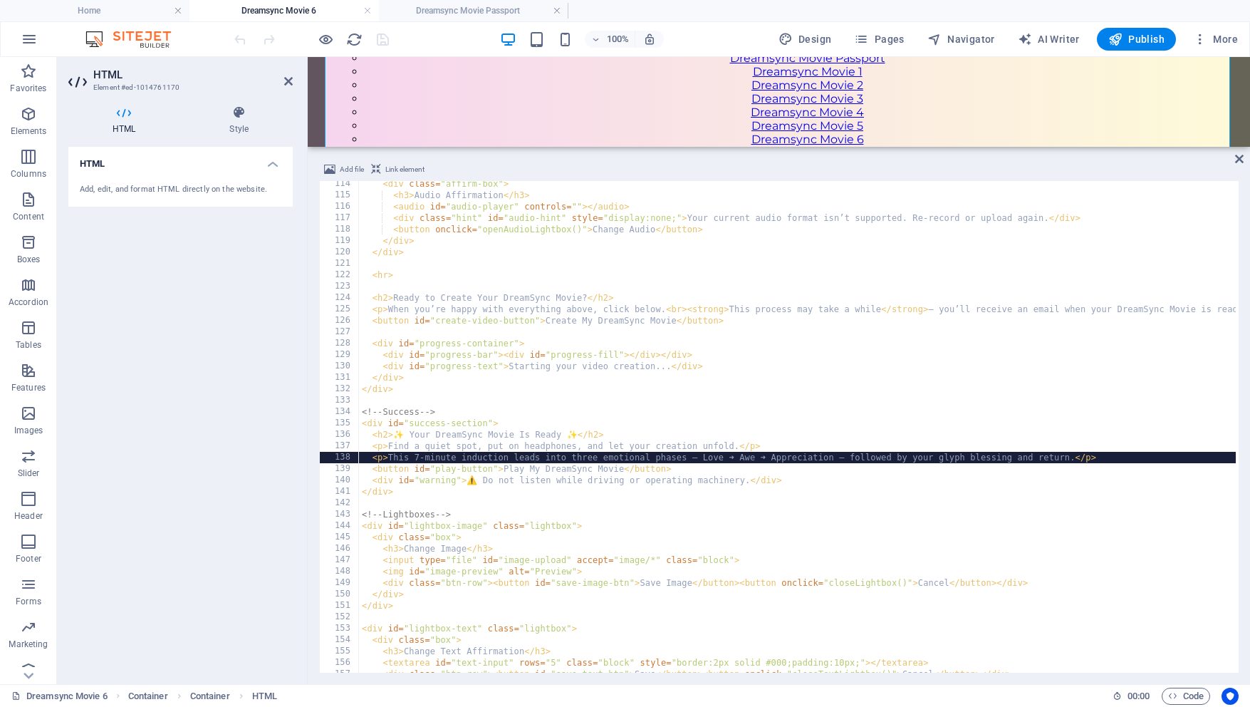
click at [531, 456] on div "< div class = "affirm-box" > < h3 > Audio Affirmation </ h3 > < audio id = "aud…" at bounding box center [816, 433] width 915 height 511
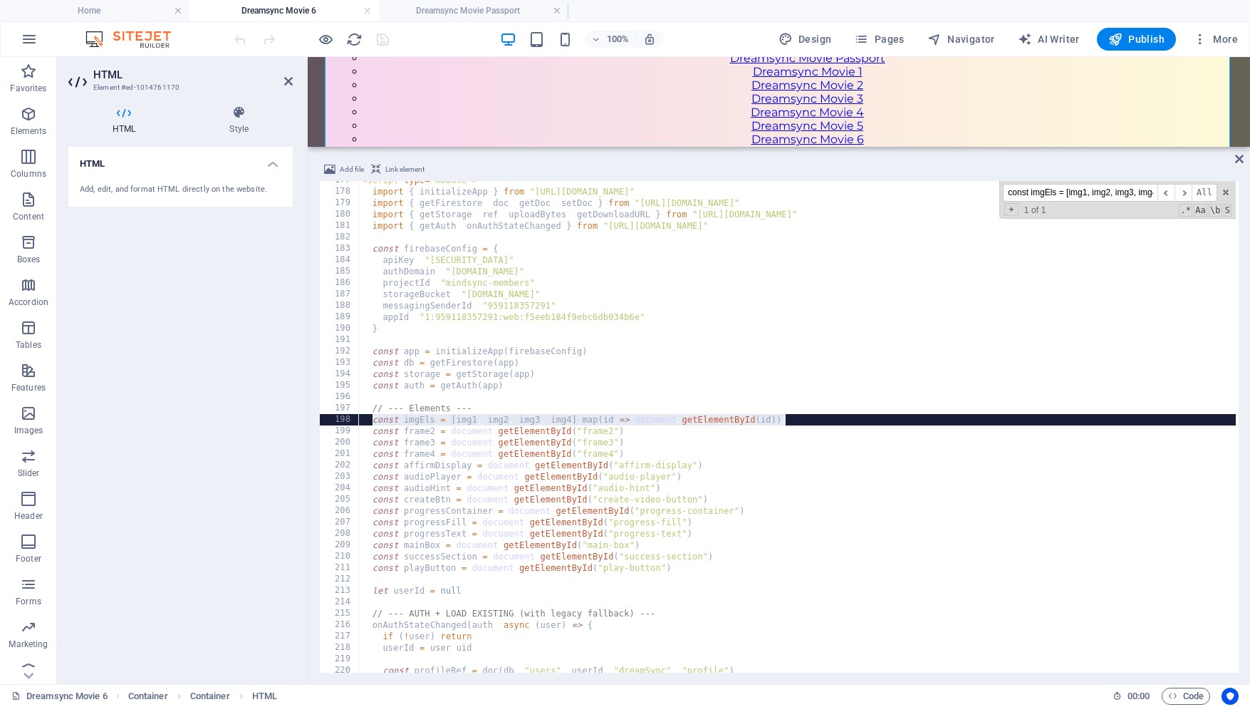
scroll to position [2012, 0]
type input "const imgEls = [img1, img2, img3, img4].map(id => document.getElementById(id));"
type textarea "const imgEls = [img1, img2, img3, img4].map(id => document.getElementById(id));"
click at [425, 422] on div "< script type = "module" > import { initializeApp } from "[URL][DOMAIN_NAME]" ;…" at bounding box center [816, 430] width 915 height 511
drag, startPoint x: 371, startPoint y: 418, endPoint x: 793, endPoint y: 417, distance: 421.7
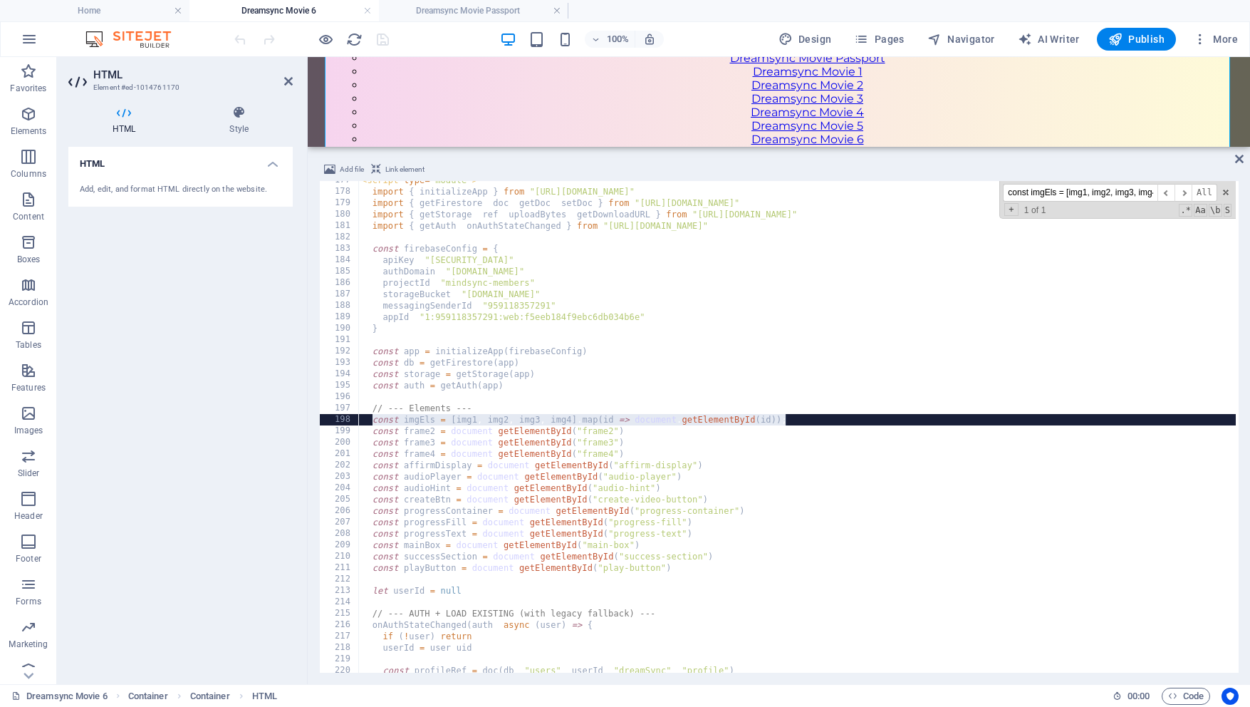
click at [793, 417] on div "< script type = "module" > import { initializeApp } from "[URL][DOMAIN_NAME]" ;…" at bounding box center [816, 430] width 915 height 511
paste textarea
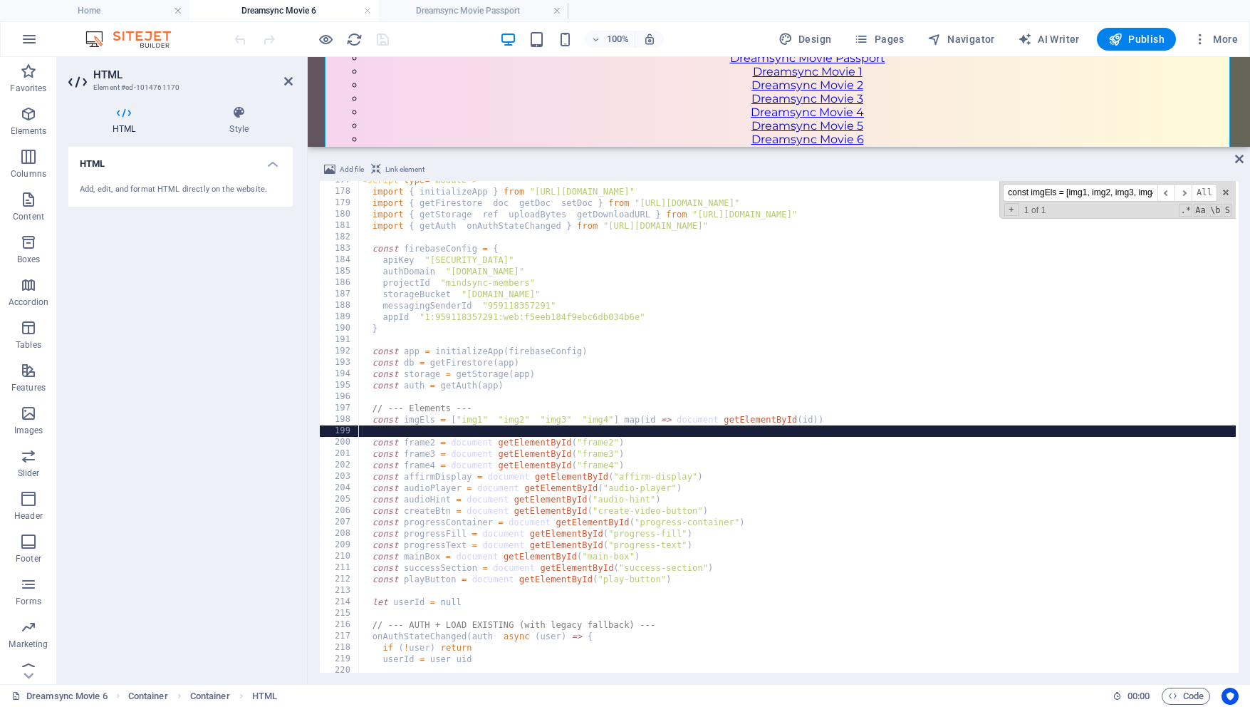
click at [373, 441] on div "< script type = "module" > import { initializeApp } from "[URL][DOMAIN_NAME]" ;…" at bounding box center [816, 430] width 915 height 511
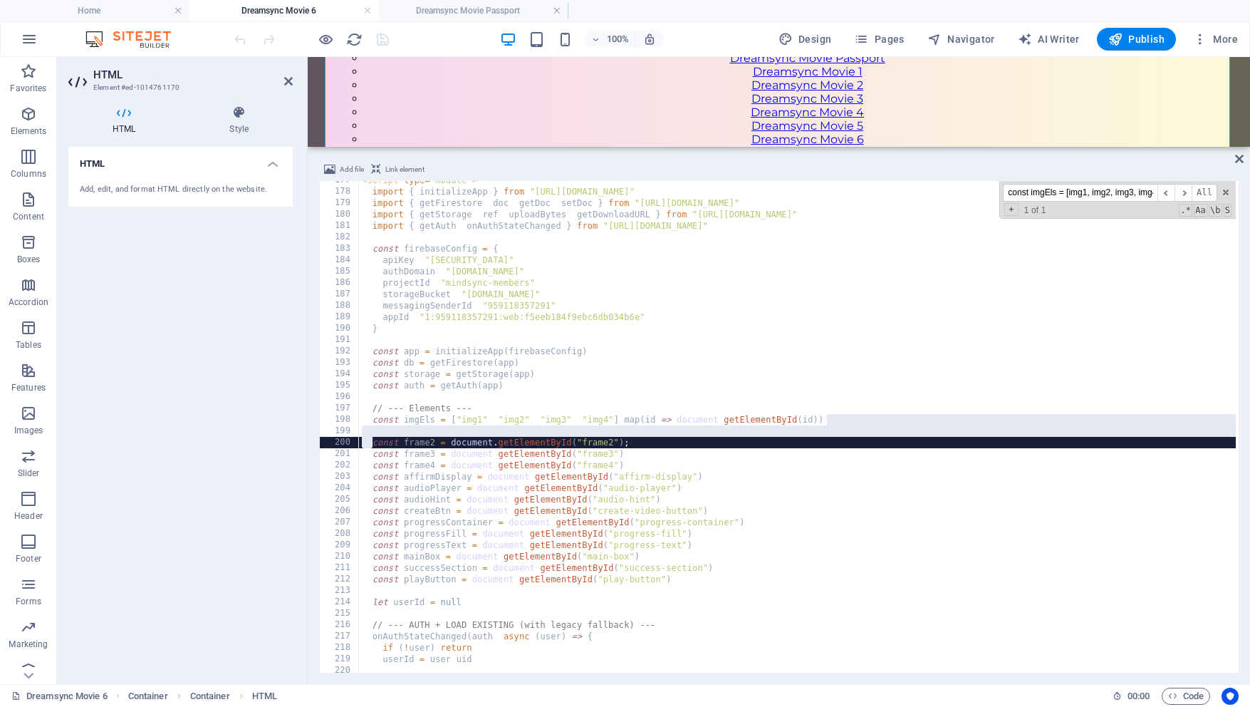
click at [644, 379] on div "< script type = "module" > import { initializeApp } from "[URL][DOMAIN_NAME]" ;…" at bounding box center [816, 430] width 915 height 511
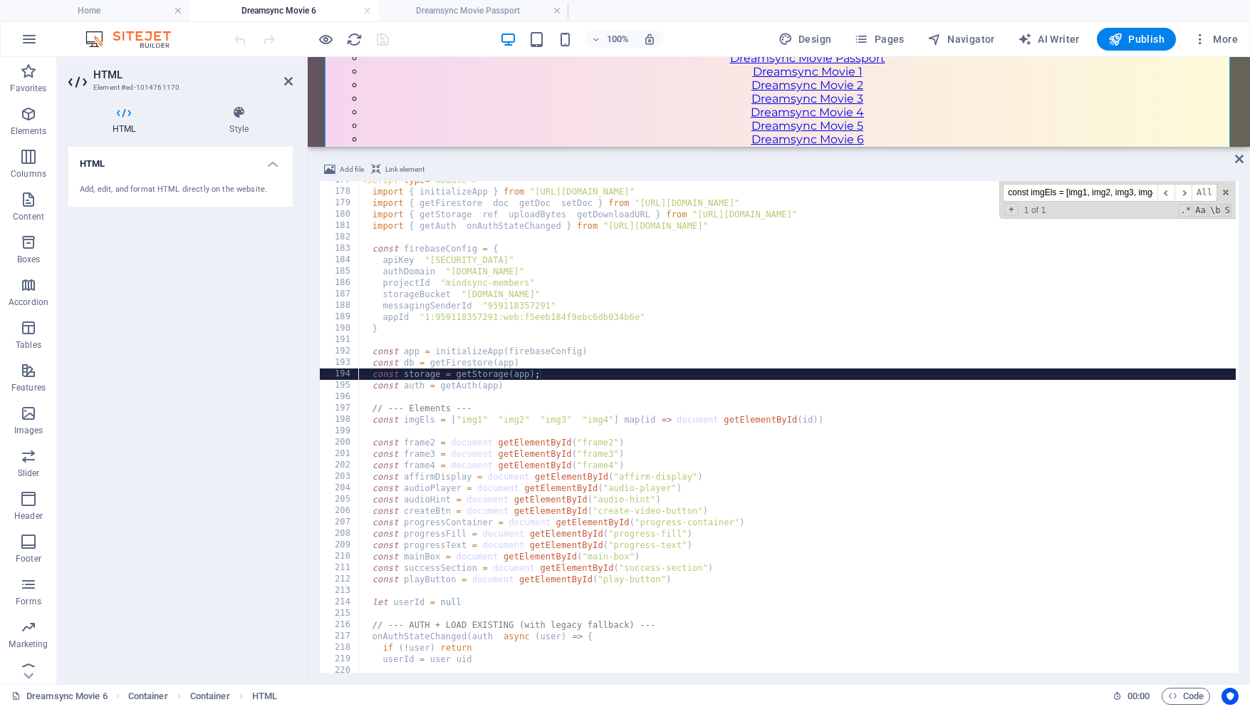
click at [373, 444] on div "< script type = "module" > import { initializeApp } from "[URL][DOMAIN_NAME]" ;…" at bounding box center [816, 430] width 915 height 511
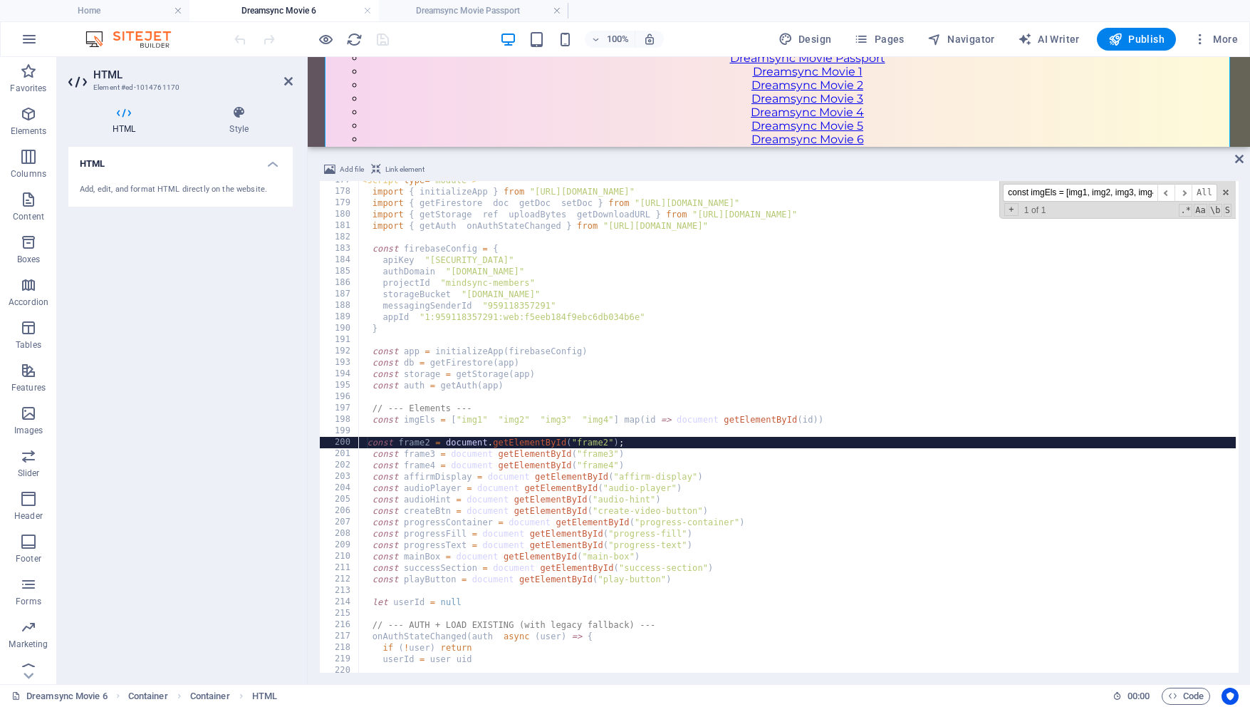
type textarea "const frame2 = document.getElementById("frame2");"
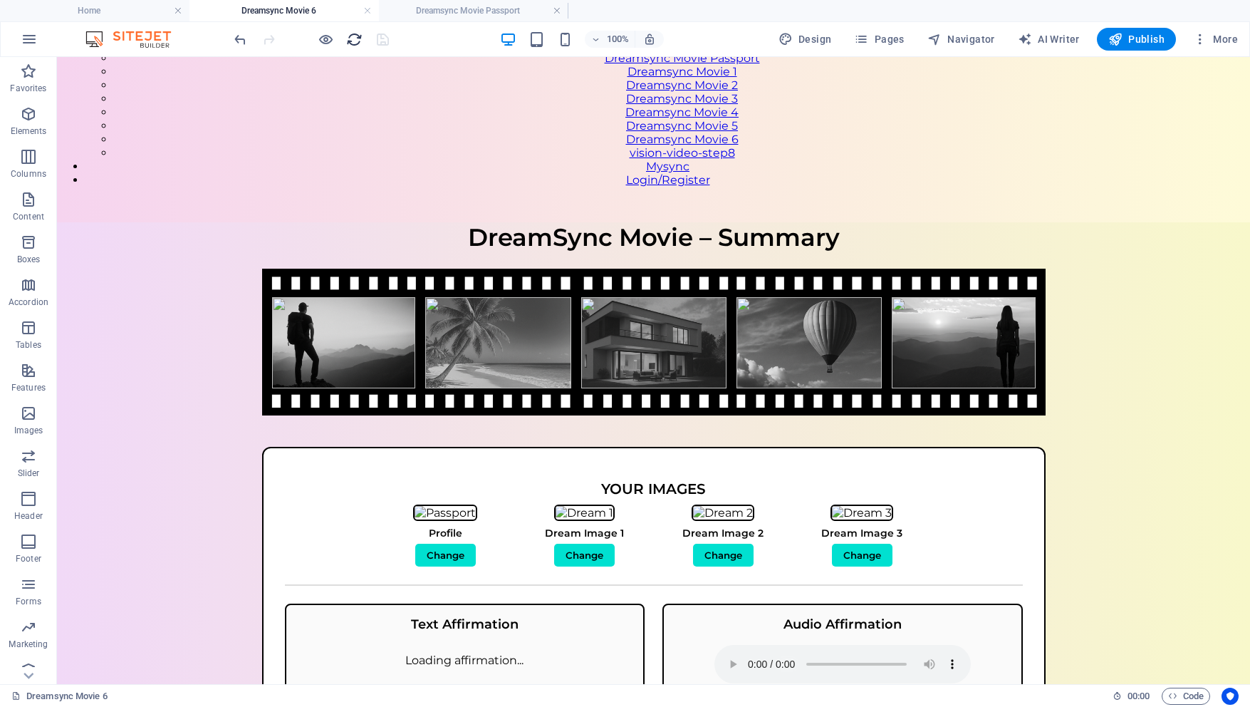
click at [350, 33] on icon "reload" at bounding box center [354, 39] width 16 height 16
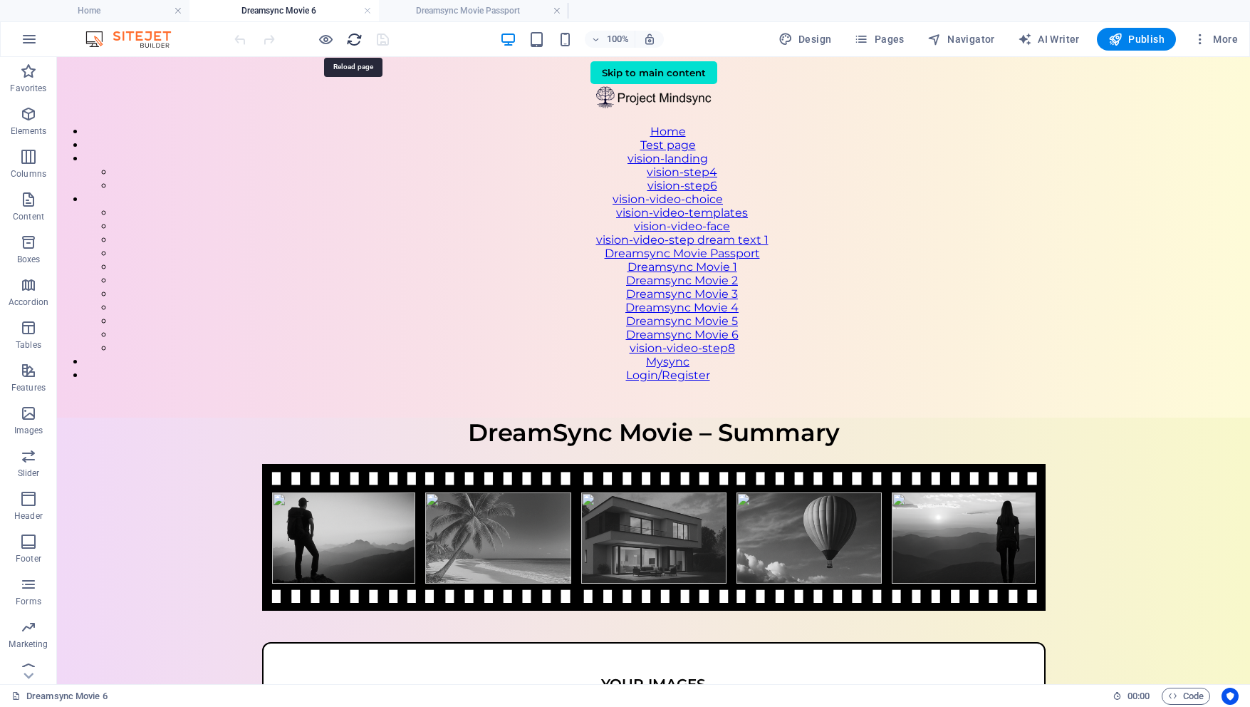
scroll to position [0, 0]
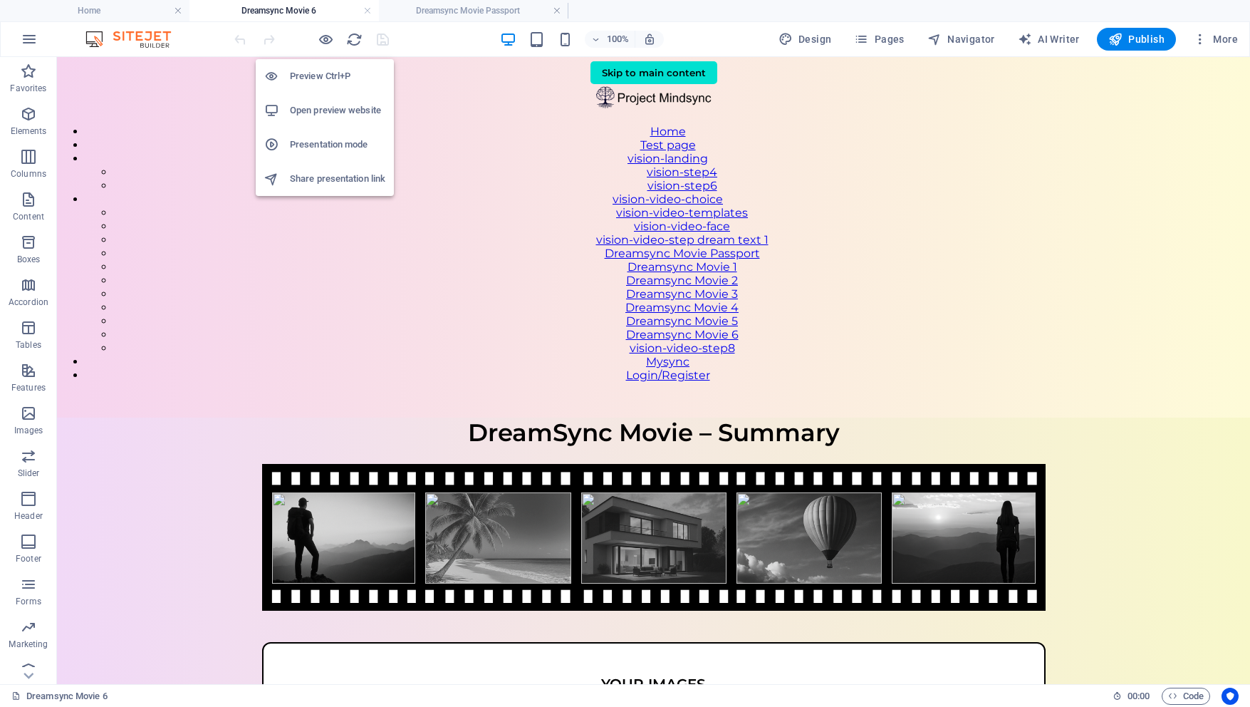
click at [323, 115] on h6 "Open preview website" at bounding box center [337, 110] width 95 height 17
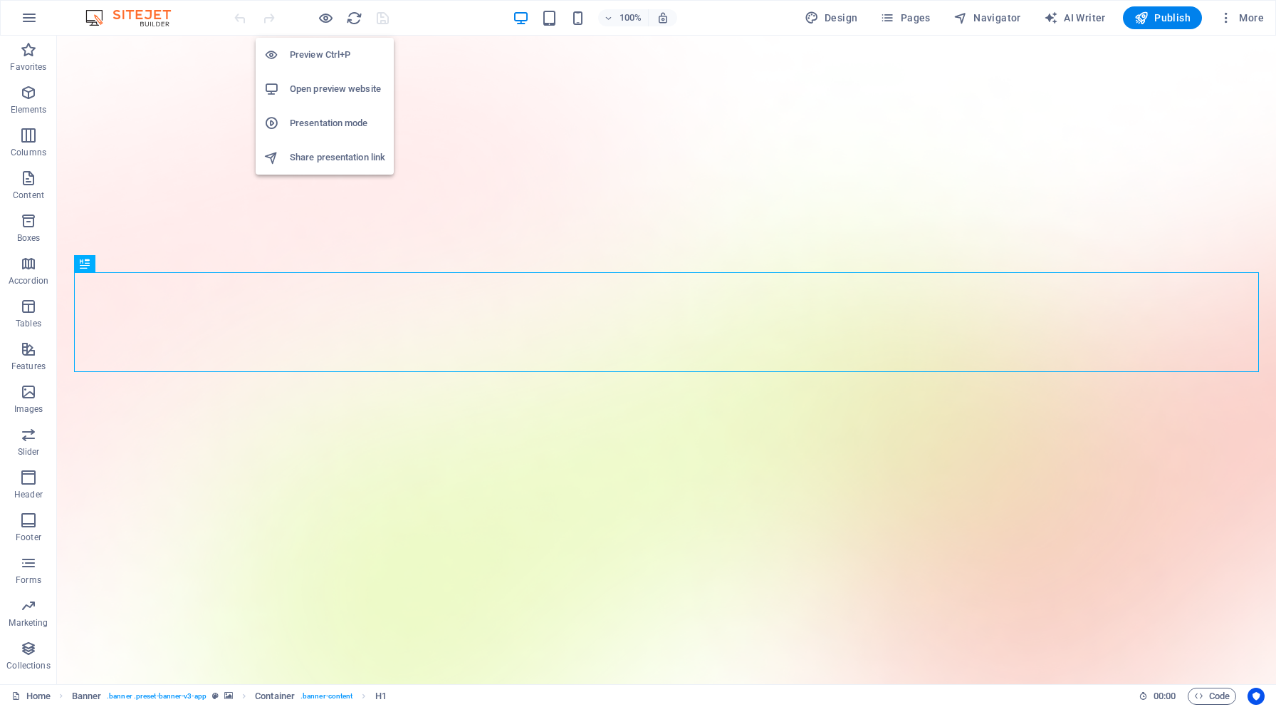
click at [323, 90] on h6 "Open preview website" at bounding box center [337, 88] width 95 height 17
click at [319, 15] on icon "button" at bounding box center [326, 18] width 16 height 16
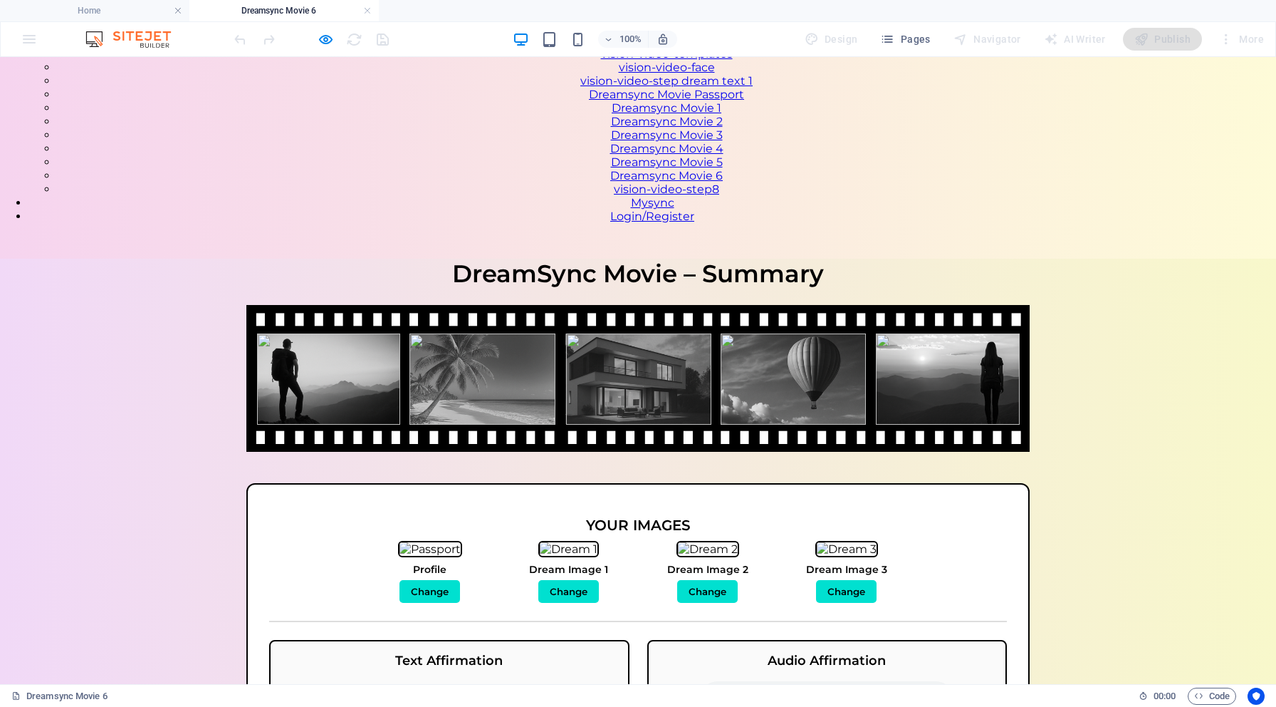
scroll to position [138, 0]
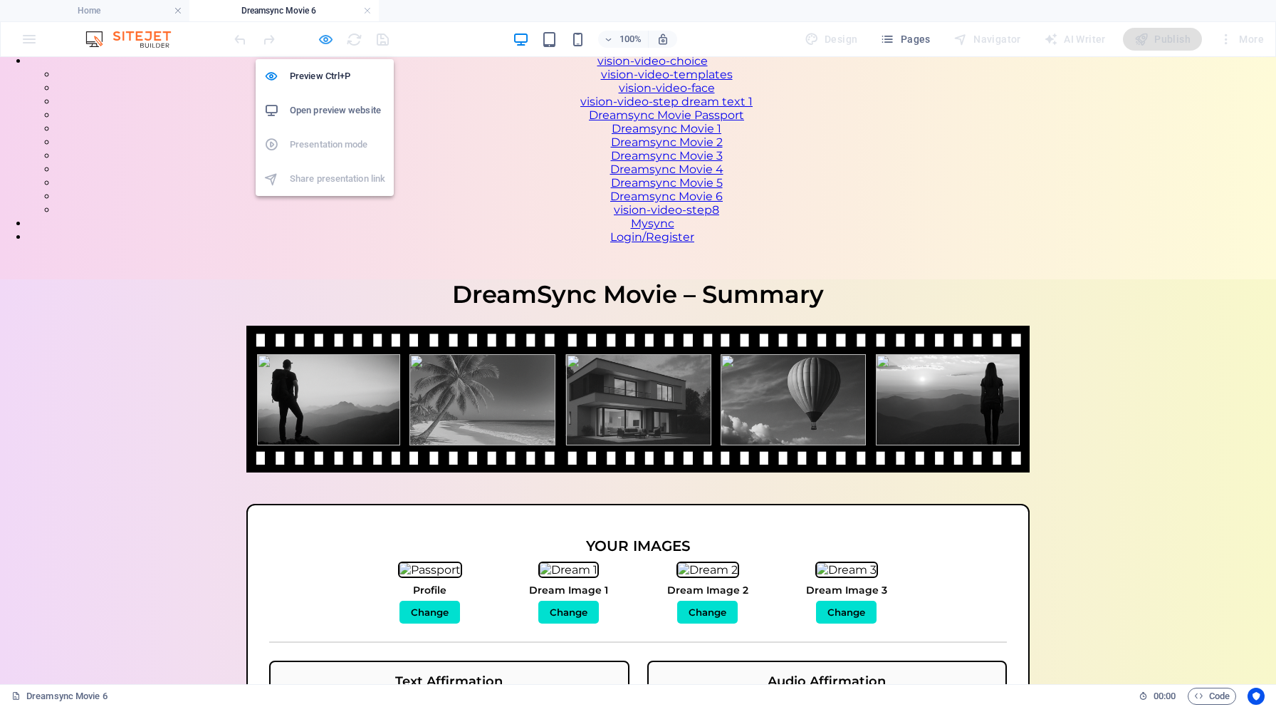
click at [324, 40] on icon "button" at bounding box center [326, 39] width 16 height 16
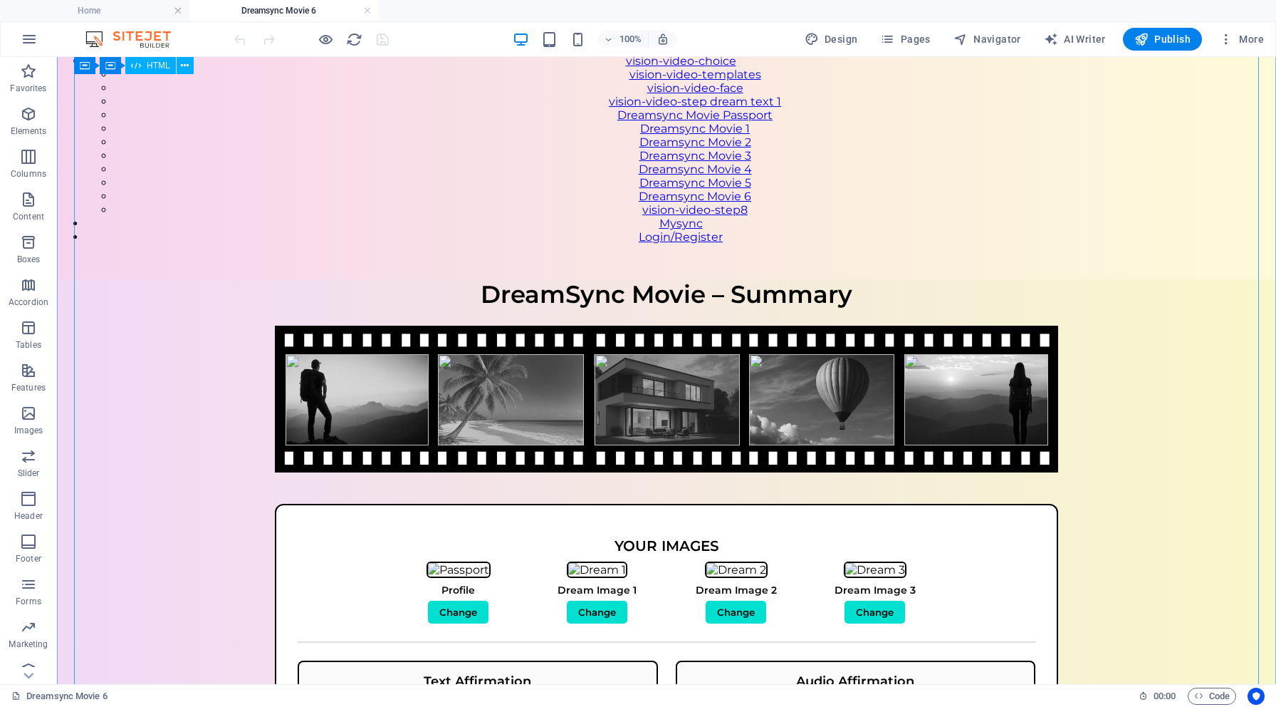
click at [954, 279] on div "DreamSync Movie – Summary DreamSync Movie – Summary Your Images Profile Change …" at bounding box center [666, 620] width 1219 height 683
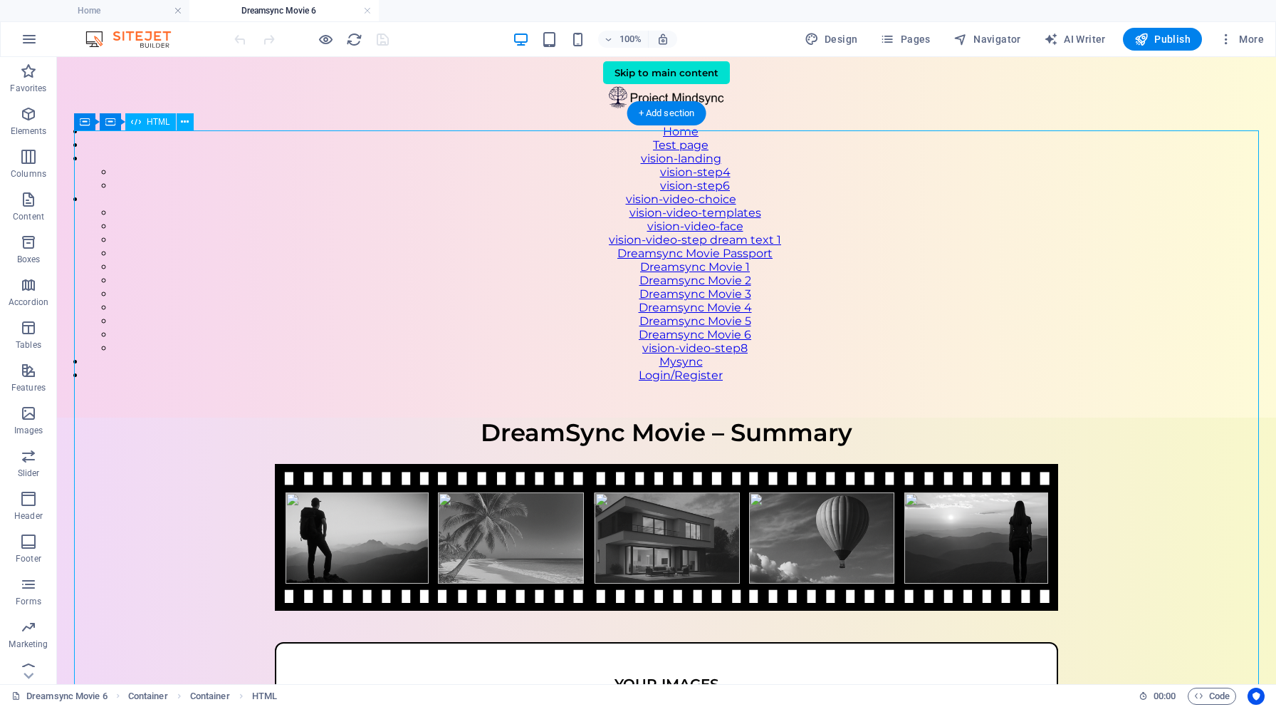
scroll to position [0, 0]
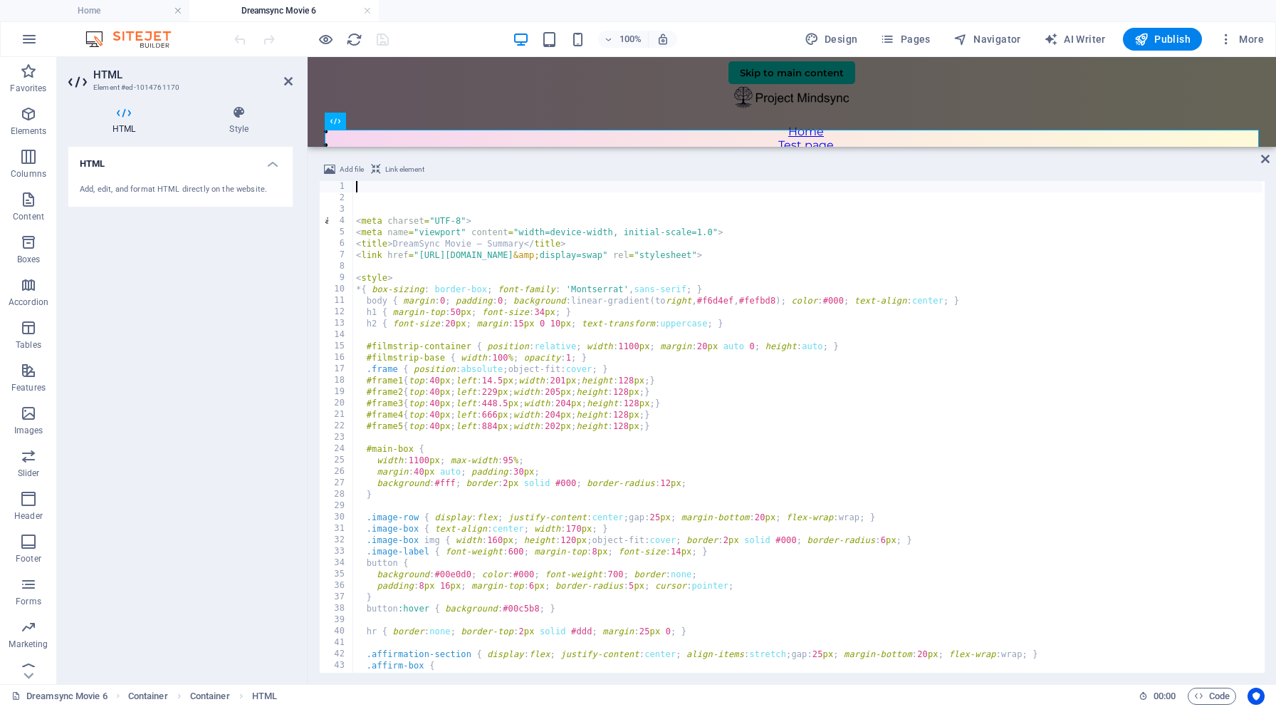
click at [484, 353] on div "< meta charset = "UTF-8" > < meta name = "viewport" content = "width=device-wid…" at bounding box center [810, 436] width 915 height 511
type textarea "#filmstrip-base { width:100%; opacity:1; }"
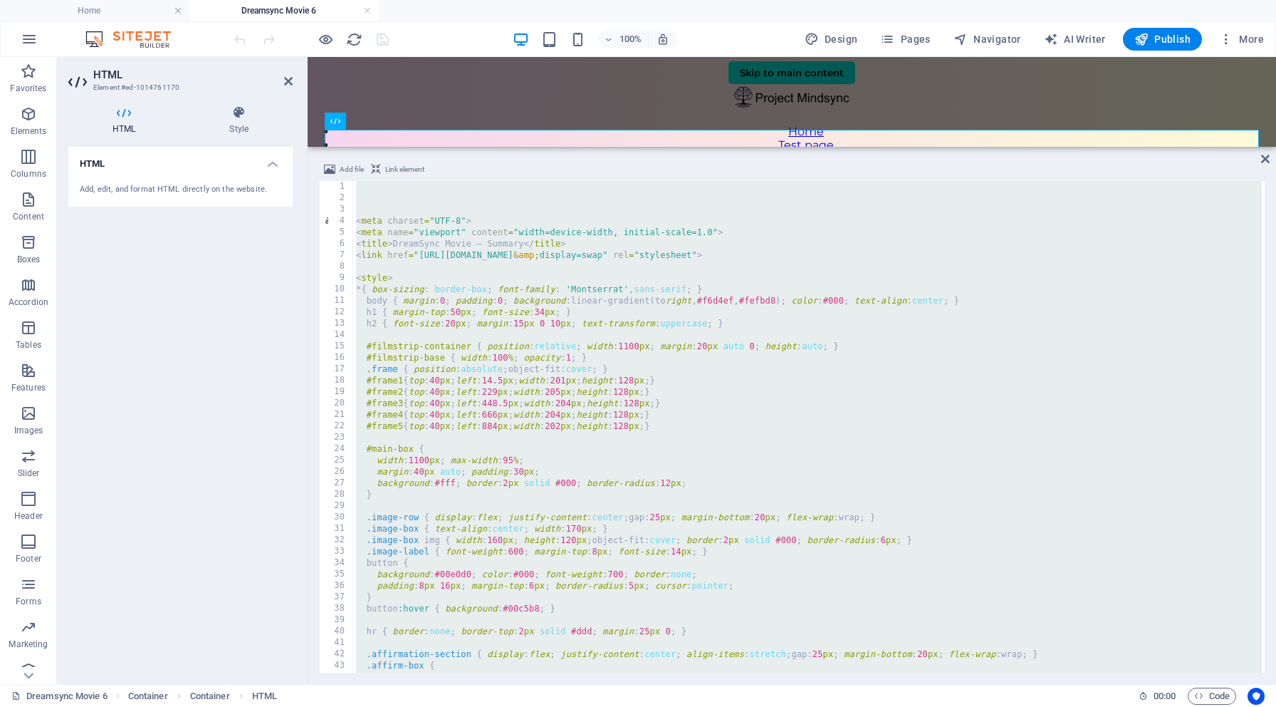
click at [482, 371] on div "< meta charset = "UTF-8" > < meta name = "viewport" content = "width=device-wid…" at bounding box center [810, 436] width 915 height 511
type textarea ".frame { position:absolute; object-fit:cover; }"
click at [288, 84] on icon at bounding box center [288, 81] width 9 height 11
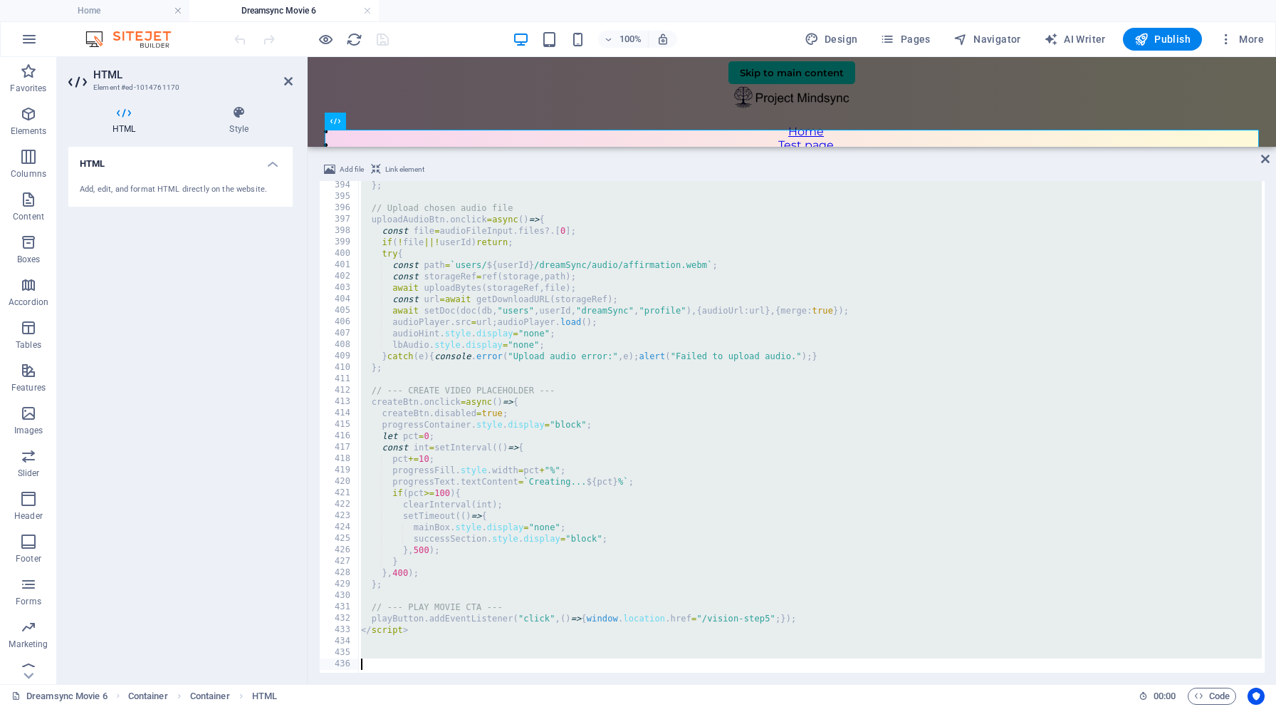
scroll to position [4480, 0]
drag, startPoint x: 360, startPoint y: 187, endPoint x: 446, endPoint y: 706, distance: 525.6
click at [446, 684] on section "Favorites Elements Columns Content Boxes Accordion Tables Features Images Slide…" at bounding box center [638, 370] width 1276 height 627
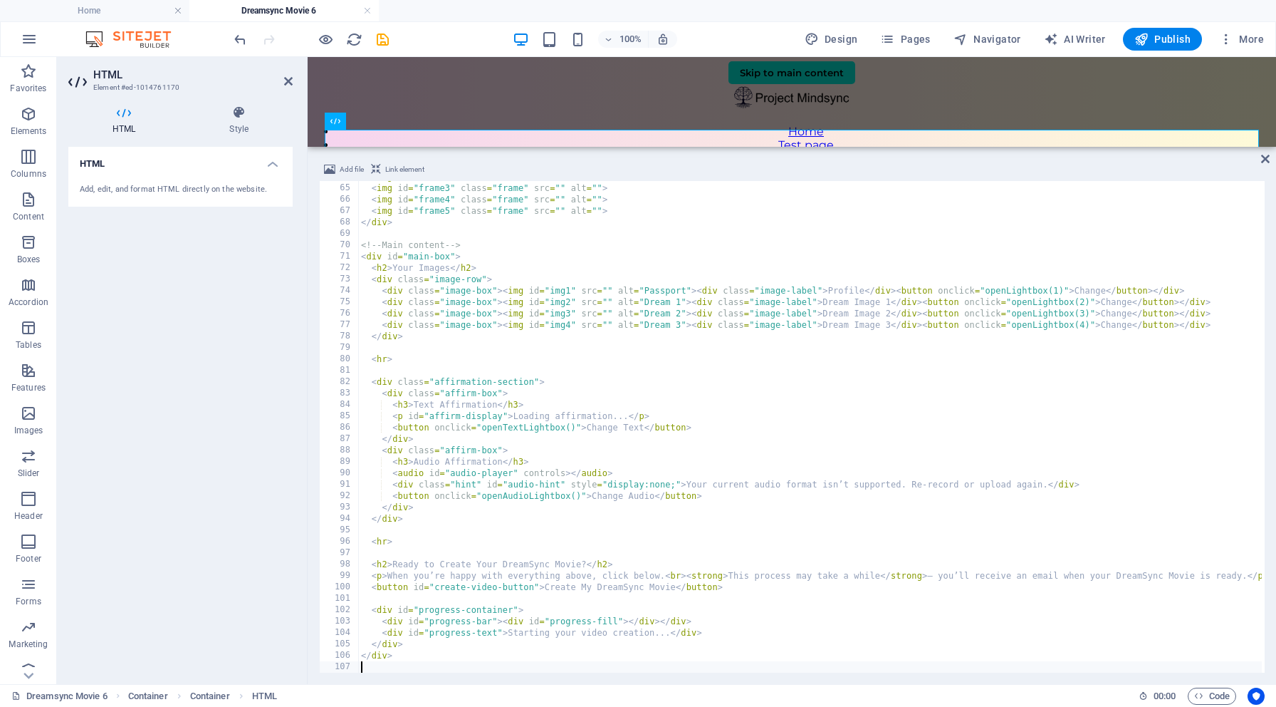
scroll to position [731, 0]
click at [371, 665] on div "< img id = "frame2" class = "frame" src = "" alt = "" > < img id = "frame3" cla…" at bounding box center [815, 426] width 915 height 511
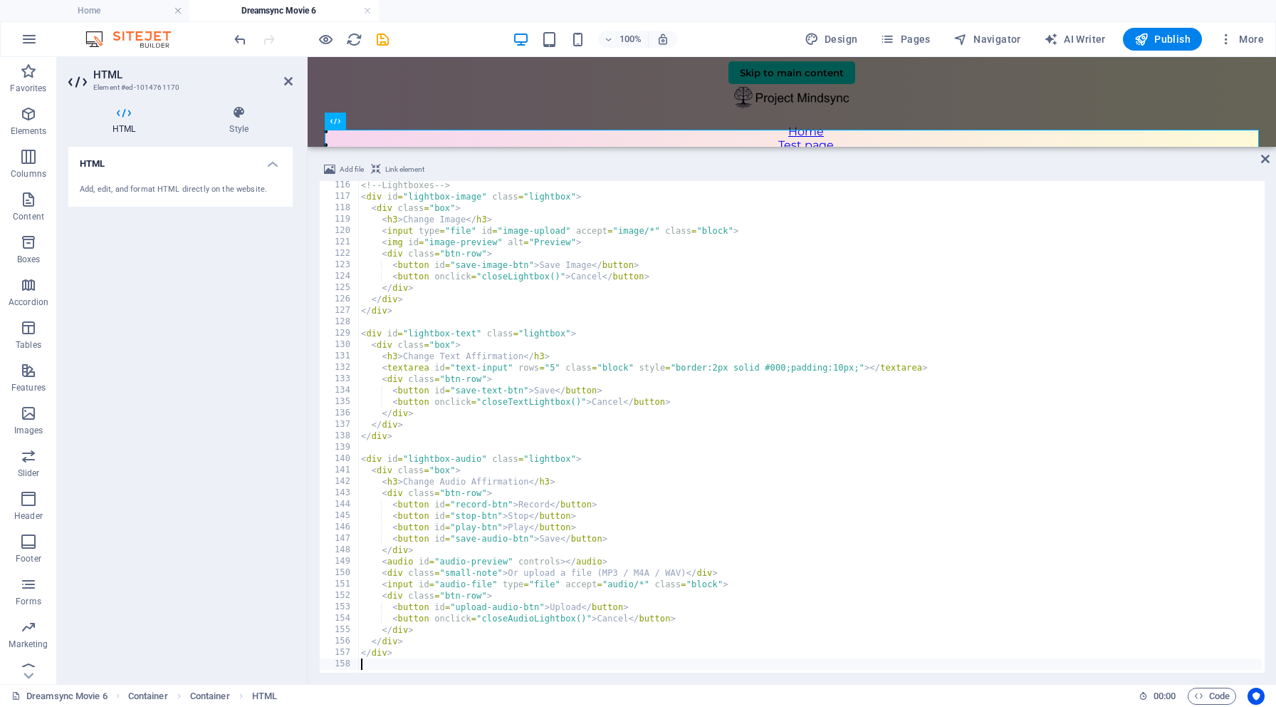
click at [401, 660] on div "<!-- Lightboxes --> < div id = "lightbox-image" class = "lightbox" > < div clas…" at bounding box center [815, 434] width 915 height 511
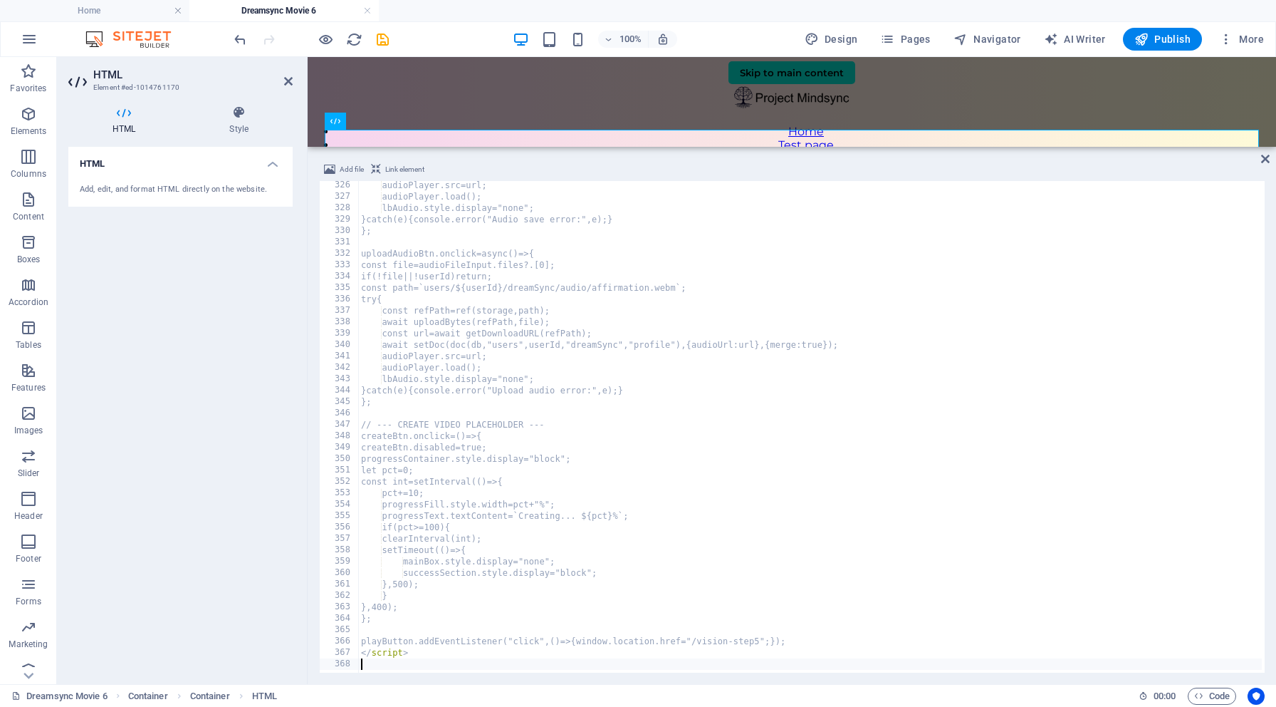
scroll to position [3705, 0]
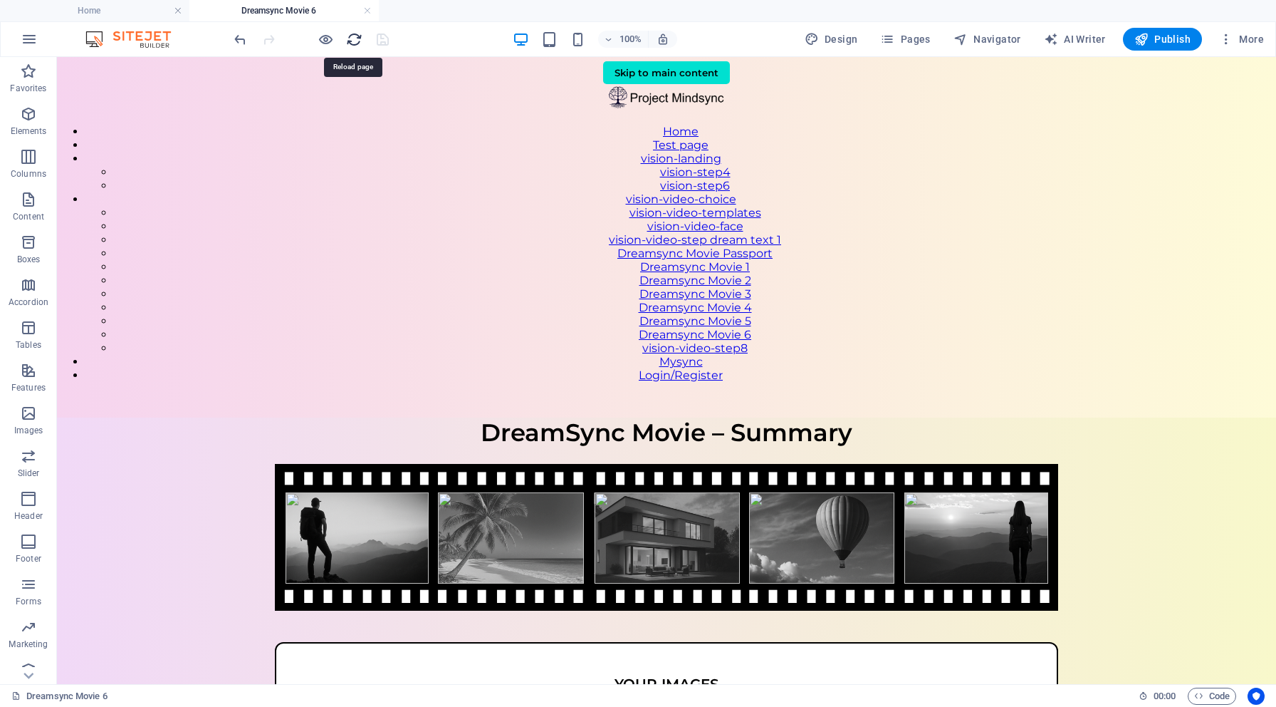
click at [356, 38] on icon "reload" at bounding box center [354, 39] width 16 height 16
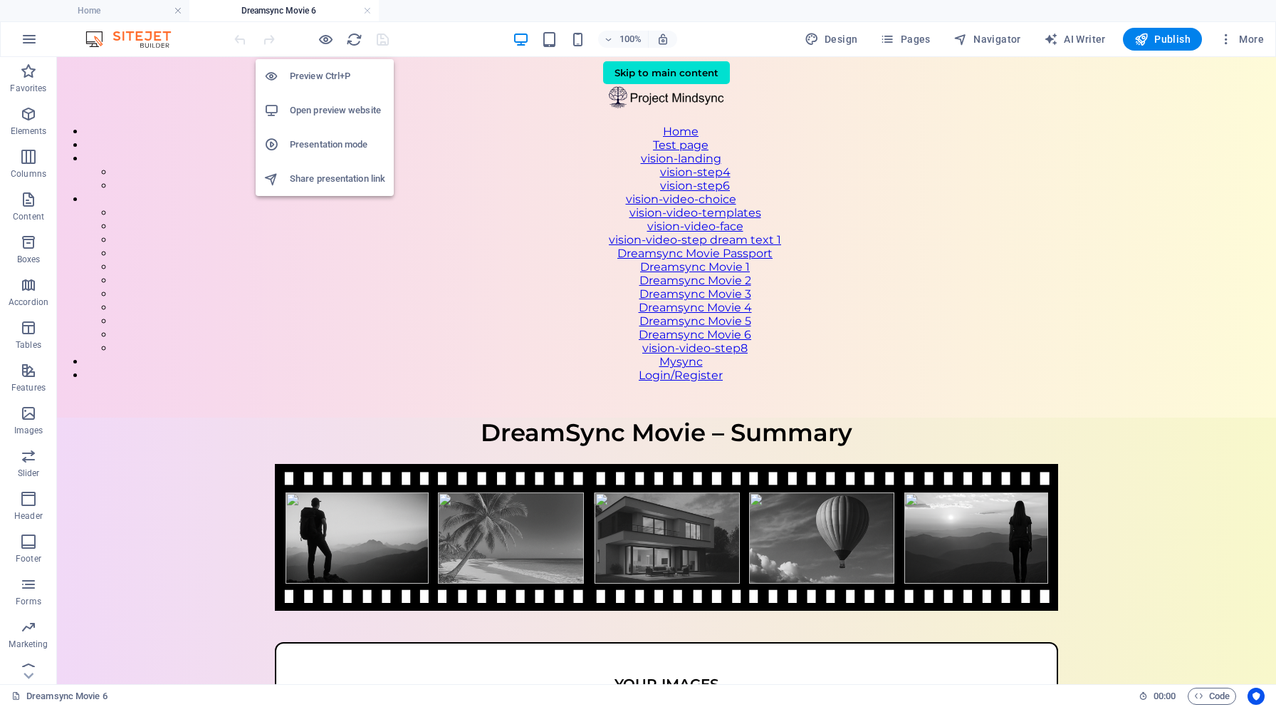
click at [333, 105] on h6 "Open preview website" at bounding box center [337, 110] width 95 height 17
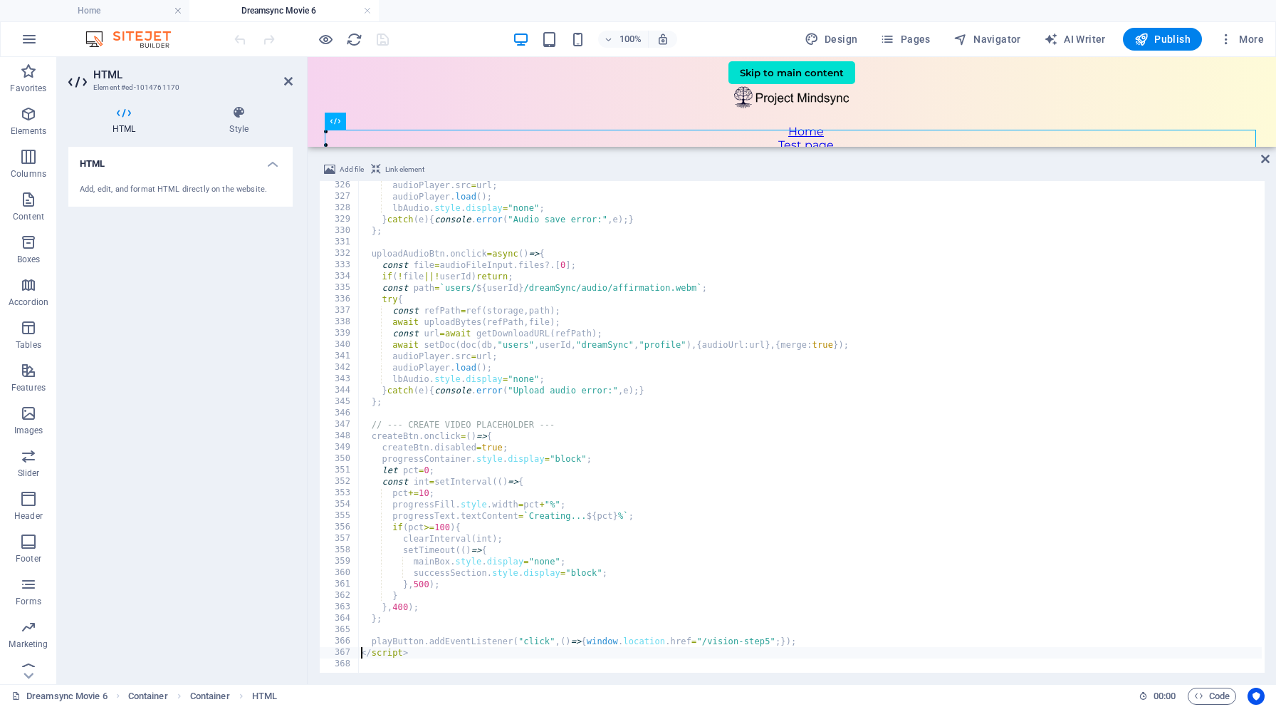
click at [360, 650] on div "audioPlayer . src = url ; audioPlayer . load ( ) ; lbAudio . style . display = …" at bounding box center [815, 434] width 915 height 511
click at [807, 640] on div "audioPlayer . src = url ; audioPlayer . load ( ) ; lbAudio . style . display = …" at bounding box center [815, 434] width 915 height 511
type textarea "playButton.addEventListener("click",()=>{window.location.href="/vision-step5";}…"
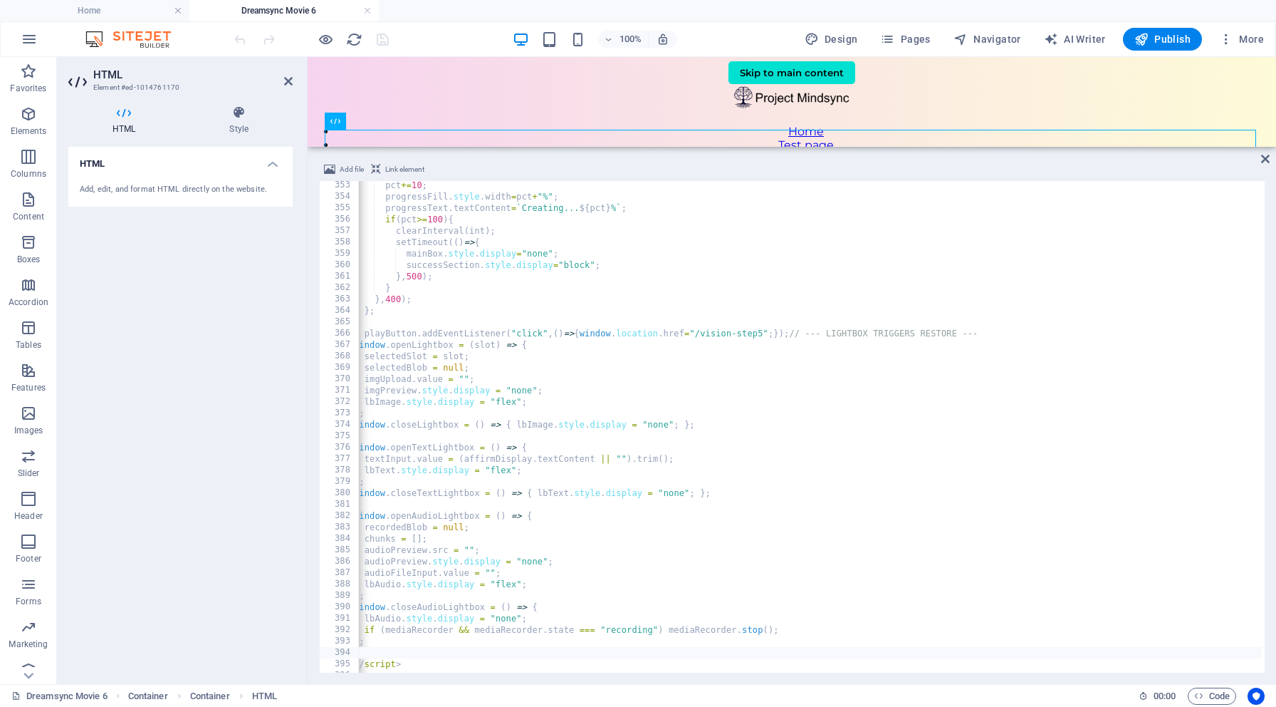
scroll to position [0, 9]
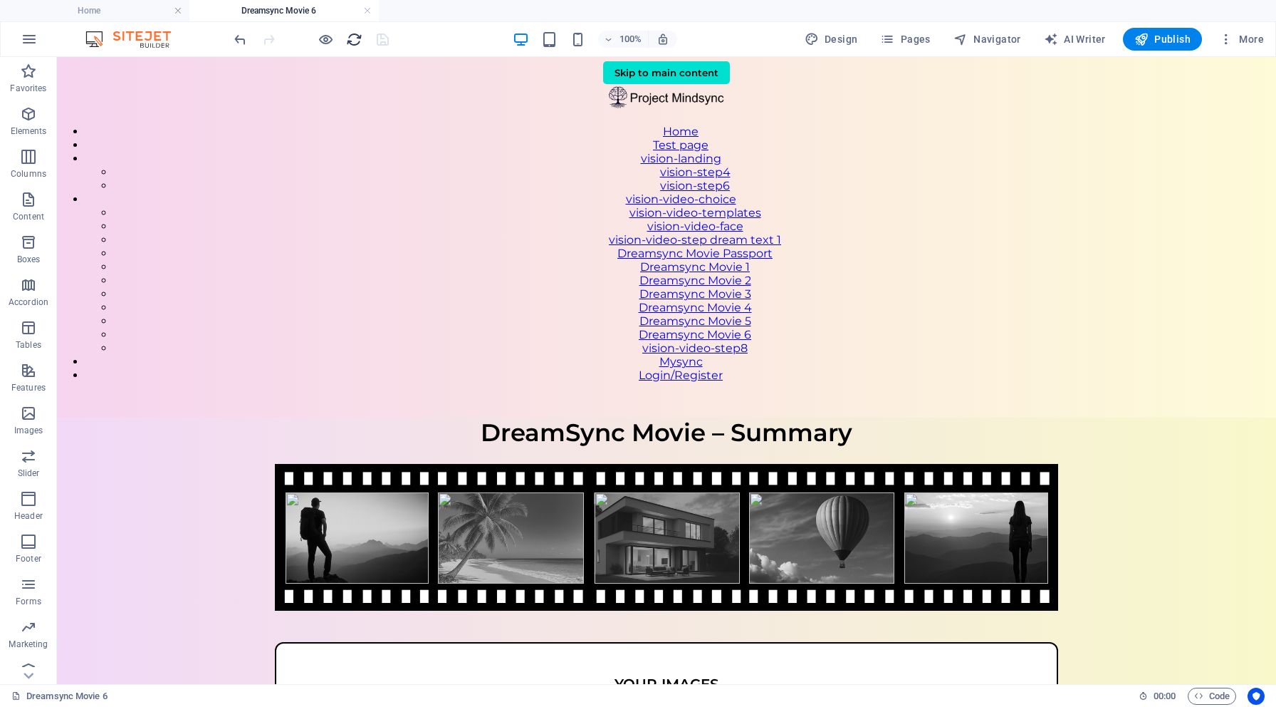
click at [357, 43] on icon "reload" at bounding box center [354, 39] width 16 height 16
click at [355, 39] on icon "reload" at bounding box center [354, 39] width 16 height 16
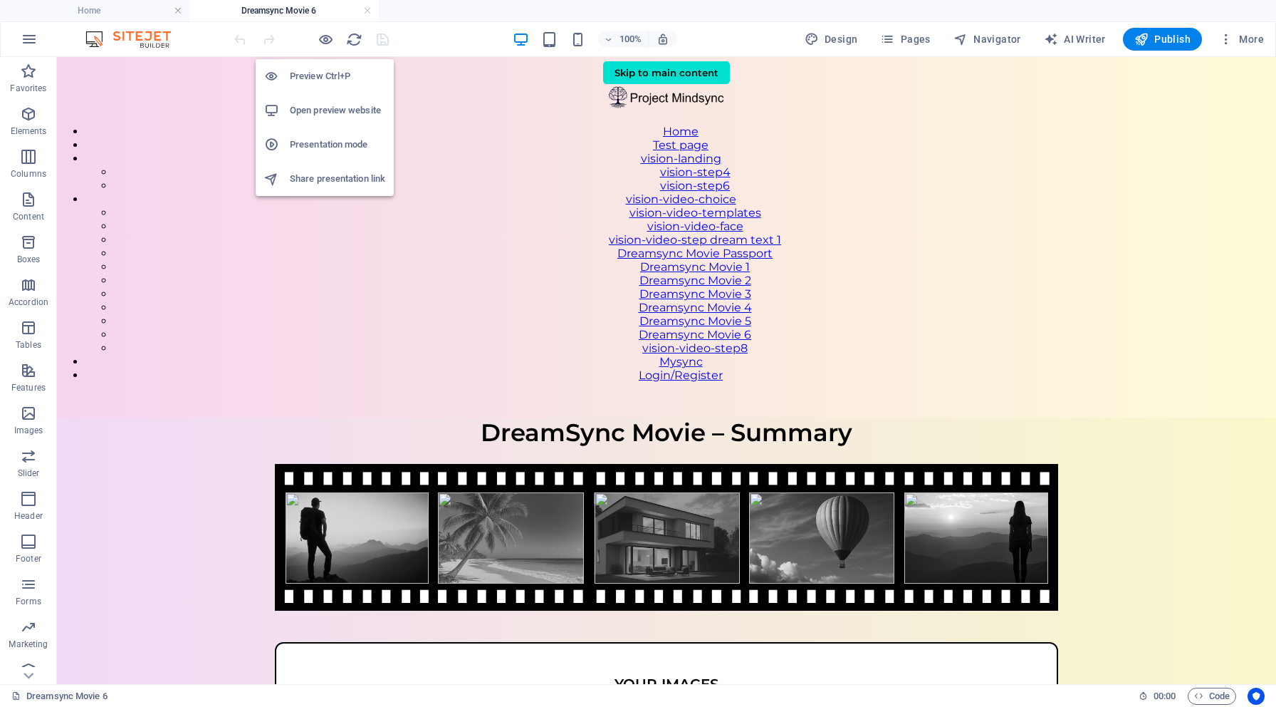
click at [333, 114] on h6 "Open preview website" at bounding box center [337, 110] width 95 height 17
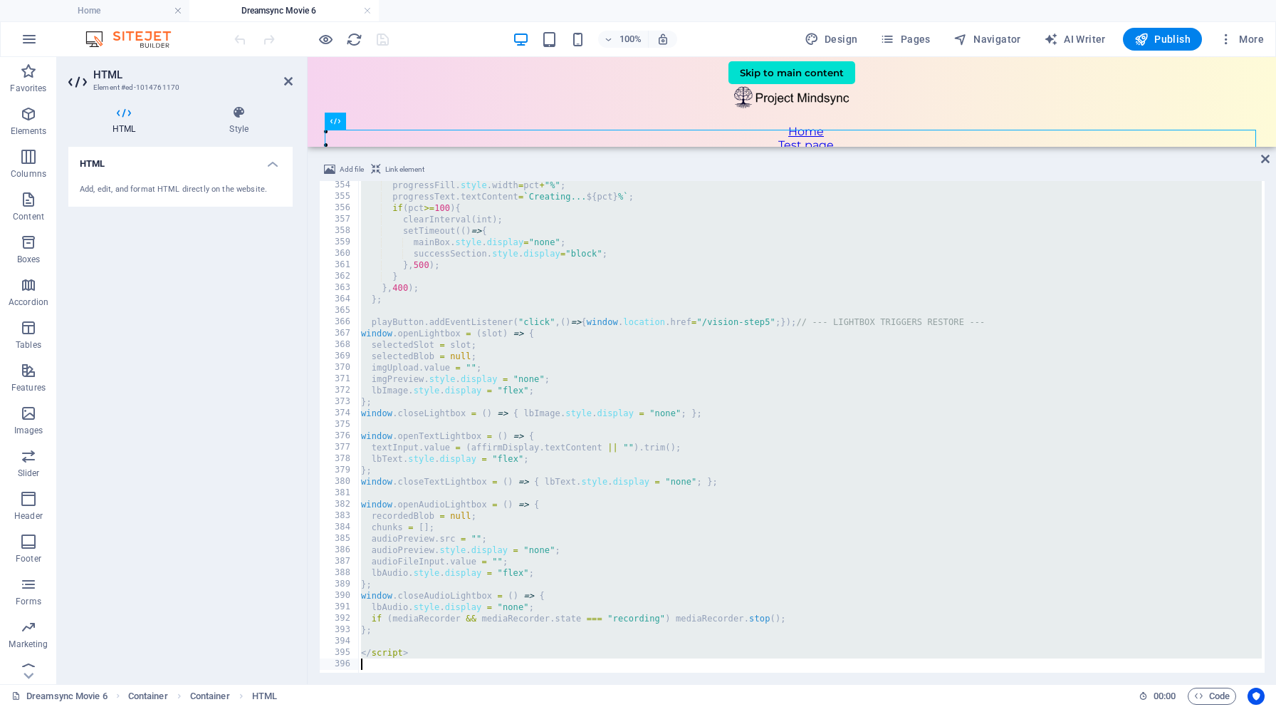
scroll to position [4025, 0]
drag, startPoint x: 374, startPoint y: 259, endPoint x: 471, endPoint y: 690, distance: 441.7
click at [471, 684] on section "Favorites Elements Columns Content Boxes Accordion Tables Features Images Slide…" at bounding box center [638, 370] width 1276 height 627
type textarea "</script>"
paste textarea
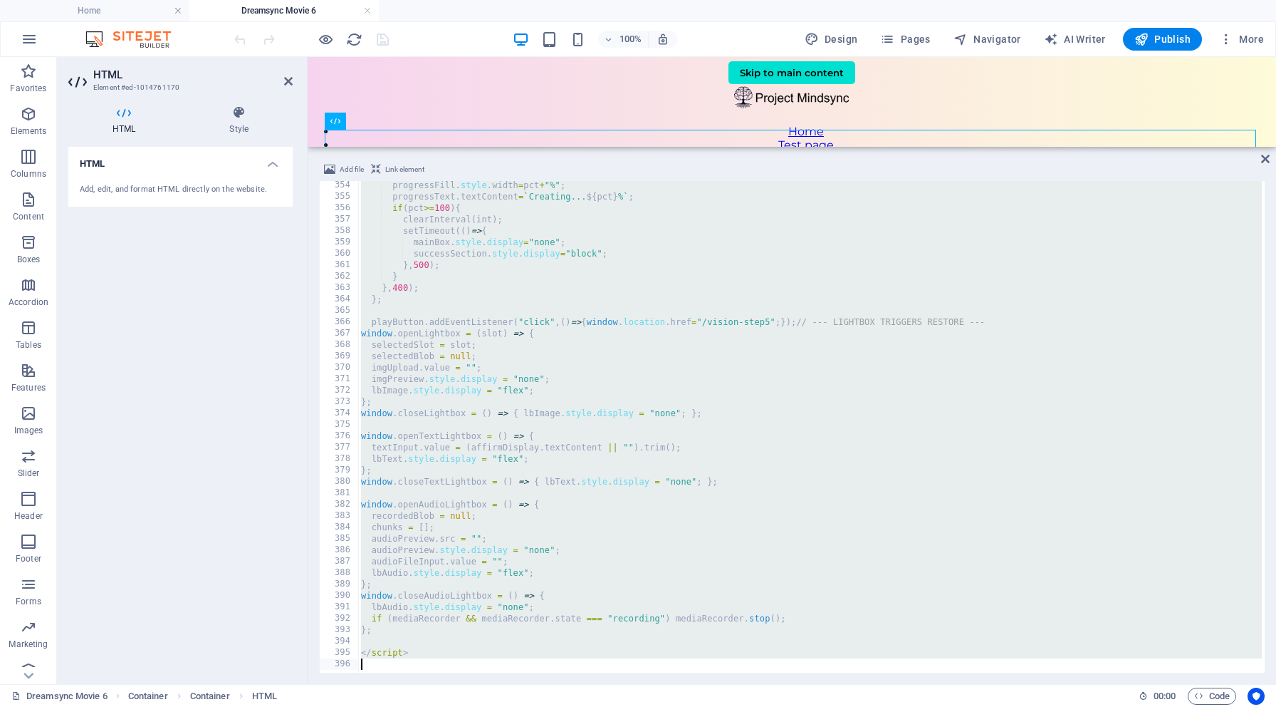
scroll to position [3819, 0]
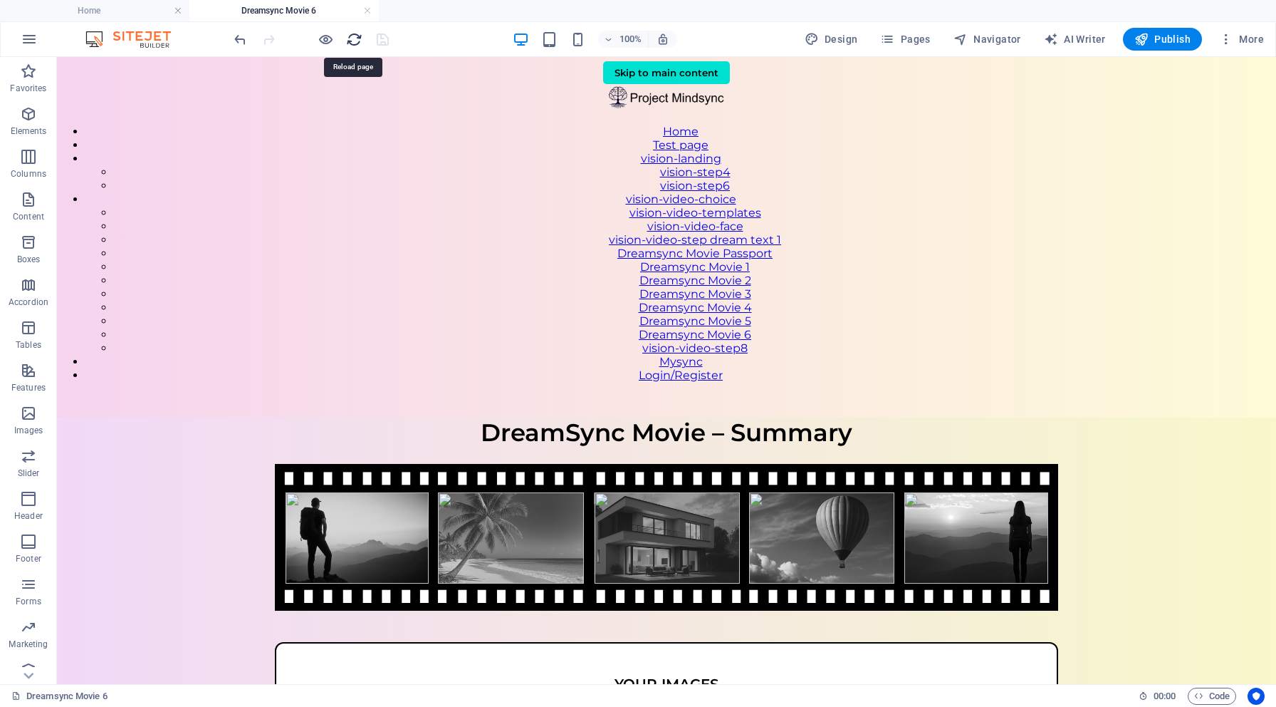
click at [353, 34] on icon "reload" at bounding box center [354, 39] width 16 height 16
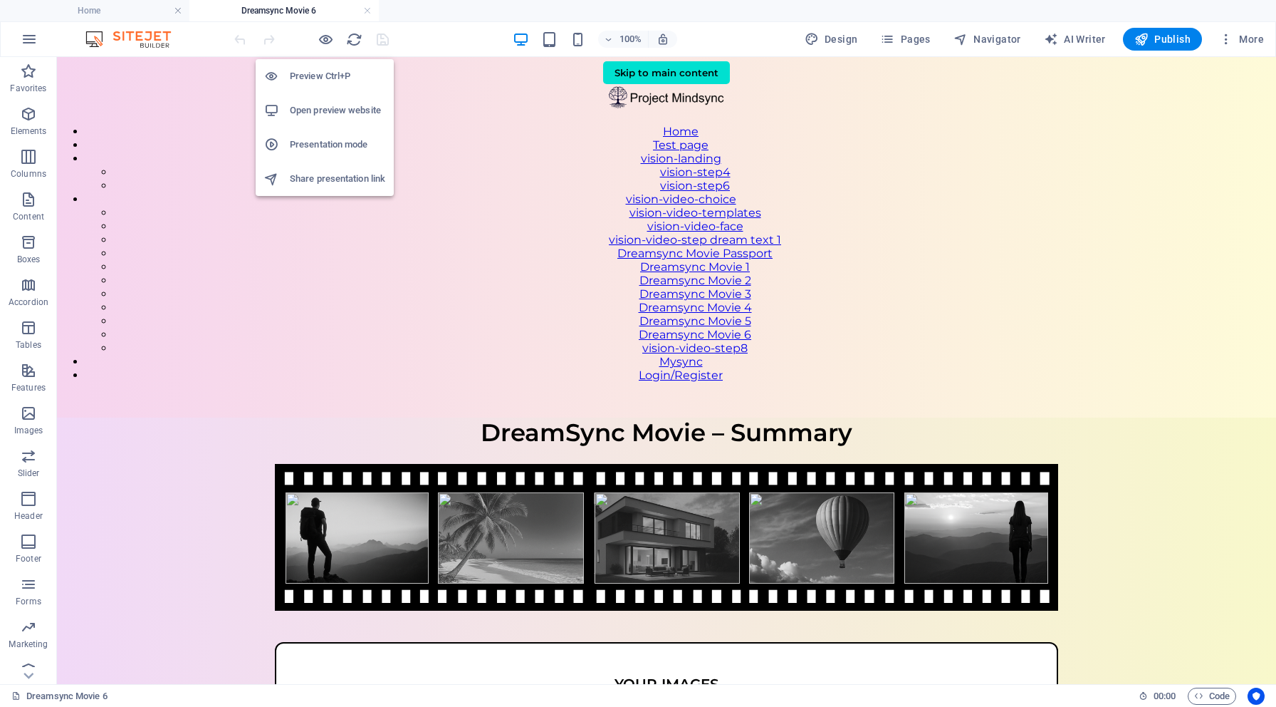
click at [326, 103] on h6 "Open preview website" at bounding box center [337, 110] width 95 height 17
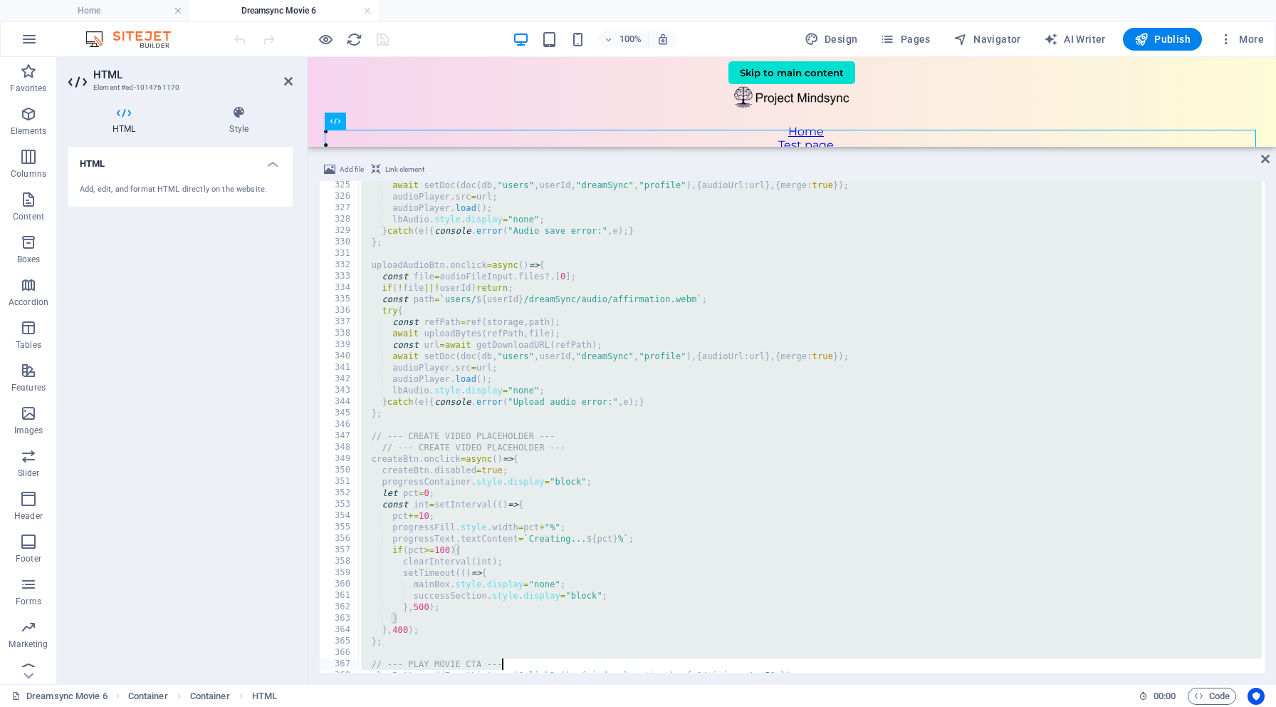
scroll to position [3819, 0]
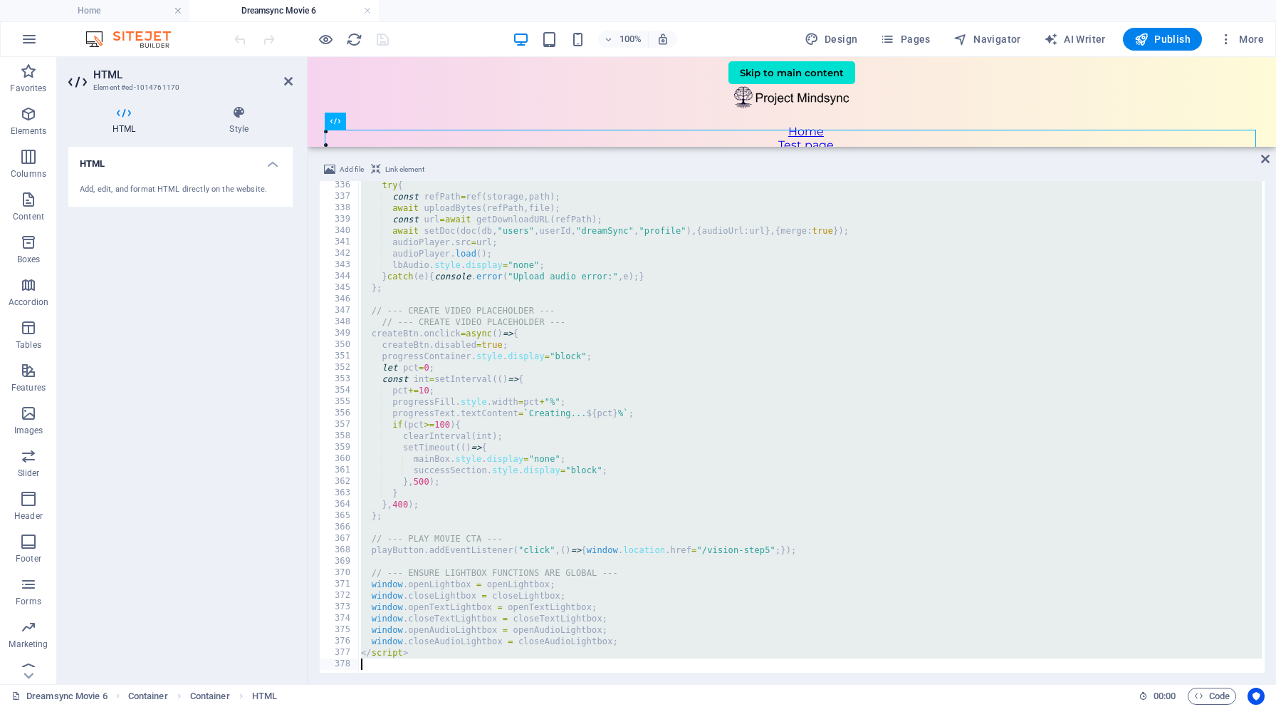
drag, startPoint x: 357, startPoint y: 185, endPoint x: 561, endPoint y: 706, distance: 559.4
click at [561, 684] on section "Favorites Elements Columns Content Boxes Accordion Tables Features Images Slide…" at bounding box center [638, 370] width 1276 height 627
type textarea "</script>"
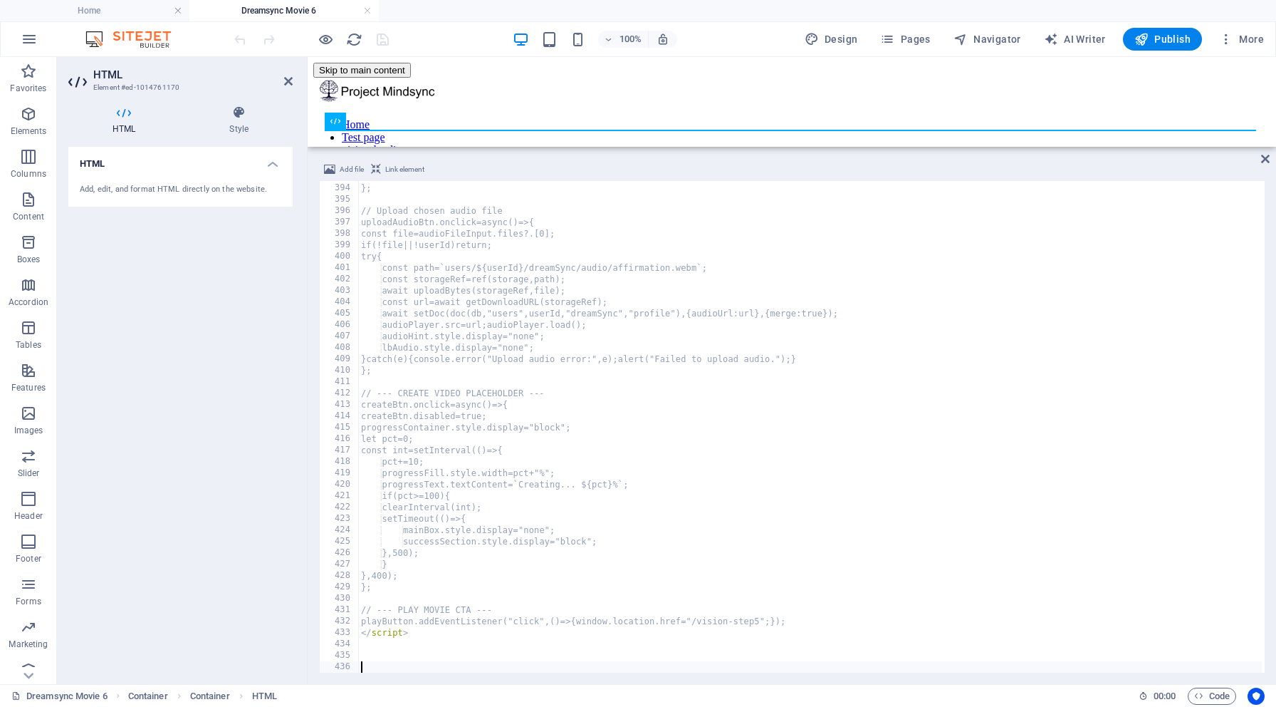
scroll to position [4478, 0]
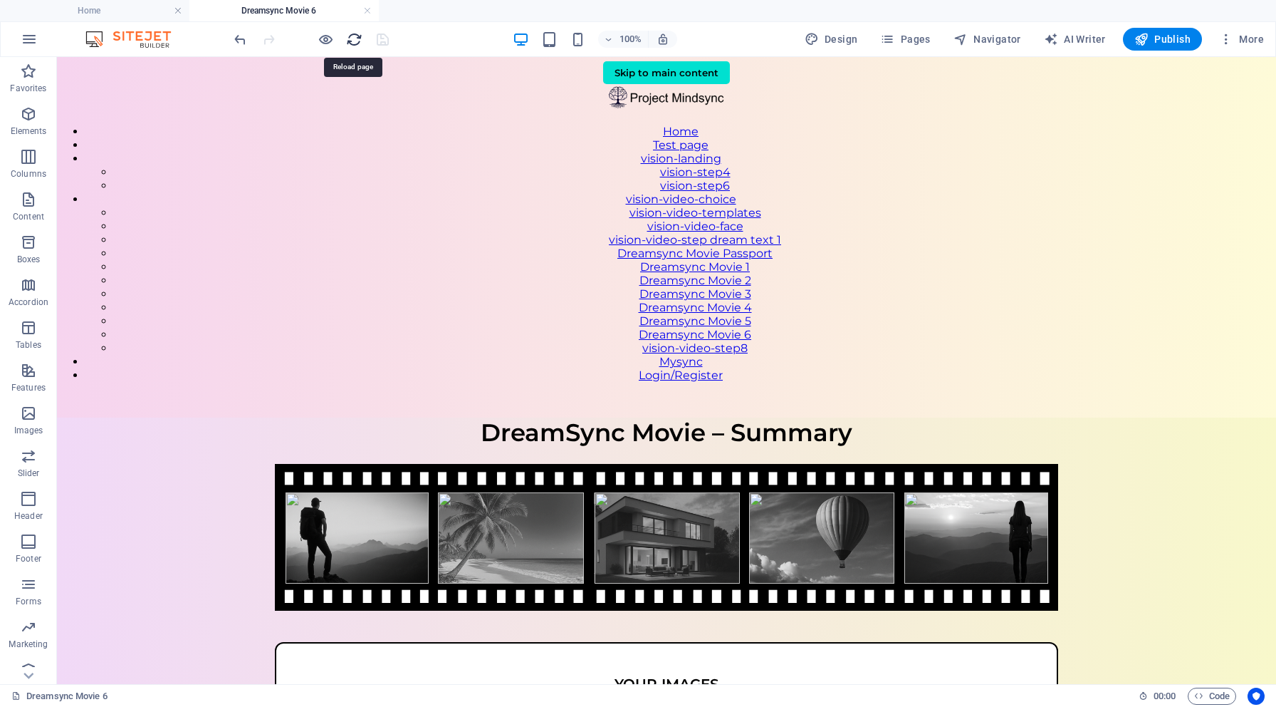
click at [355, 38] on icon "reload" at bounding box center [354, 39] width 16 height 16
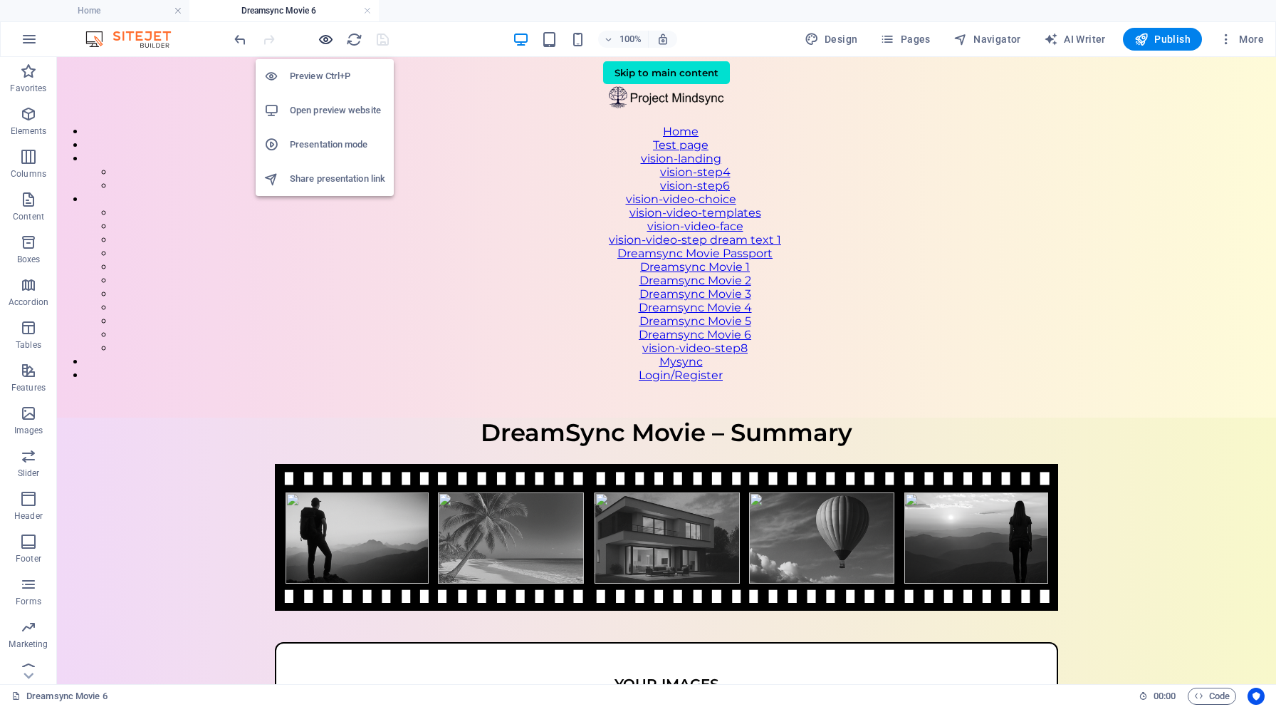
scroll to position [0, 0]
click at [333, 105] on h6 "Open preview website" at bounding box center [337, 110] width 95 height 17
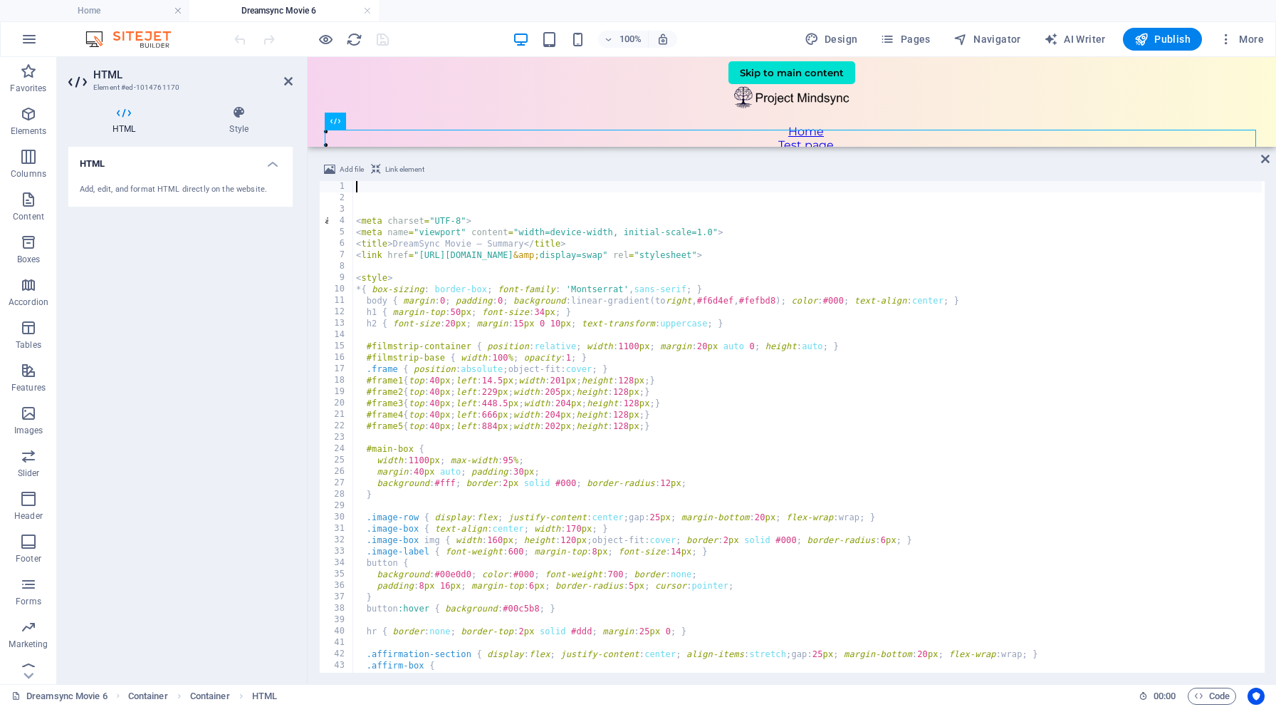
click at [534, 397] on div "< meta charset = "UTF-8" > < meta name = "viewport" content = "width=device-wid…" at bounding box center [810, 436] width 915 height 511
type textarea "#frame2{top:40px;left:229px;width:205px;height:128px;}"
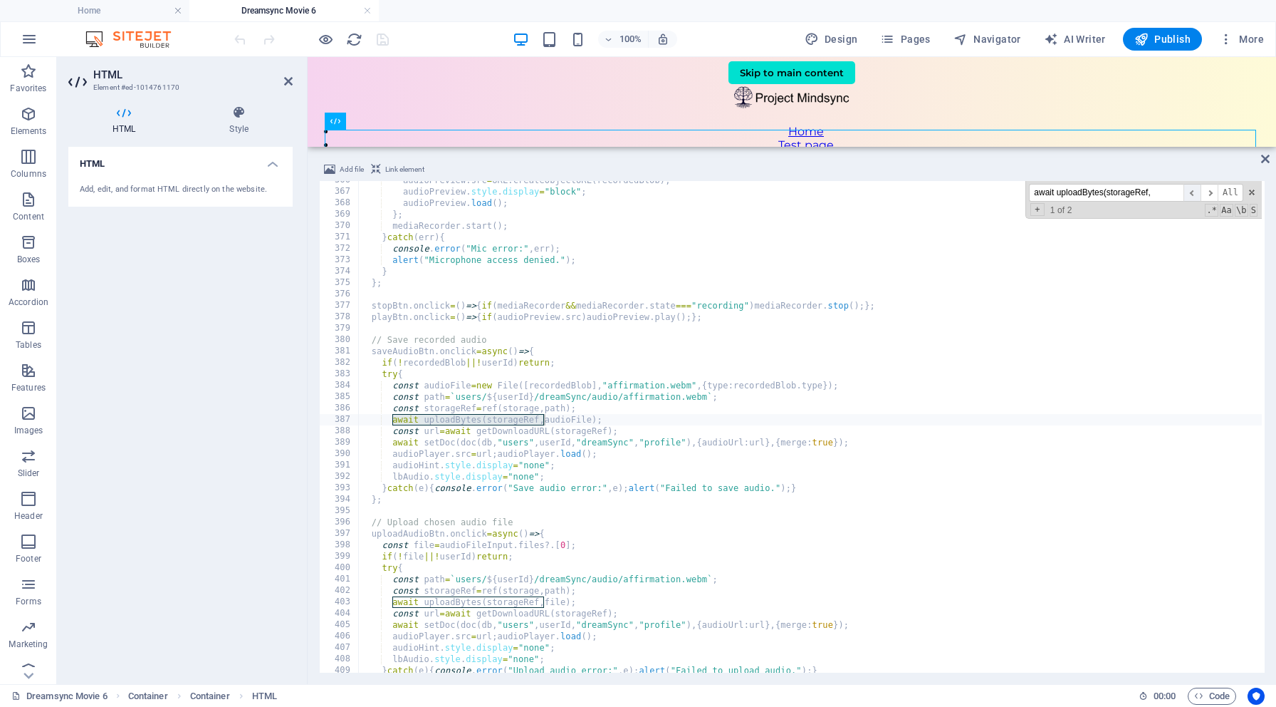
scroll to position [4166, 0]
type input "await uploadBytes(storageRef"
type textarea "await uploadBytes(storageRef,audioFile);"
click at [607, 419] on div "audioPreview . src = URL . createObjectURL ( recordedBlob ) ; audioPreview . st…" at bounding box center [815, 430] width 915 height 511
drag, startPoint x: 393, startPoint y: 420, endPoint x: 622, endPoint y: 420, distance: 228.6
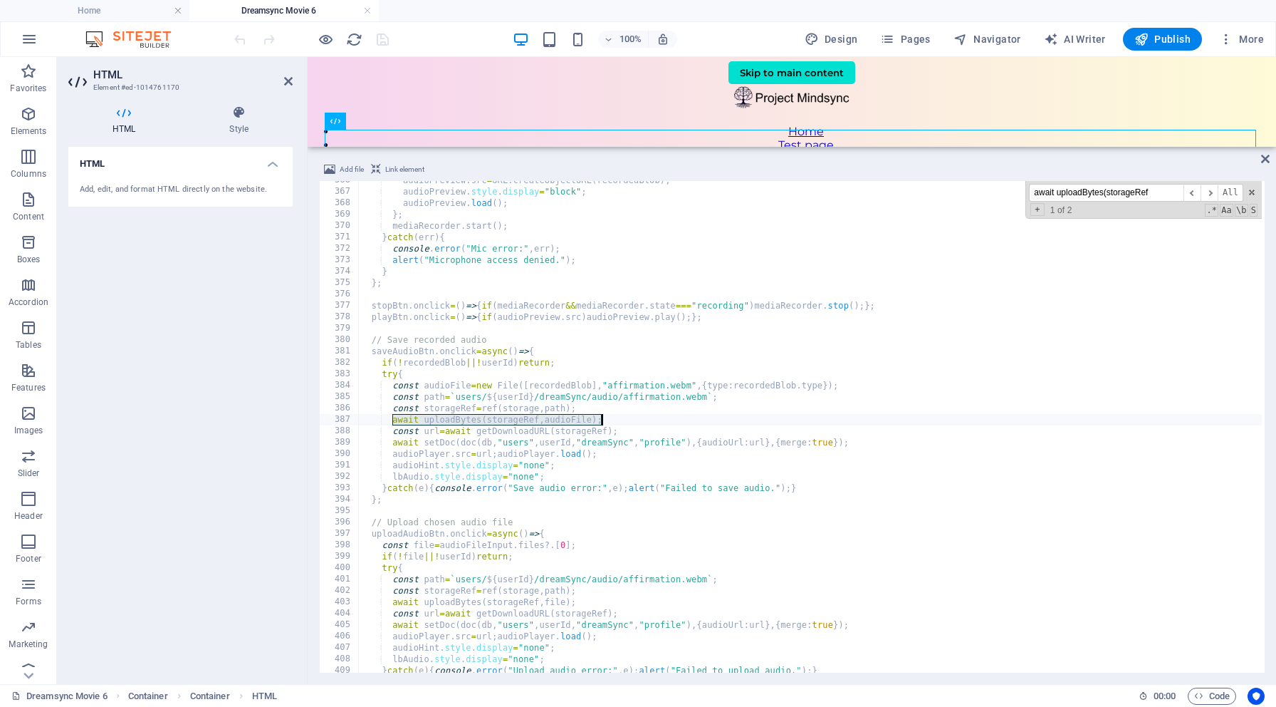
click at [622, 420] on div "audioPreview . src = URL . createObjectURL ( recordedBlob ) ; audioPreview . st…" at bounding box center [815, 430] width 915 height 511
paste textarea
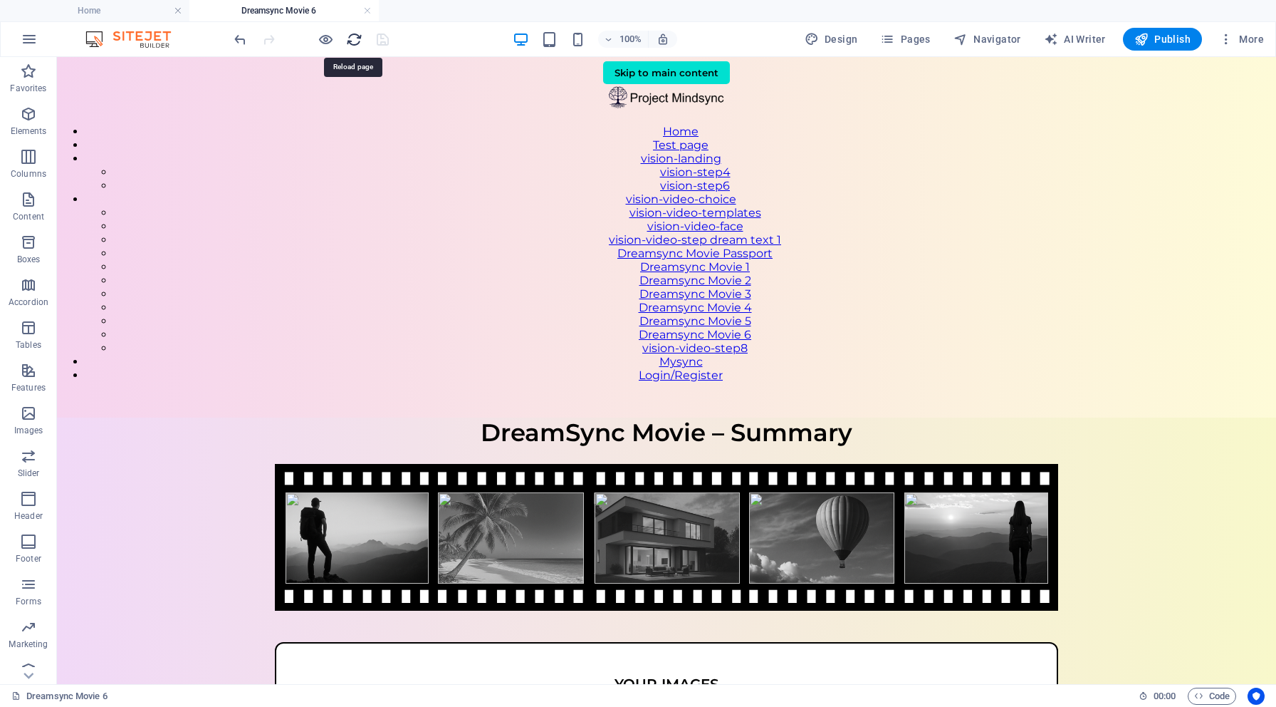
click at [353, 36] on icon "reload" at bounding box center [354, 39] width 16 height 16
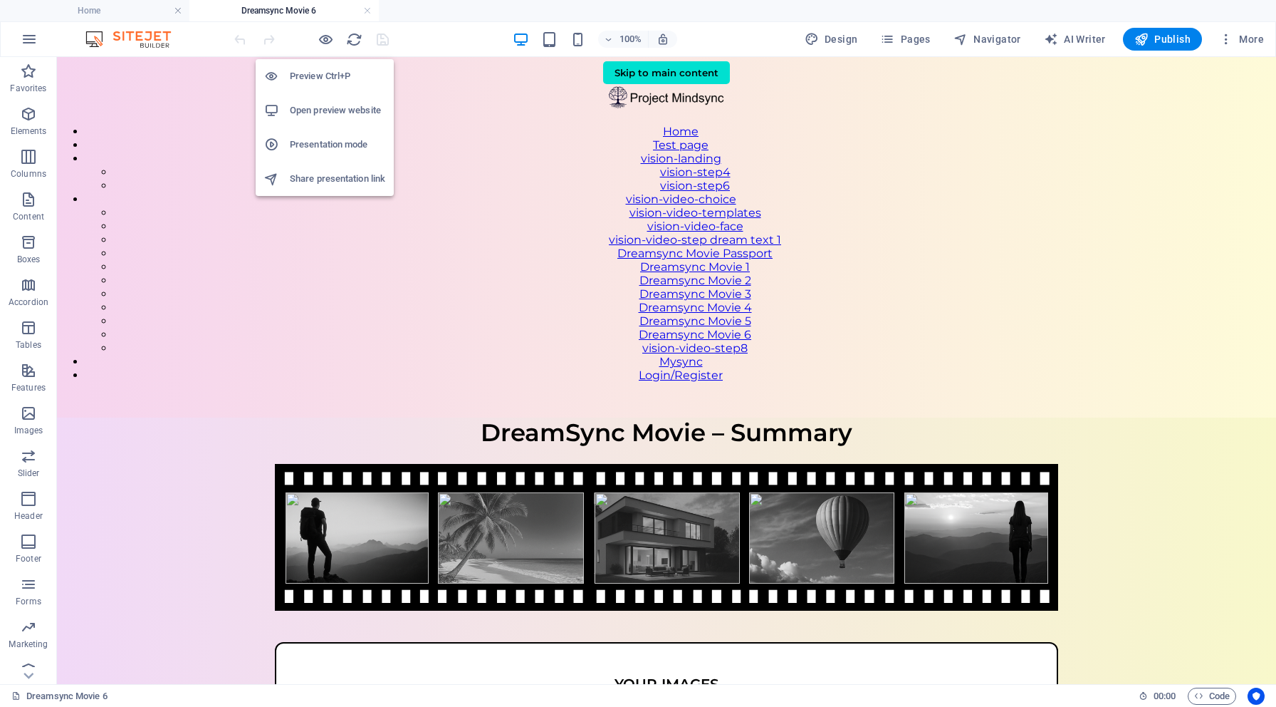
click at [335, 110] on h6 "Open preview website" at bounding box center [337, 110] width 95 height 17
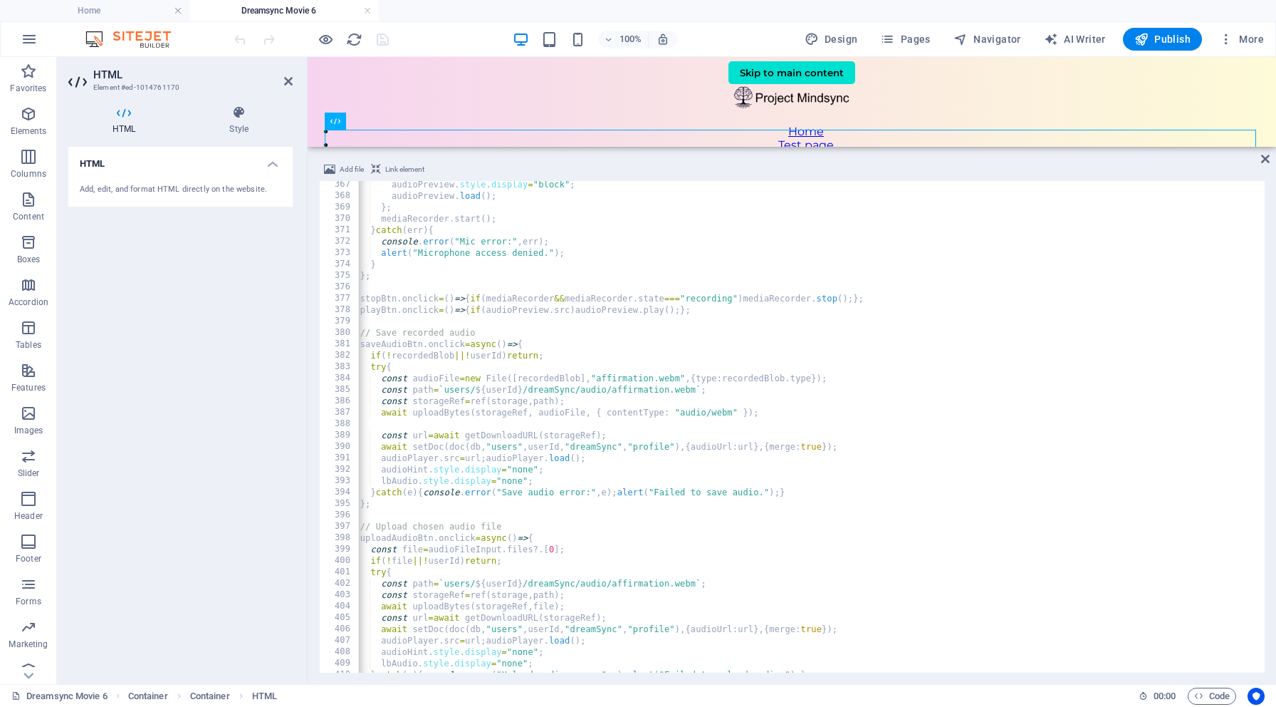
scroll to position [4492, 0]
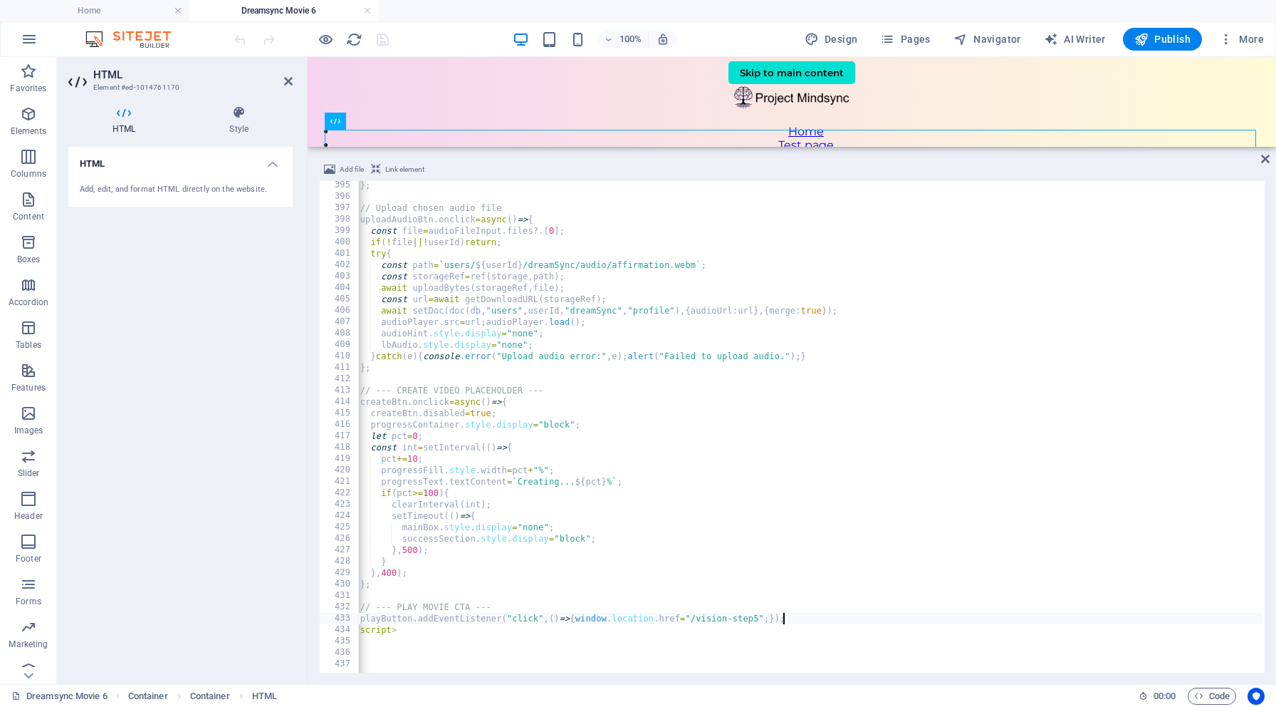
click at [786, 615] on div "} ; // Upload chosen audio file uploadAudioBtn . onclick = async ( ) => { const…" at bounding box center [804, 434] width 915 height 511
type textarea "playButton.addEventListener("click",()=>{window.location.href="/vision-step5";}…"
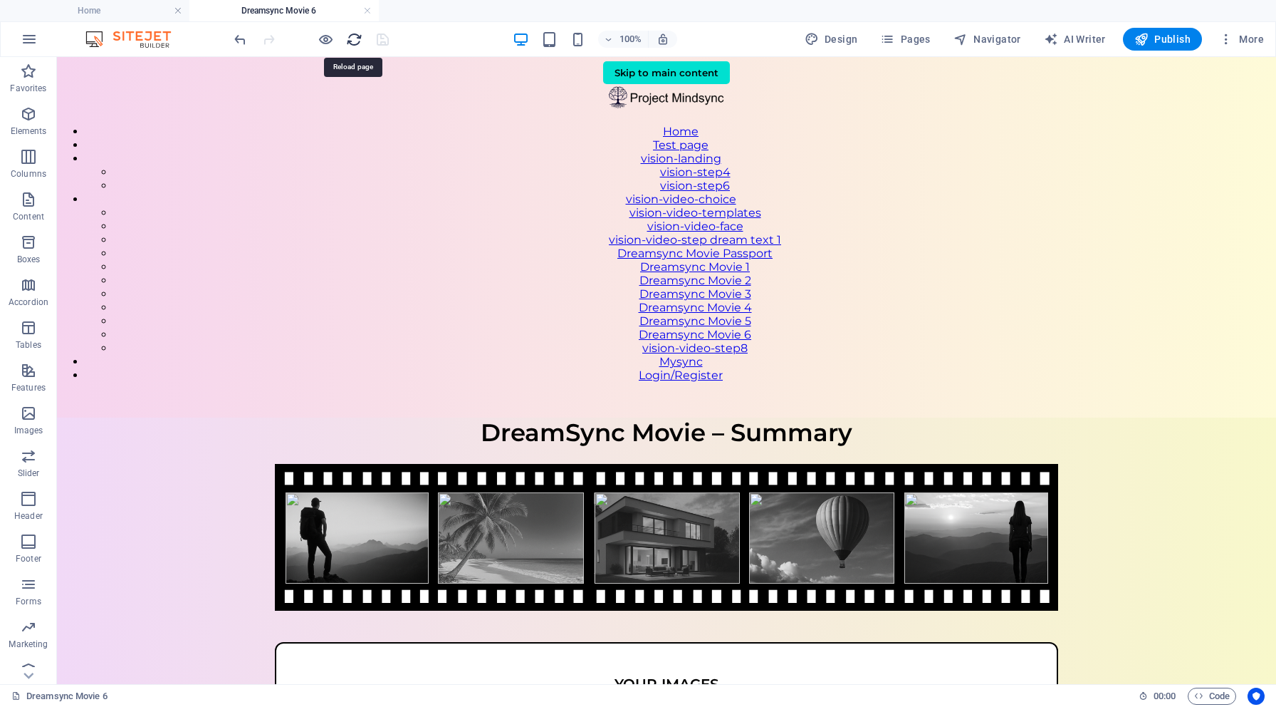
click at [353, 38] on icon "reload" at bounding box center [354, 39] width 16 height 16
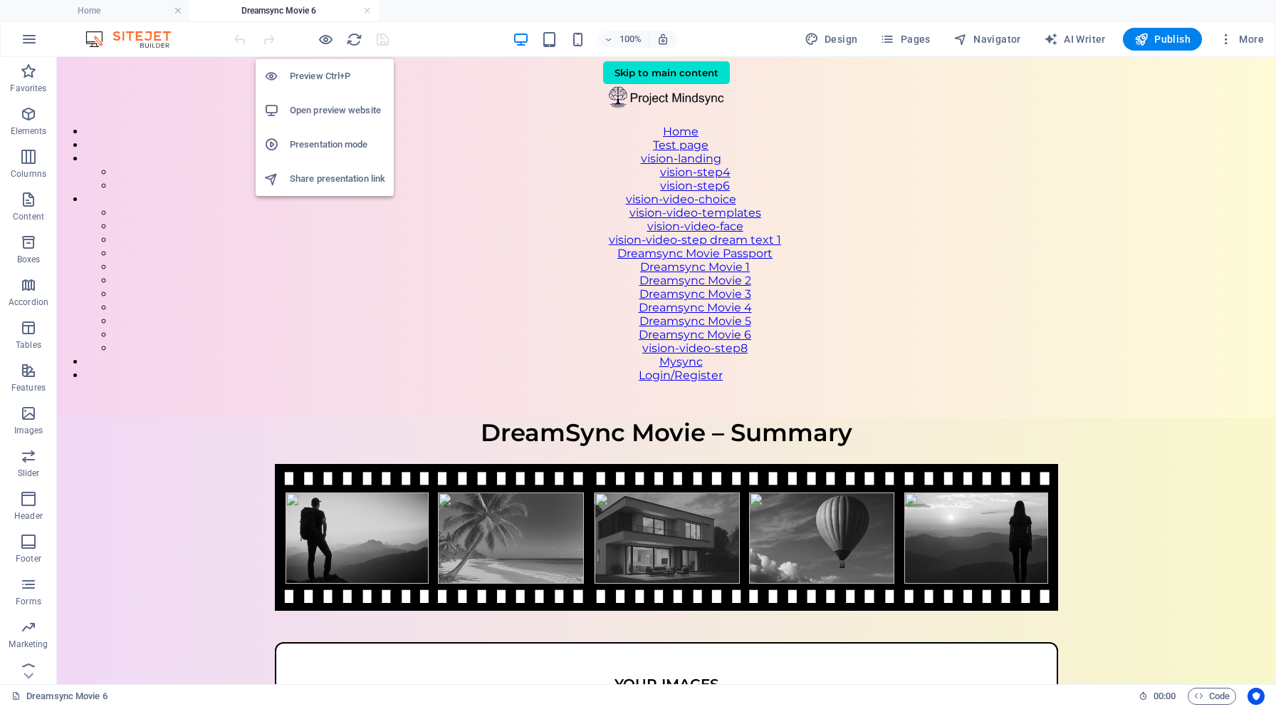
click at [331, 104] on h6 "Open preview website" at bounding box center [337, 110] width 95 height 17
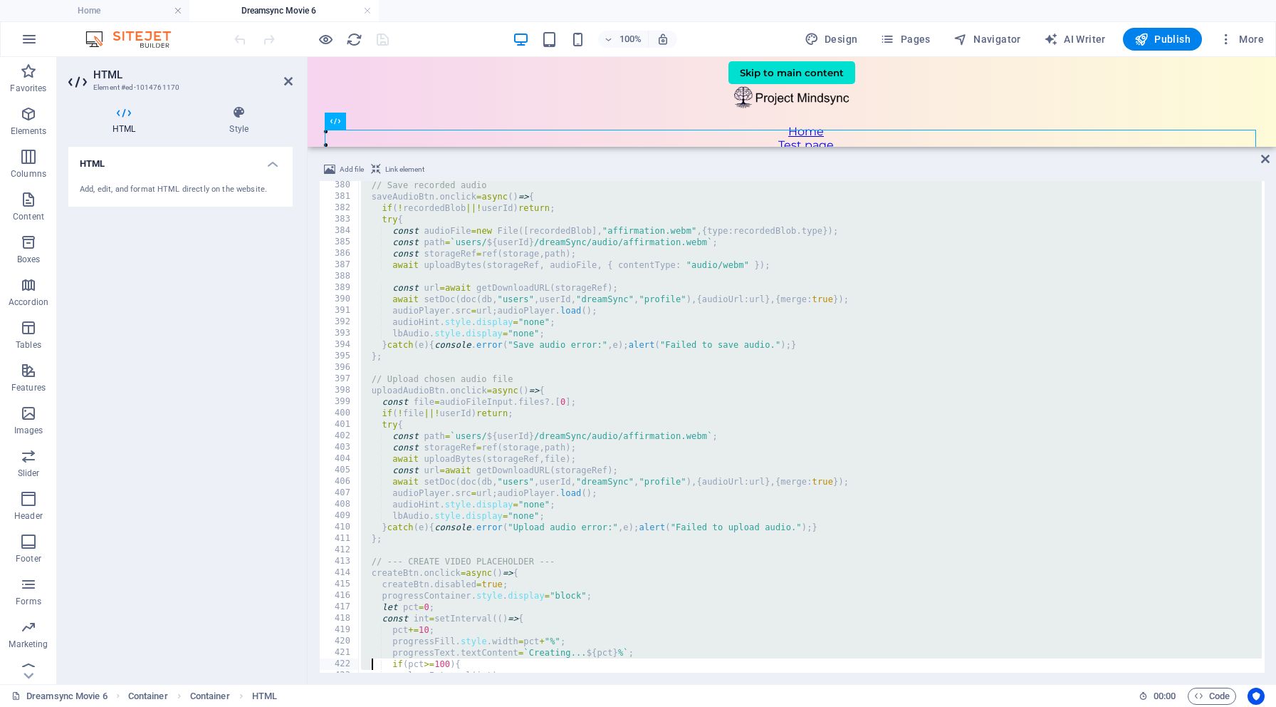
scroll to position [4583, 0]
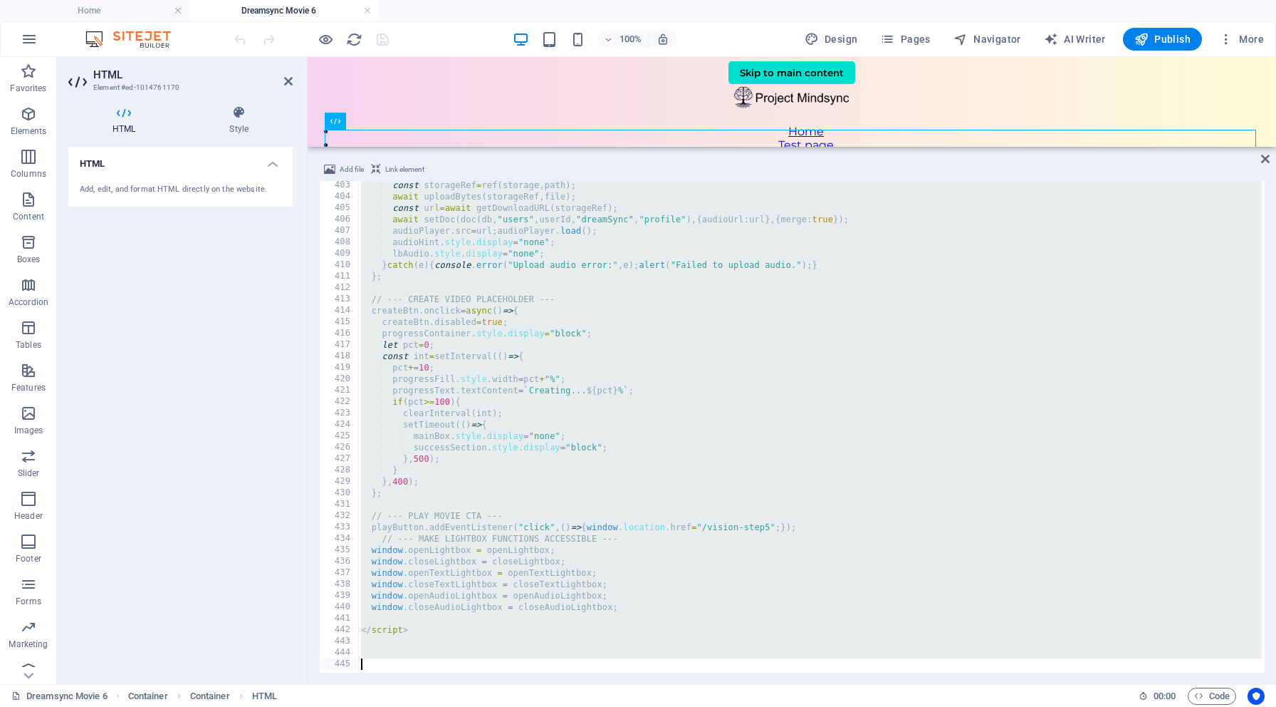
drag, startPoint x: 359, startPoint y: 188, endPoint x: 372, endPoint y: 706, distance: 518.0
click at [372, 684] on section "Favorites Elements Columns Content Boxes Accordion Tables Features Images Slide…" at bounding box center [638, 370] width 1276 height 627
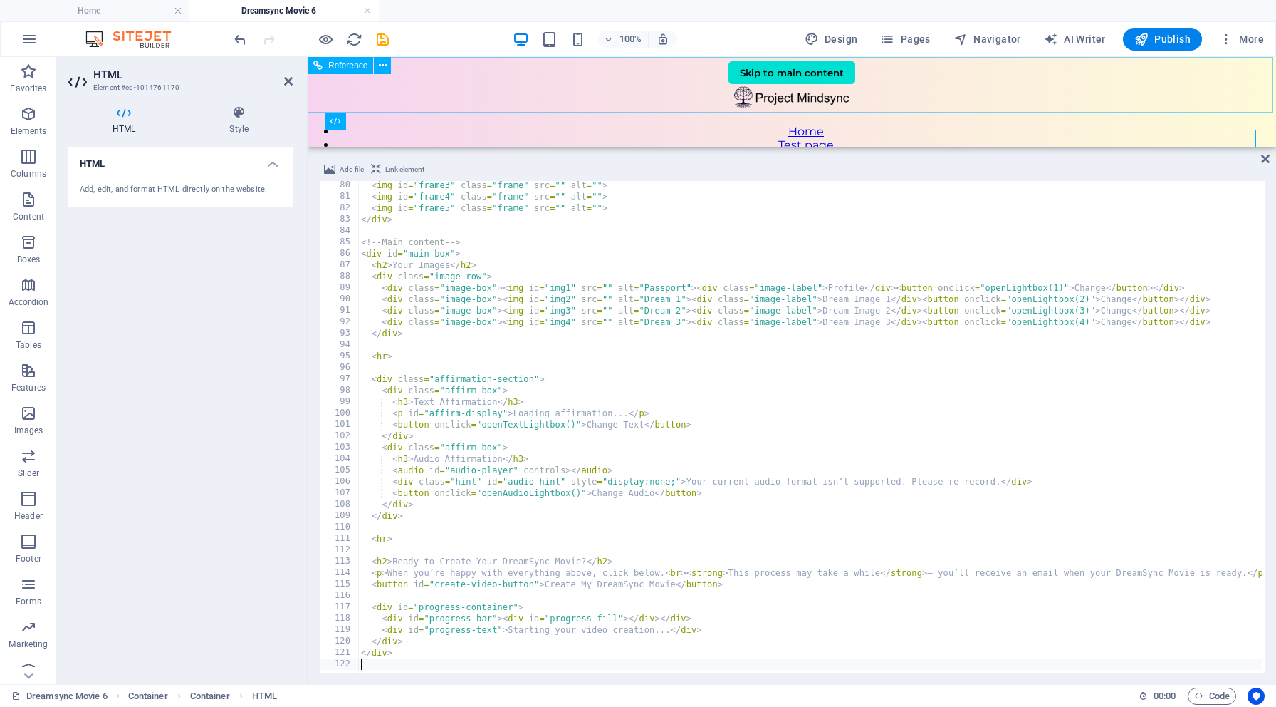
scroll to position [902, 0]
click at [369, 662] on div "< img id = "frame3" class = "frame" src = "" alt = "" > < img id = "frame4" cla…" at bounding box center [815, 434] width 915 height 511
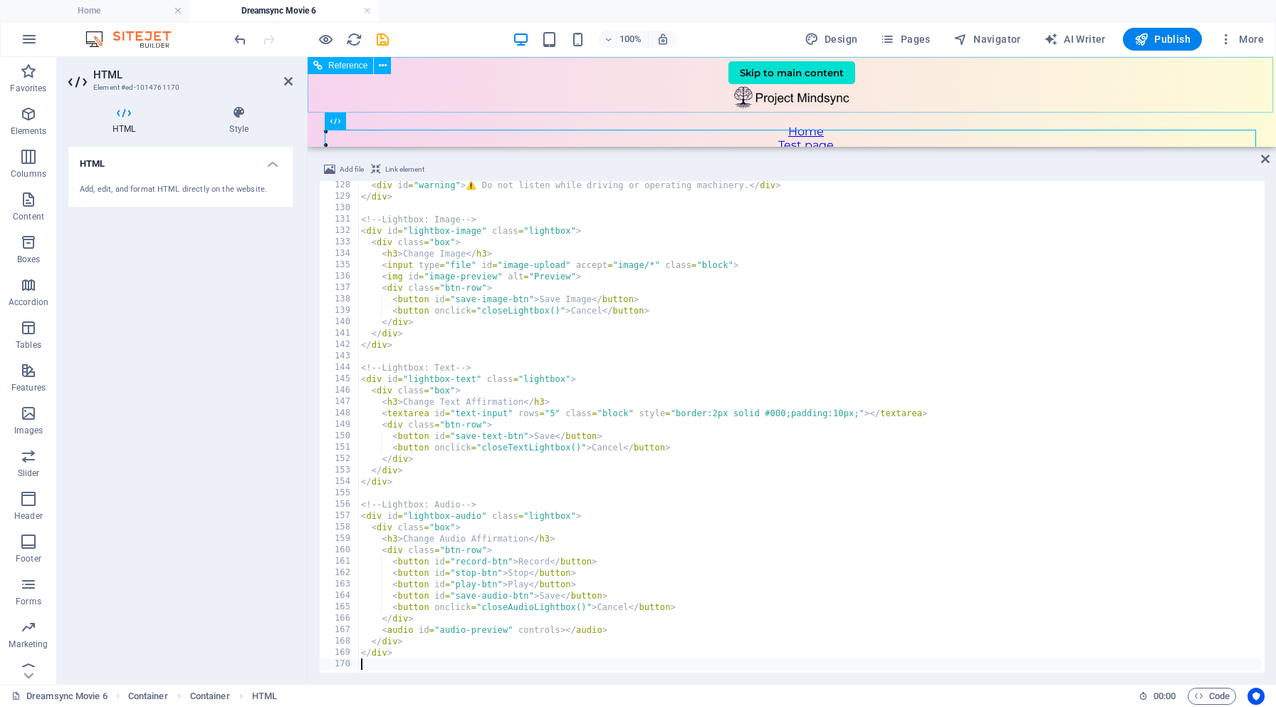
scroll to position [1449, 0]
click at [372, 663] on div "< div id = "warning" > ⚠️ Do not listen while driving or operating machinery. <…" at bounding box center [815, 434] width 915 height 511
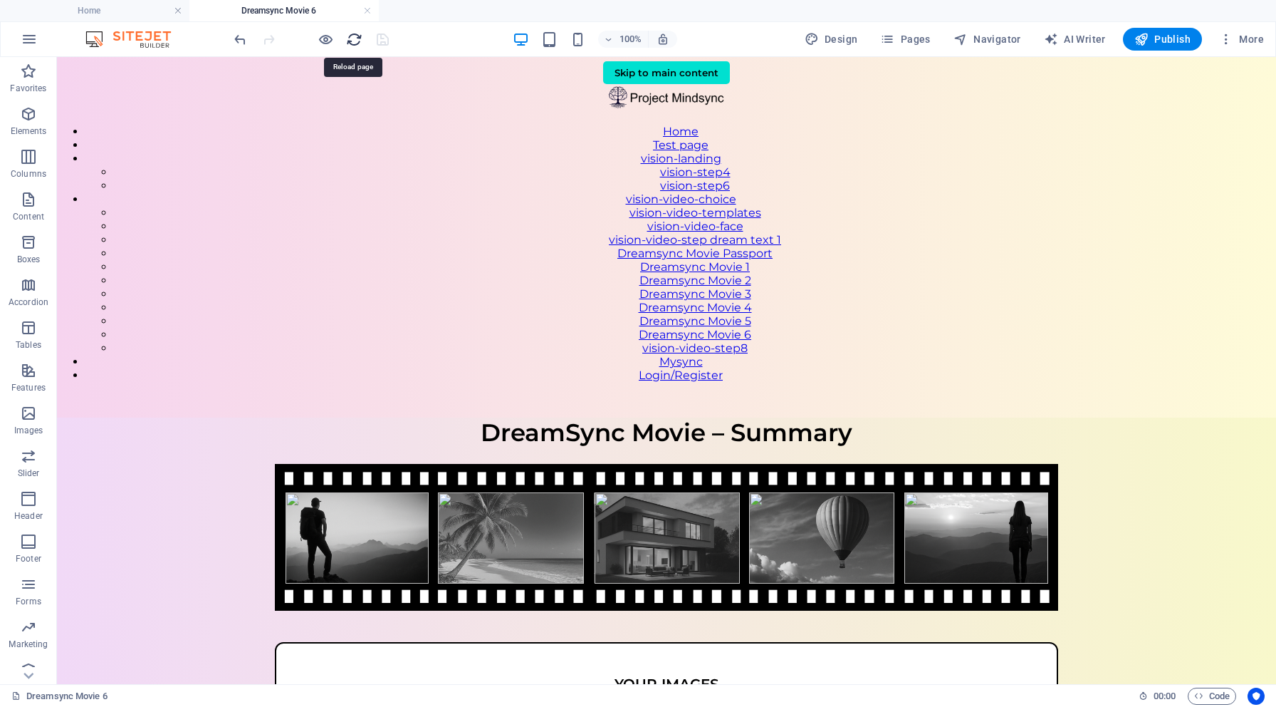
click at [354, 39] on icon "reload" at bounding box center [354, 39] width 16 height 16
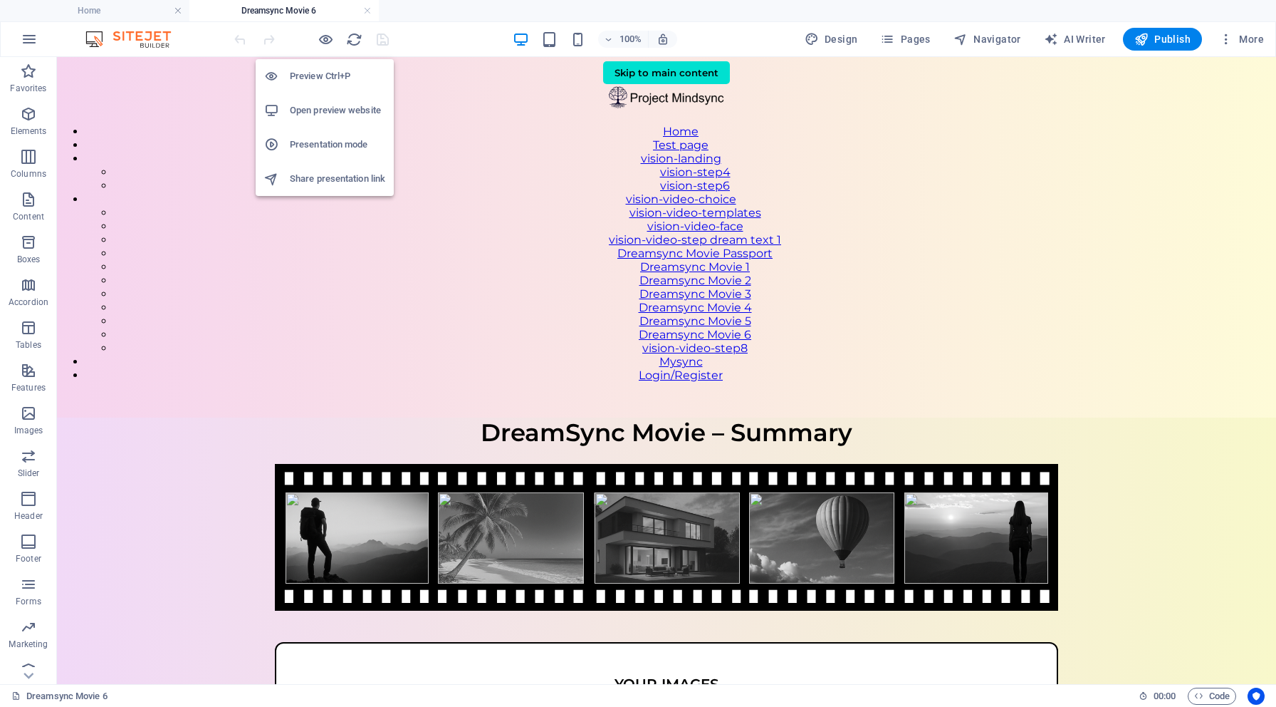
click at [328, 110] on h6 "Open preview website" at bounding box center [337, 110] width 95 height 17
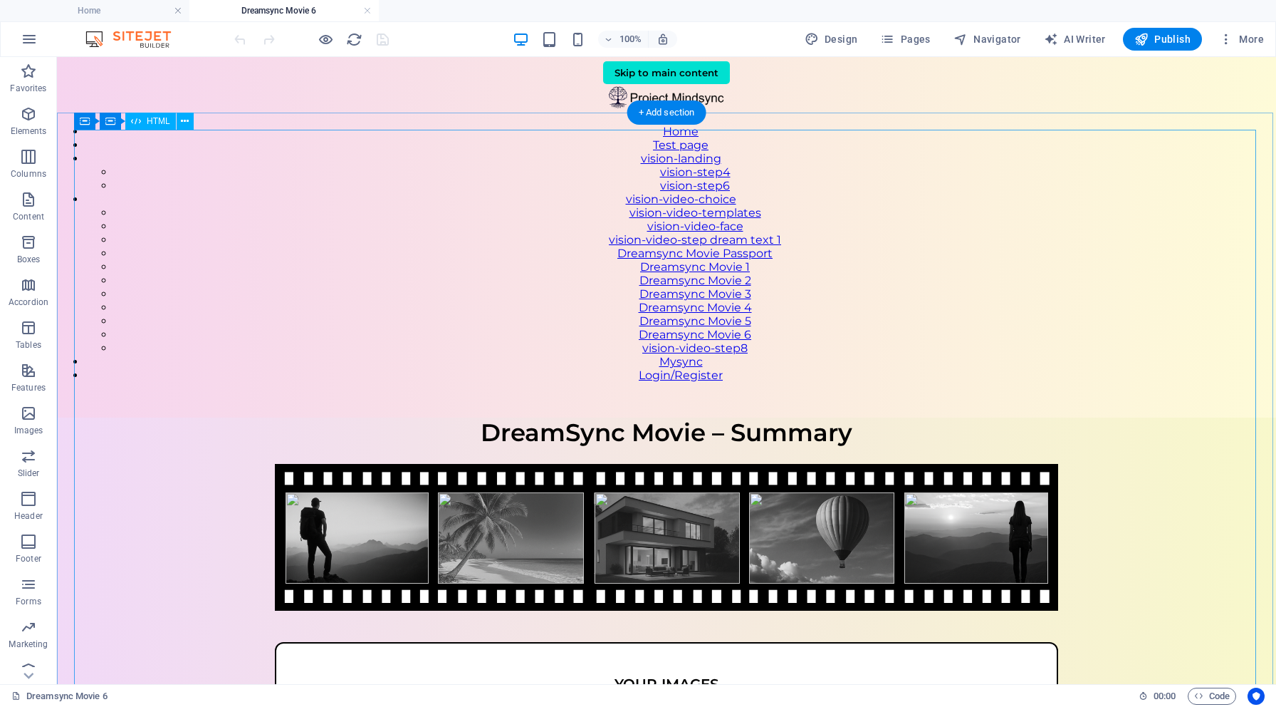
drag, startPoint x: 796, startPoint y: 231, endPoint x: 853, endPoint y: 288, distance: 80.6
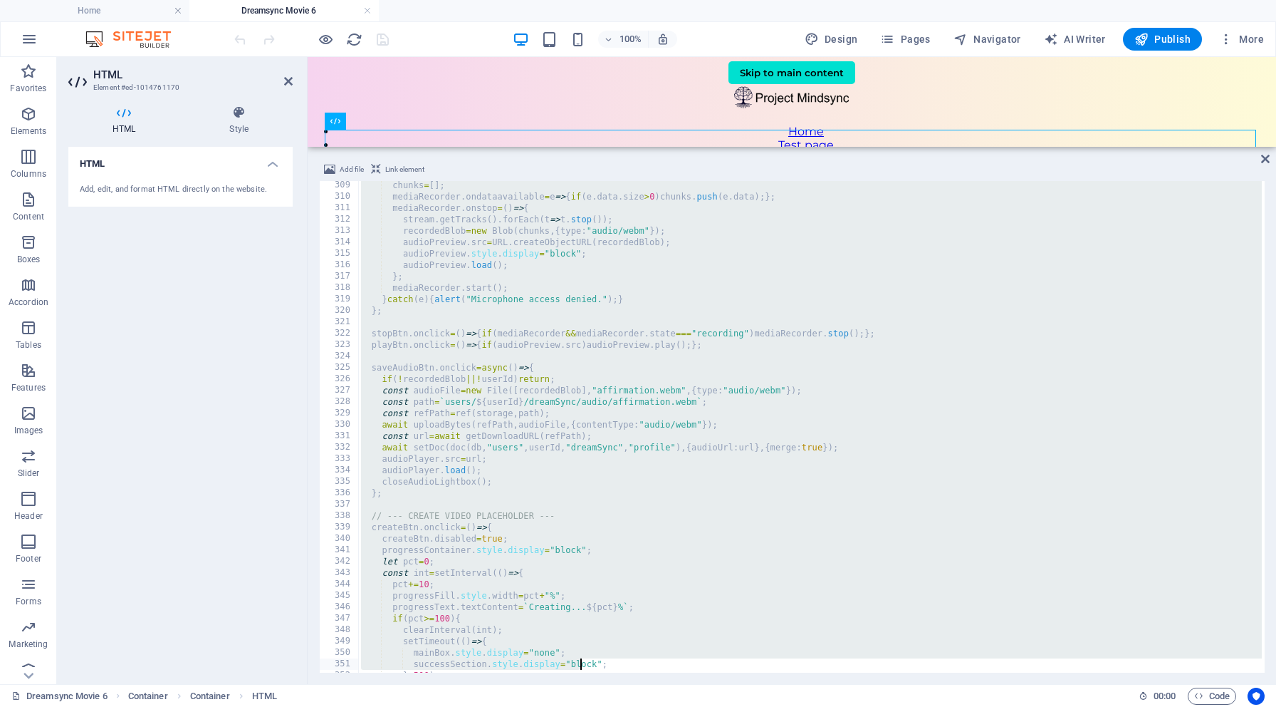
scroll to position [3694, 0]
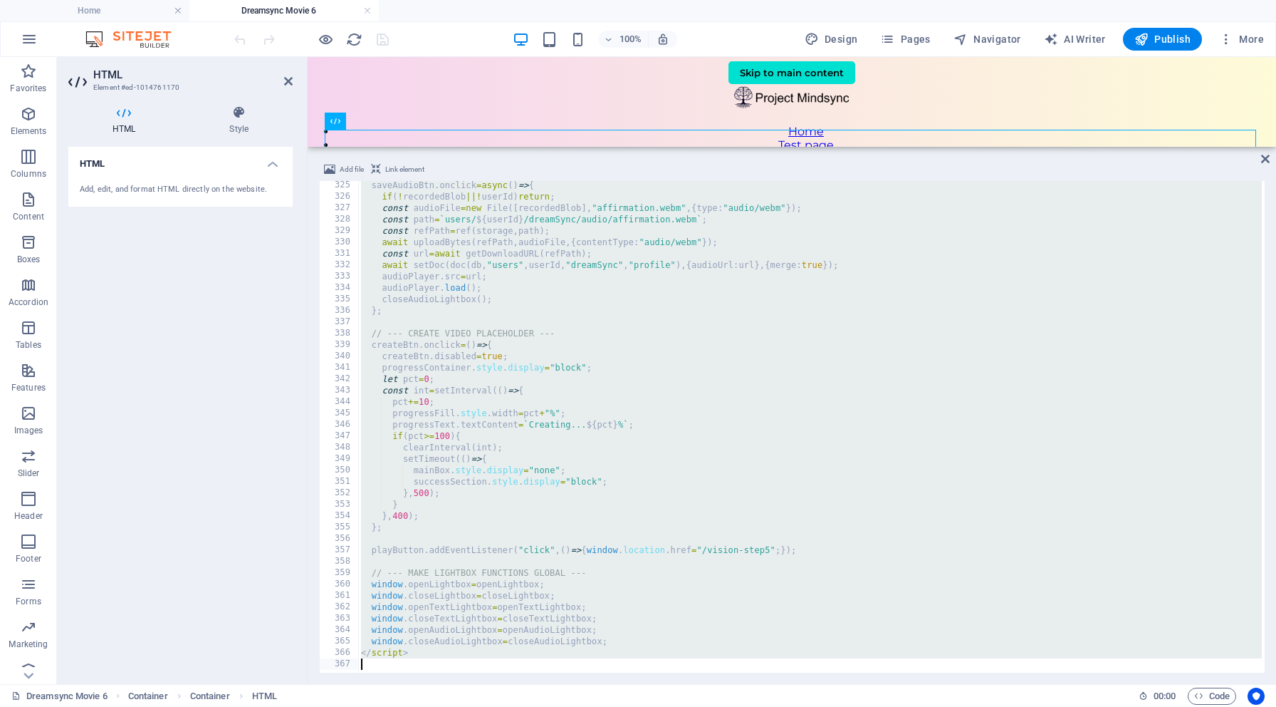
drag, startPoint x: 358, startPoint y: 186, endPoint x: 579, endPoint y: 706, distance: 565.2
click at [579, 684] on section "Favorites Elements Columns Content Boxes Accordion Tables Features Images Slide…" at bounding box center [638, 370] width 1276 height 627
type textarea "</script>"
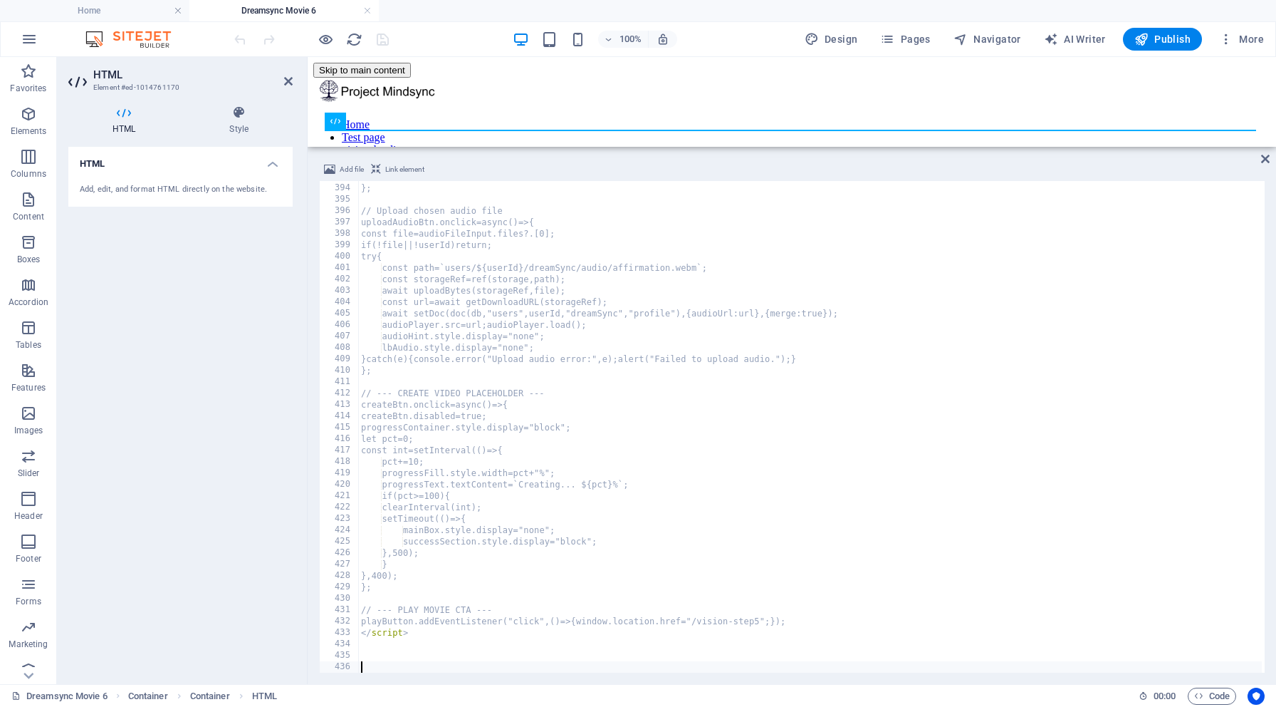
scroll to position [4478, 0]
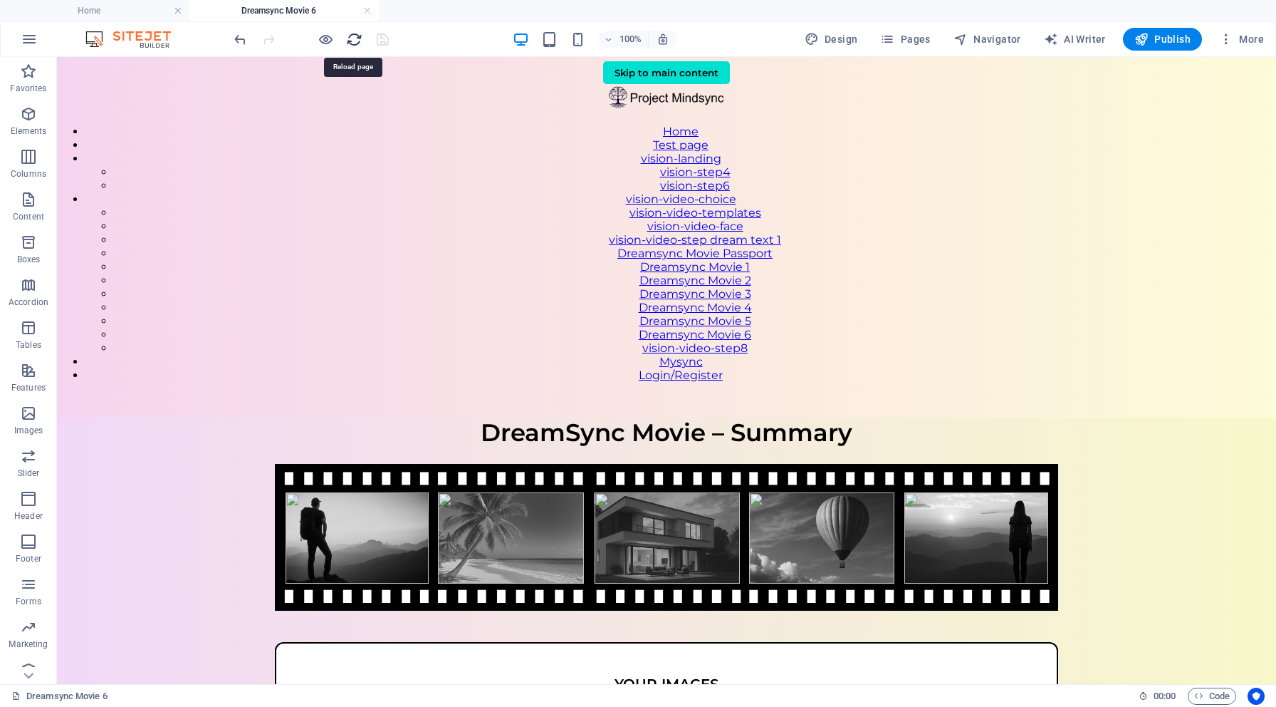
click at [353, 40] on icon "reload" at bounding box center [354, 39] width 16 height 16
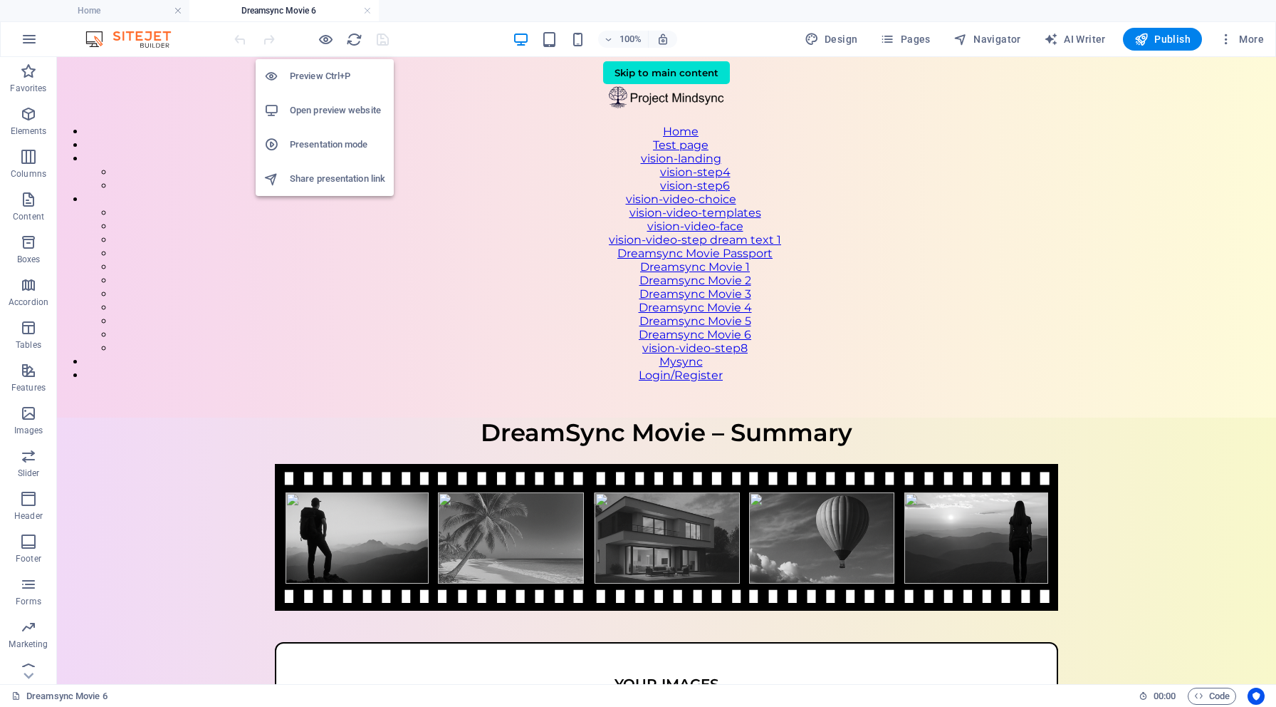
click at [333, 104] on h6 "Open preview website" at bounding box center [337, 110] width 95 height 17
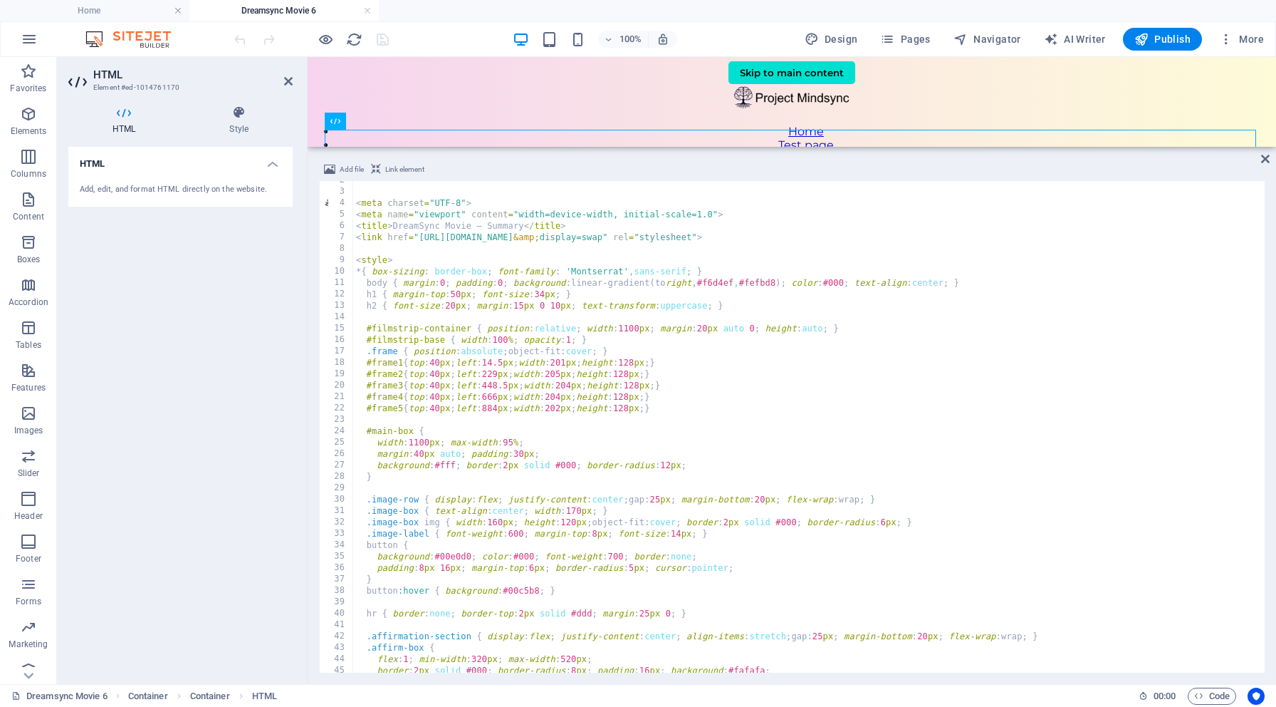
scroll to position [20, 0]
click at [571, 518] on div "< meta charset = "UTF-8" > < meta name = "viewport" content = "width=device-wid…" at bounding box center [810, 427] width 915 height 511
type textarea ".image-box img { width:160px; height:120px; object-fit:cover; border:2px solid …"
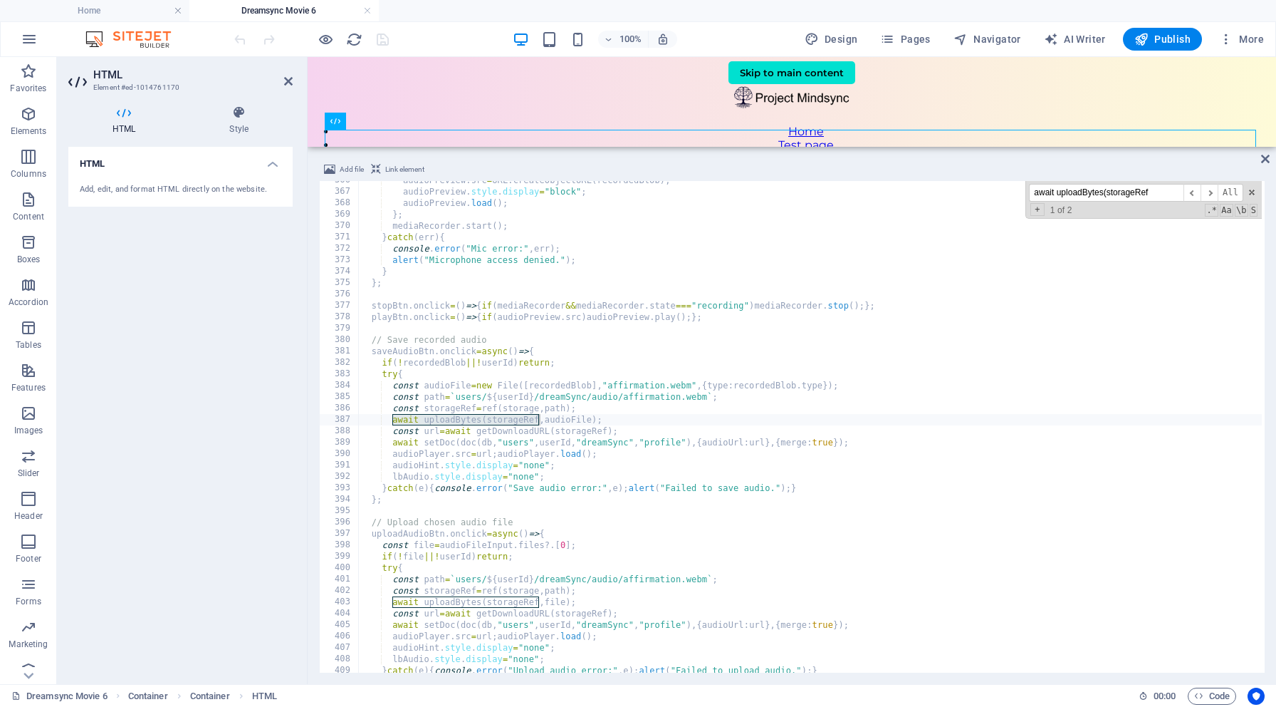
scroll to position [4166, 0]
type input "await uploadBytes(storageRef"
type textarea "await uploadBytes(storageRef,audioFile);"
click at [613, 419] on div "audioPreview . src = URL . createObjectURL ( recordedBlob ) ; audioPreview . st…" at bounding box center [815, 430] width 915 height 511
drag, startPoint x: 393, startPoint y: 421, endPoint x: 603, endPoint y: 416, distance: 209.5
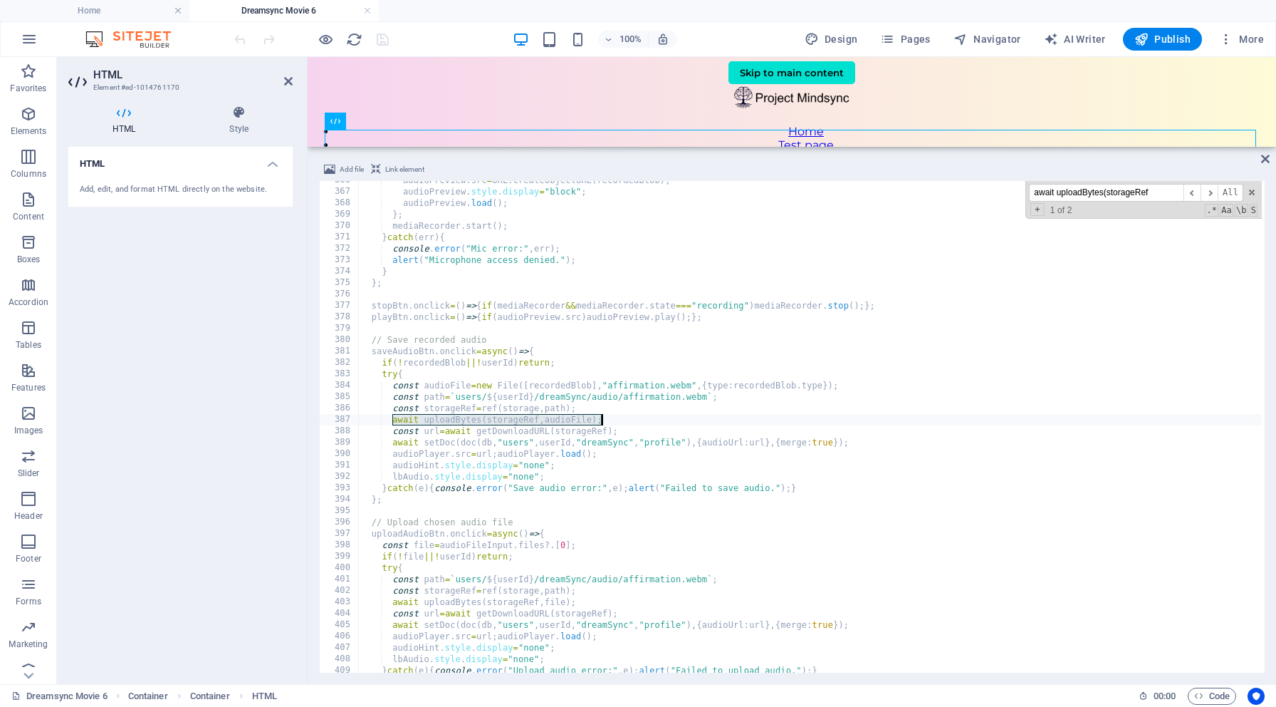
click at [603, 416] on div "audioPreview . src = URL . createObjectURL ( recordedBlob ) ; audioPreview . st…" at bounding box center [815, 430] width 915 height 511
drag, startPoint x: 394, startPoint y: 421, endPoint x: 605, endPoint y: 420, distance: 210.8
click at [605, 420] on div "audioPreview . src = URL . createObjectURL ( recordedBlob ) ; audioPreview . st…" at bounding box center [815, 430] width 915 height 511
paste textarea
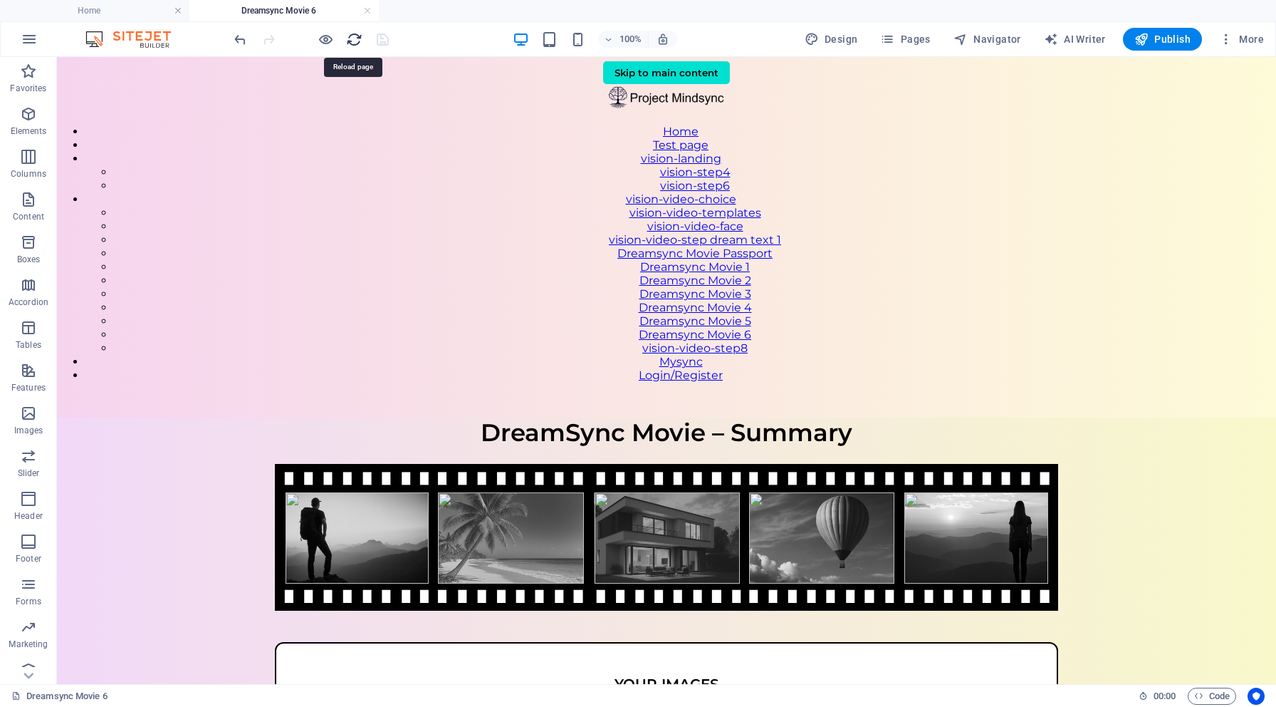
click at [353, 38] on icon "reload" at bounding box center [354, 39] width 16 height 16
click at [353, 36] on icon "reload" at bounding box center [354, 39] width 16 height 16
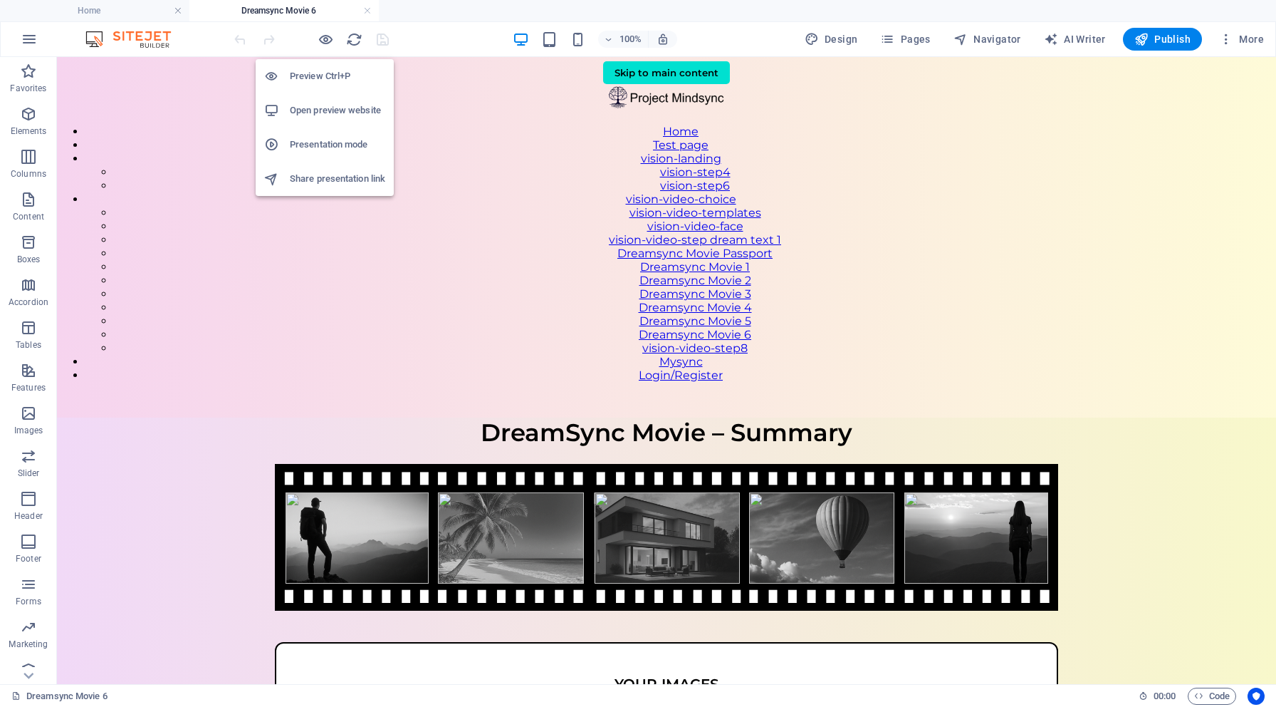
click at [331, 109] on h6 "Open preview website" at bounding box center [337, 110] width 95 height 17
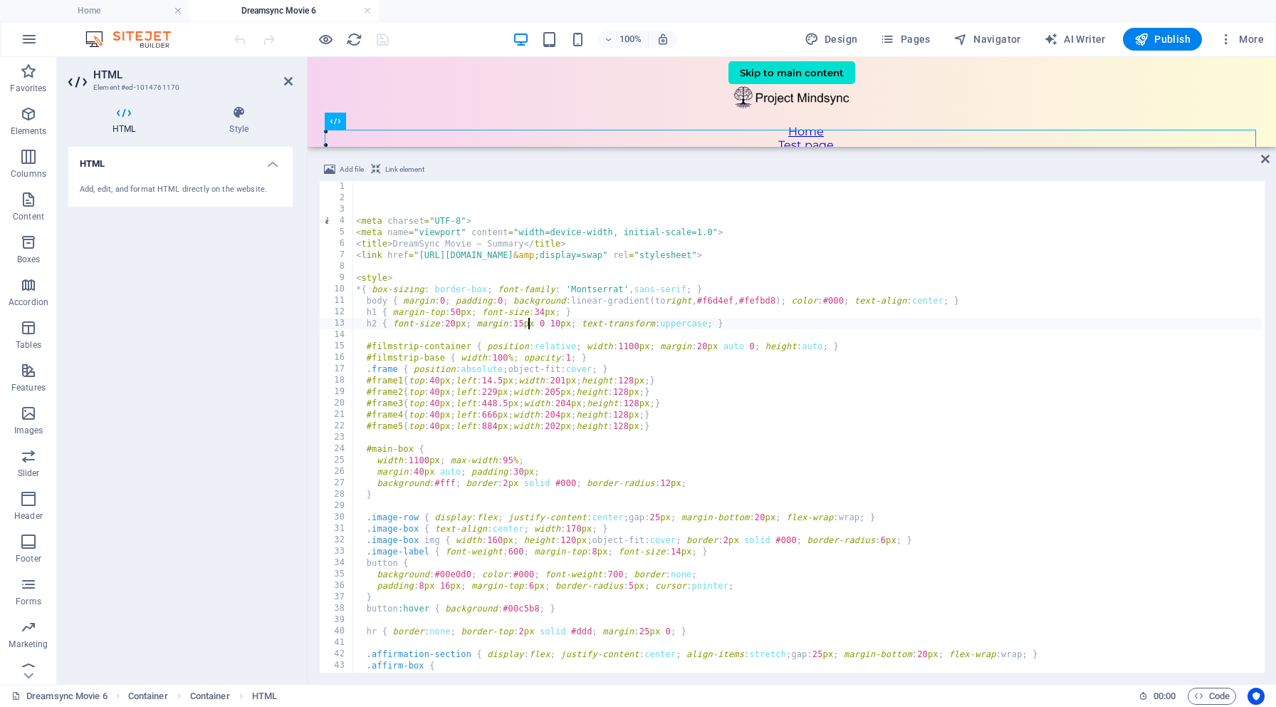
click at [526, 318] on div "< meta charset = "UTF-8" > < meta name = "viewport" content = "width=device-wid…" at bounding box center [810, 436] width 915 height 511
type textarea "h2 { font-size:20px; margin:15px 0 10px; text-transform:uppercase; }"
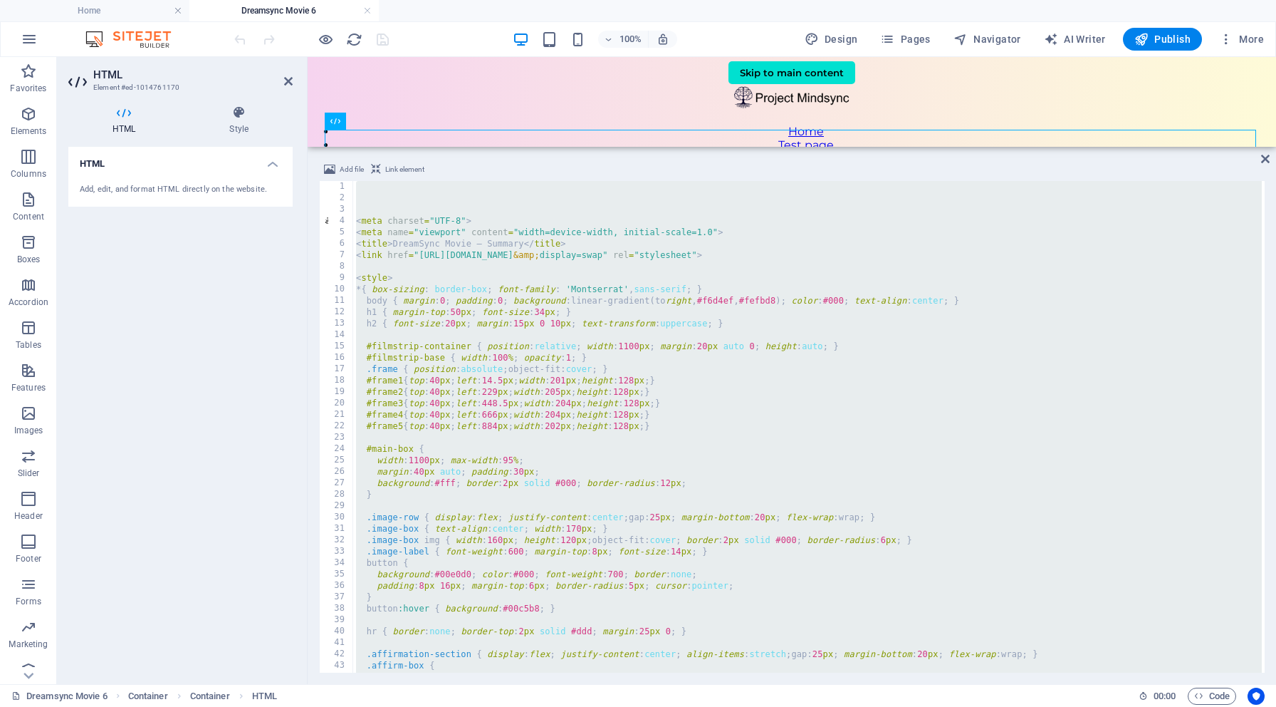
click at [428, 257] on div "< meta charset = "UTF-8" > < meta name = "viewport" content = "width=device-wid…" at bounding box center [810, 436] width 915 height 511
type textarea "<link href="[URL][DOMAIN_NAME]" rel="stylesheet">"
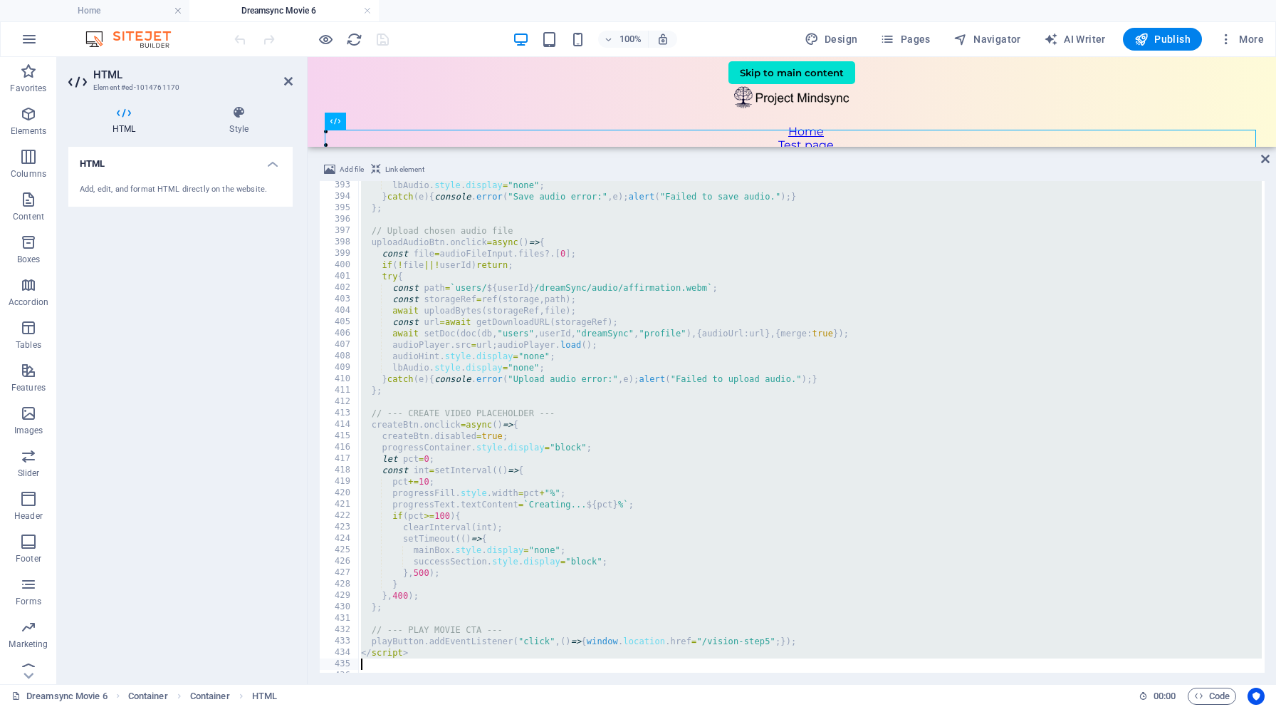
scroll to position [4492, 0]
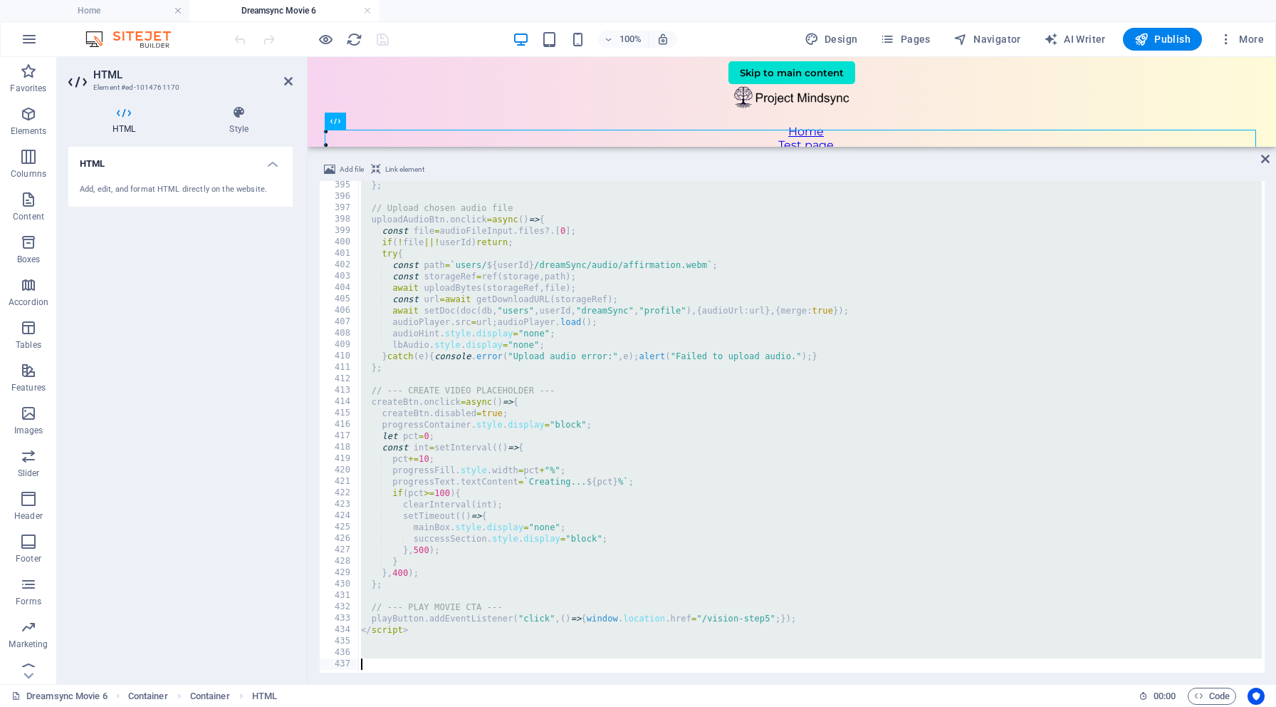
drag, startPoint x: 358, startPoint y: 187, endPoint x: 581, endPoint y: 706, distance: 565.1
click at [581, 684] on section "Favorites Elements Columns Content Boxes Accordion Tables Features Images Slide…" at bounding box center [638, 370] width 1276 height 627
click at [407, 232] on div "} ; // Upload chosen audio file uploadAudioBtn . onclick = async ( ) => { const…" at bounding box center [815, 434] width 915 height 511
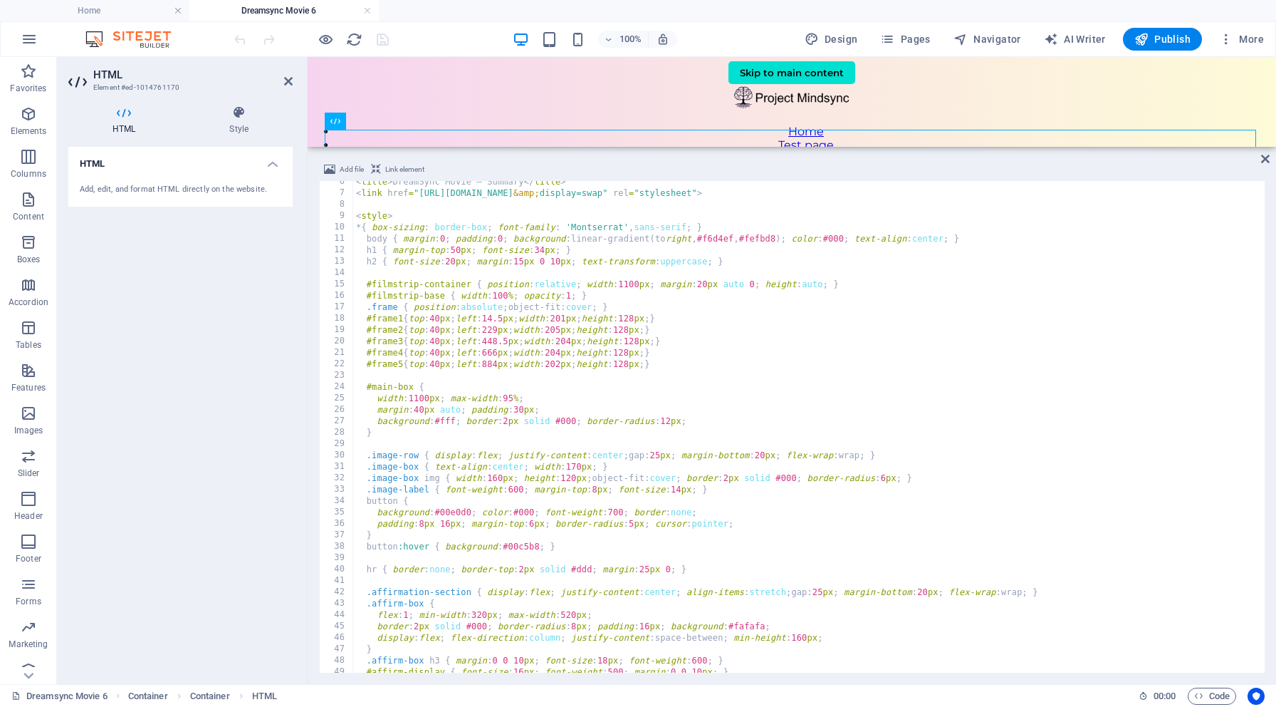
scroll to position [0, 0]
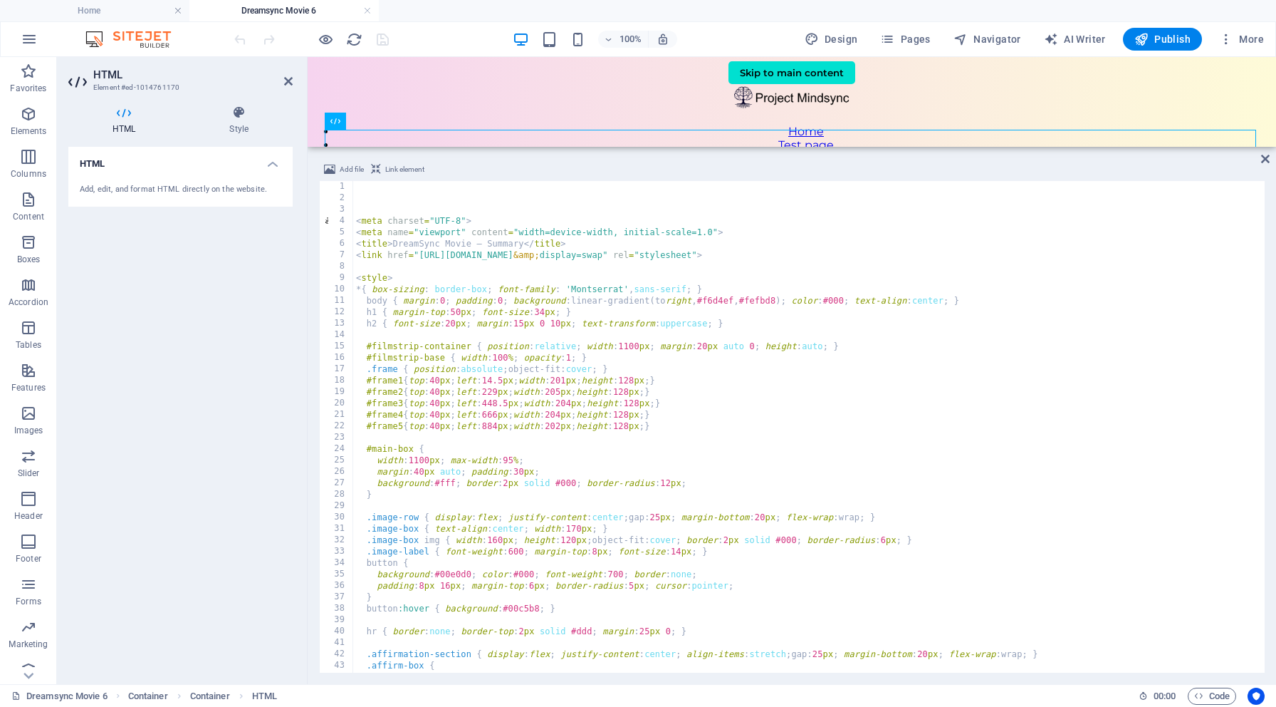
click at [386, 253] on div "< meta charset = "UTF-8" > < meta name = "viewport" content = "width=device-wid…" at bounding box center [810, 436] width 915 height 511
type textarea "<link href="[URL][DOMAIN_NAME]" rel="stylesheet">"
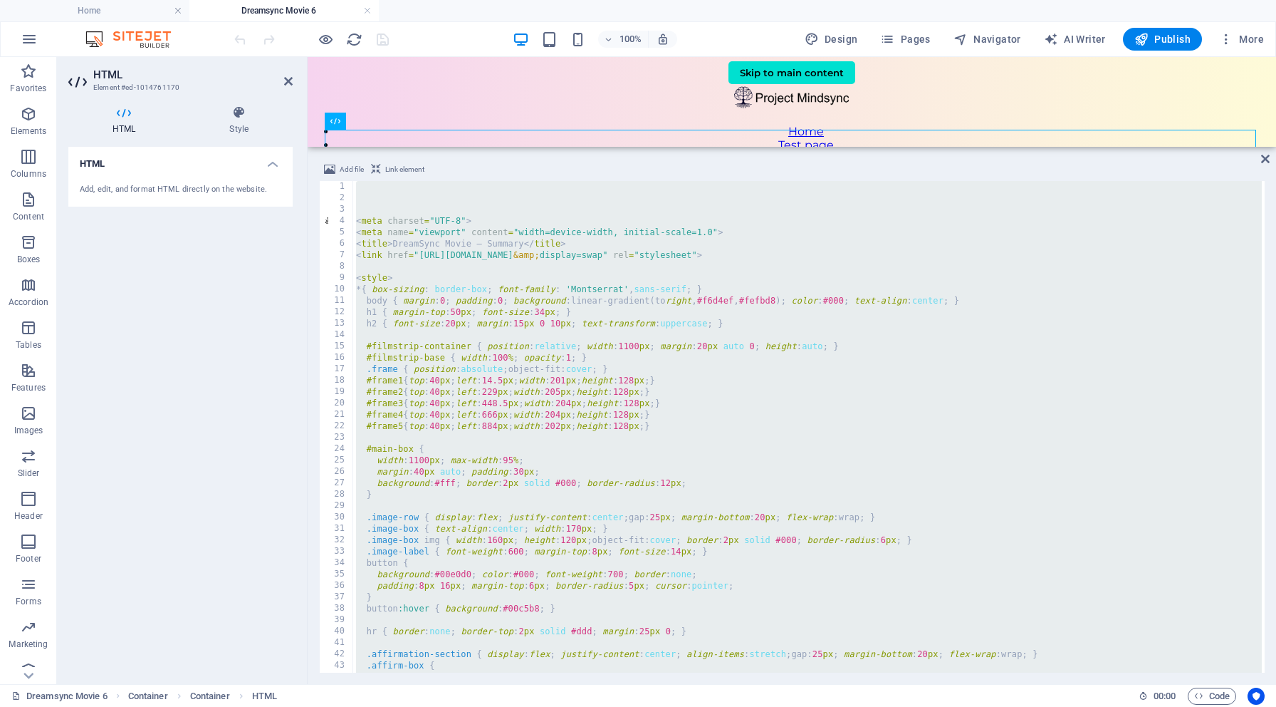
click at [443, 225] on div "< meta charset = "UTF-8" > < meta name = "viewport" content = "width=device-wid…" at bounding box center [810, 436] width 915 height 511
type textarea "<meta charset="UTF-8">"
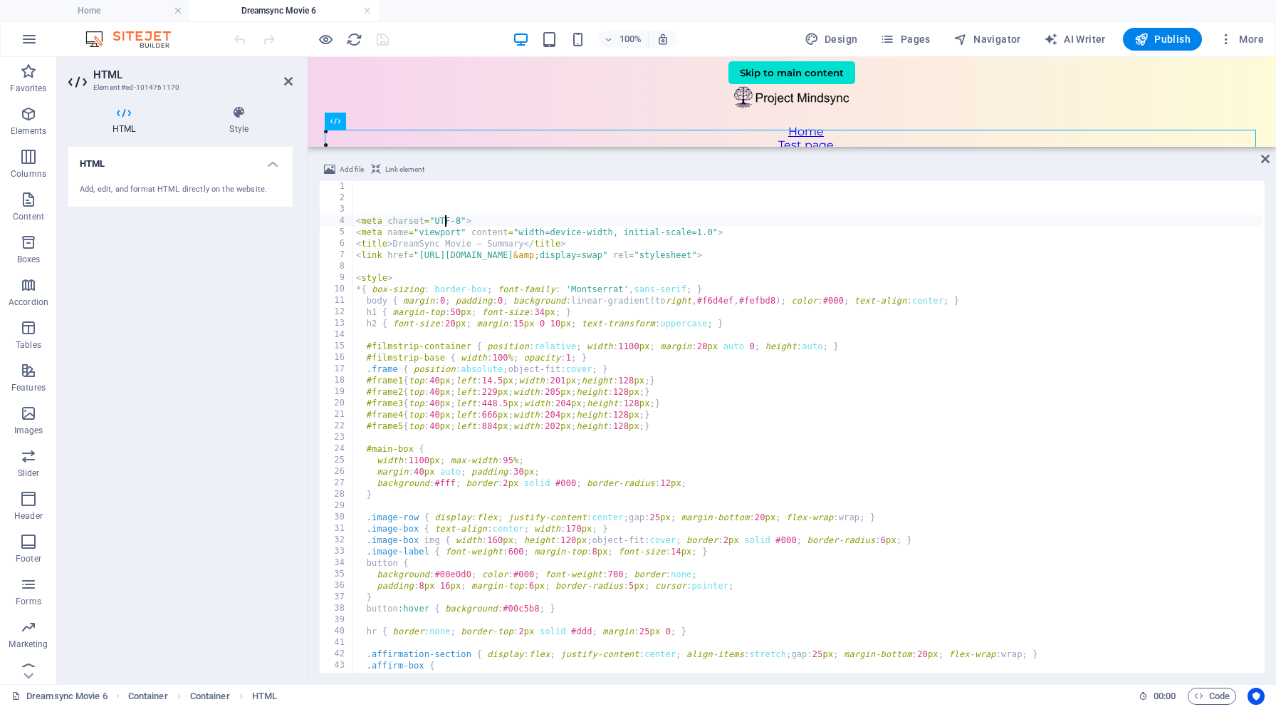
click at [390, 224] on div "< meta charset = "UTF-8" > < meta name = "viewport" content = "width=device-wid…" at bounding box center [810, 436] width 915 height 511
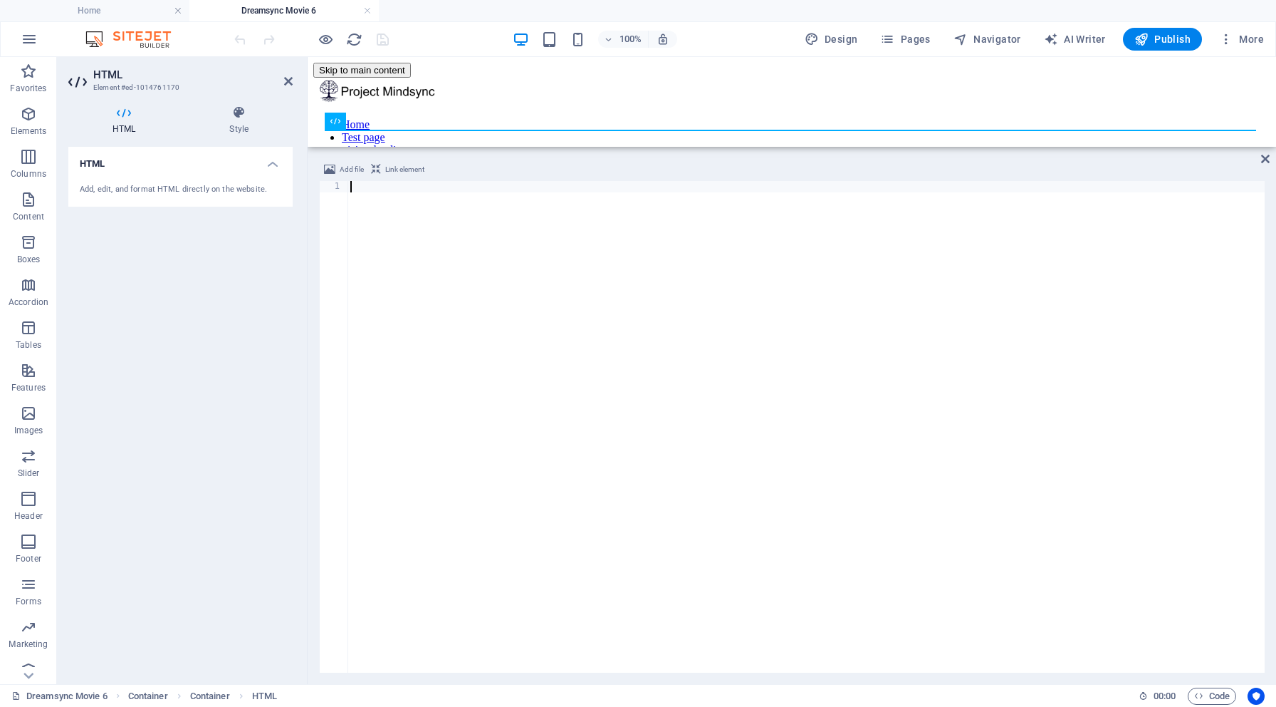
click at [363, 187] on div at bounding box center [806, 438] width 917 height 514
paste textarea "</html>"
type textarea "</html>"
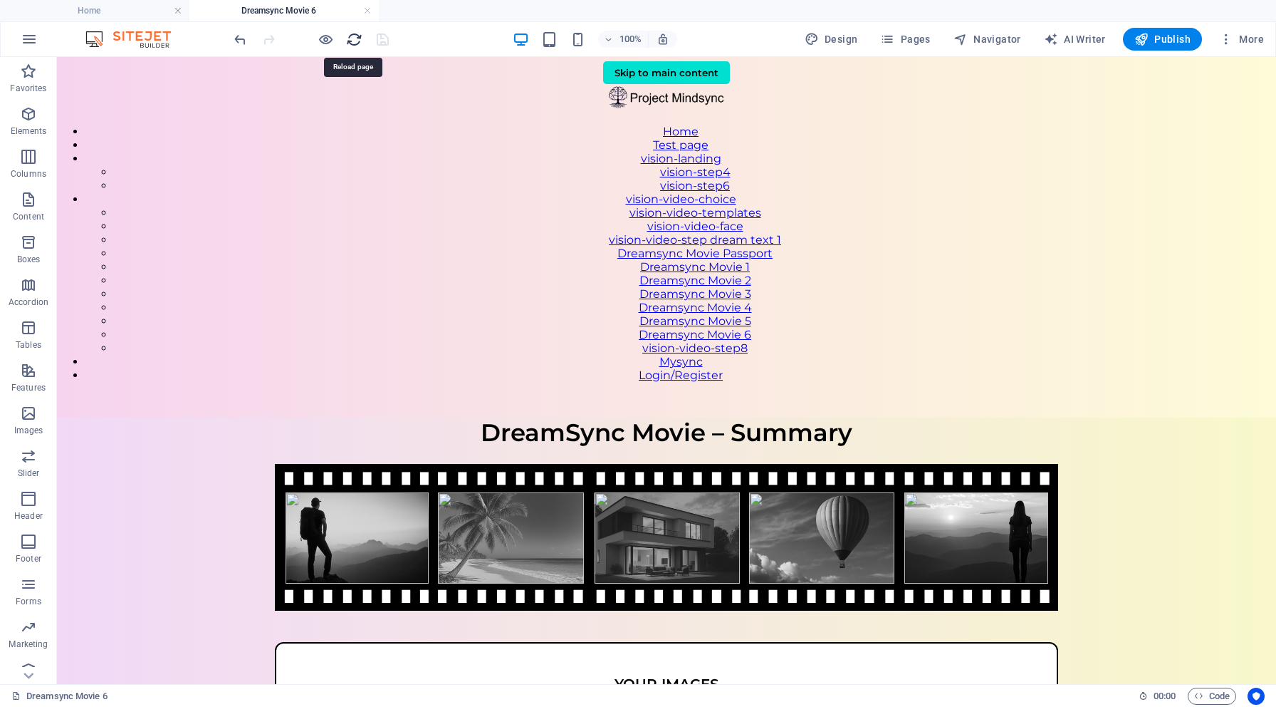
click at [352, 38] on icon "reload" at bounding box center [354, 39] width 16 height 16
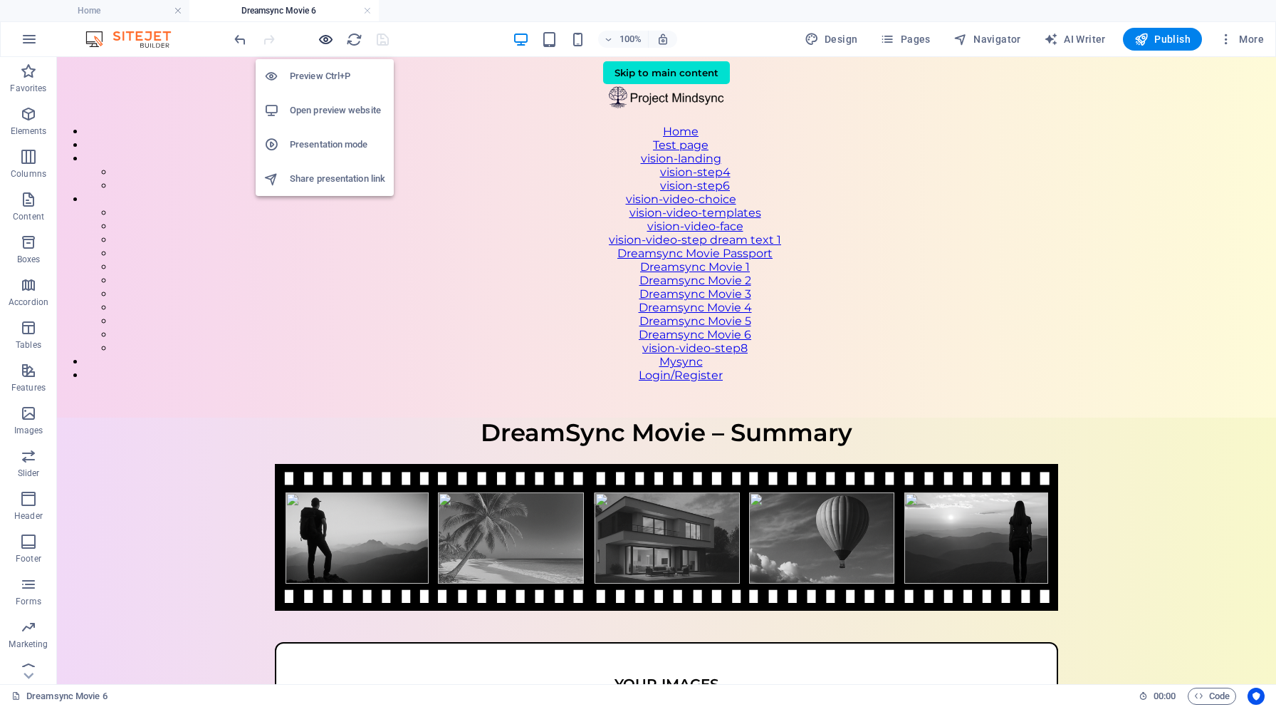
scroll to position [0, 0]
click at [335, 113] on h6 "Open preview website" at bounding box center [337, 110] width 95 height 17
